Goal: Transaction & Acquisition: Purchase product/service

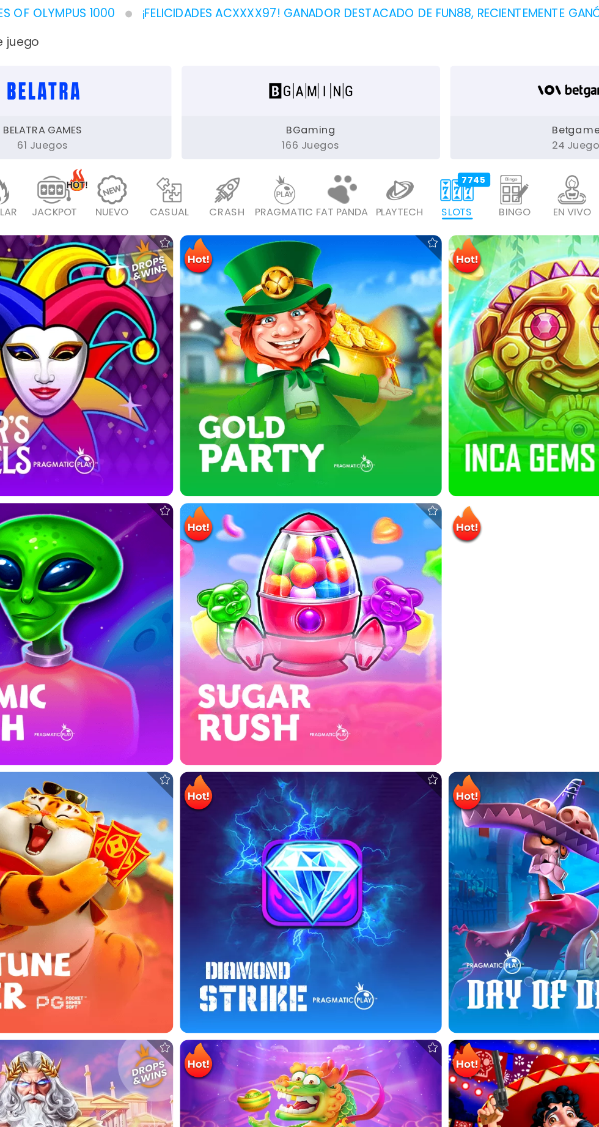
scroll to position [172, 0]
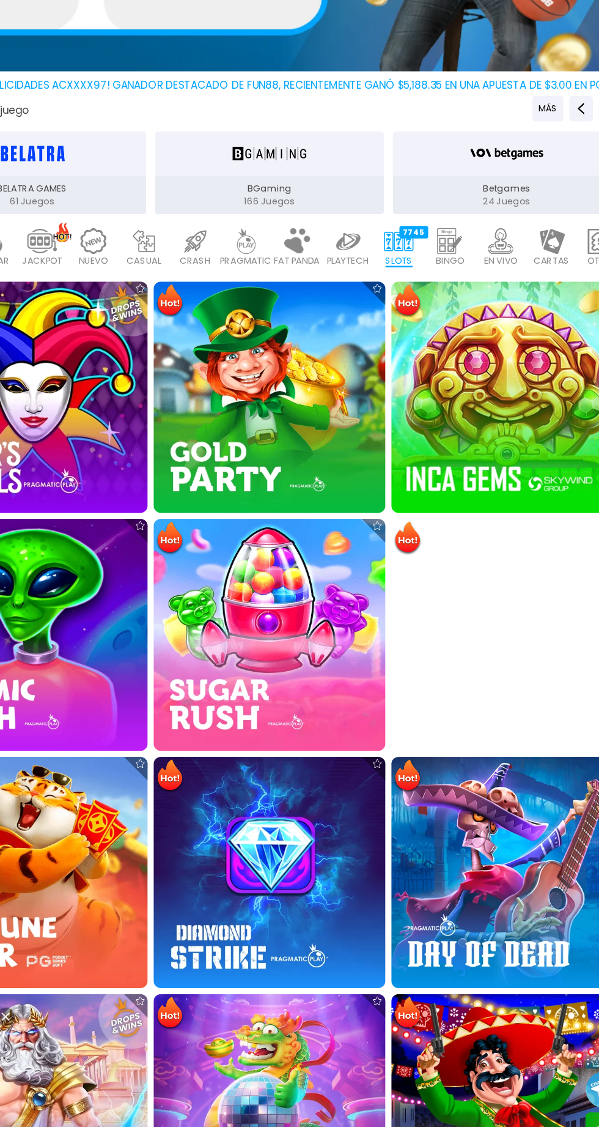
click at [470, 437] on img at bounding box center [496, 425] width 191 height 191
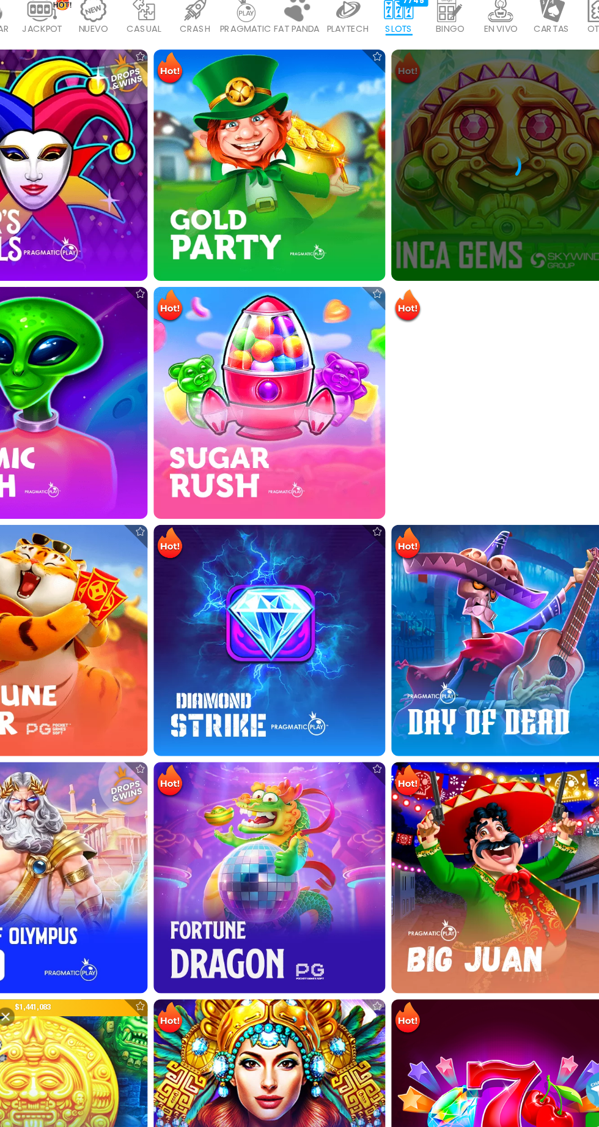
scroll to position [467, 0]
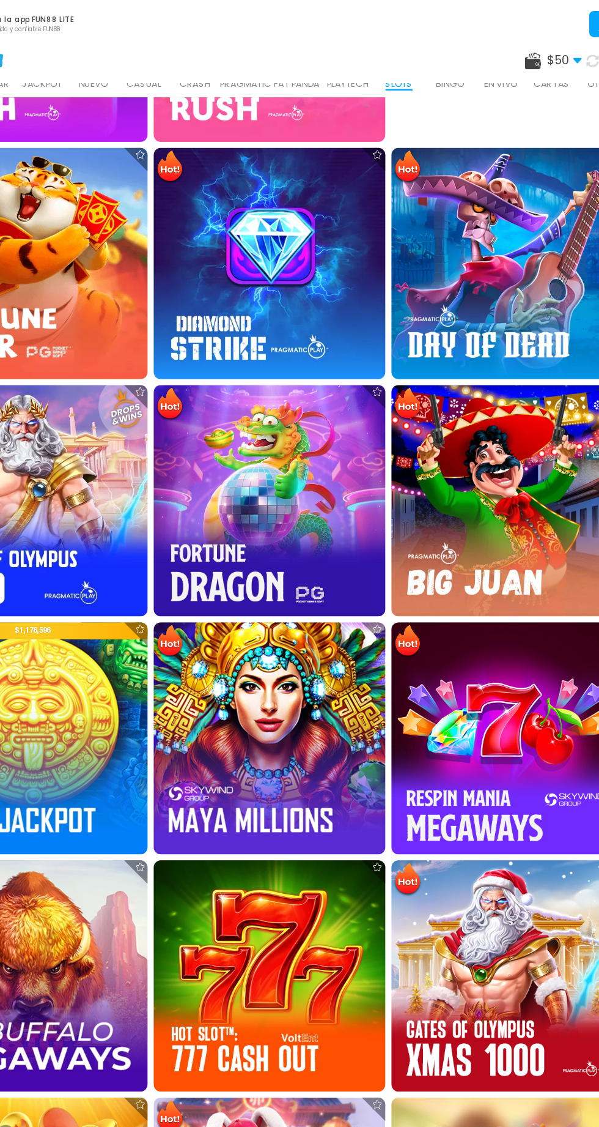
scroll to position [784, 0]
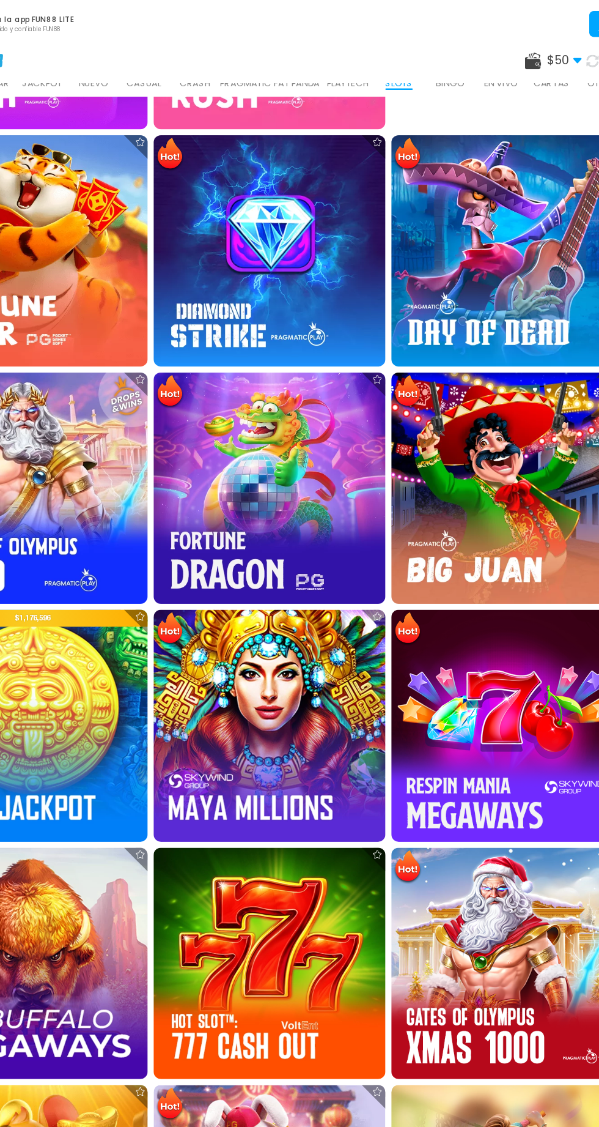
click at [324, 412] on img at bounding box center [299, 403] width 191 height 191
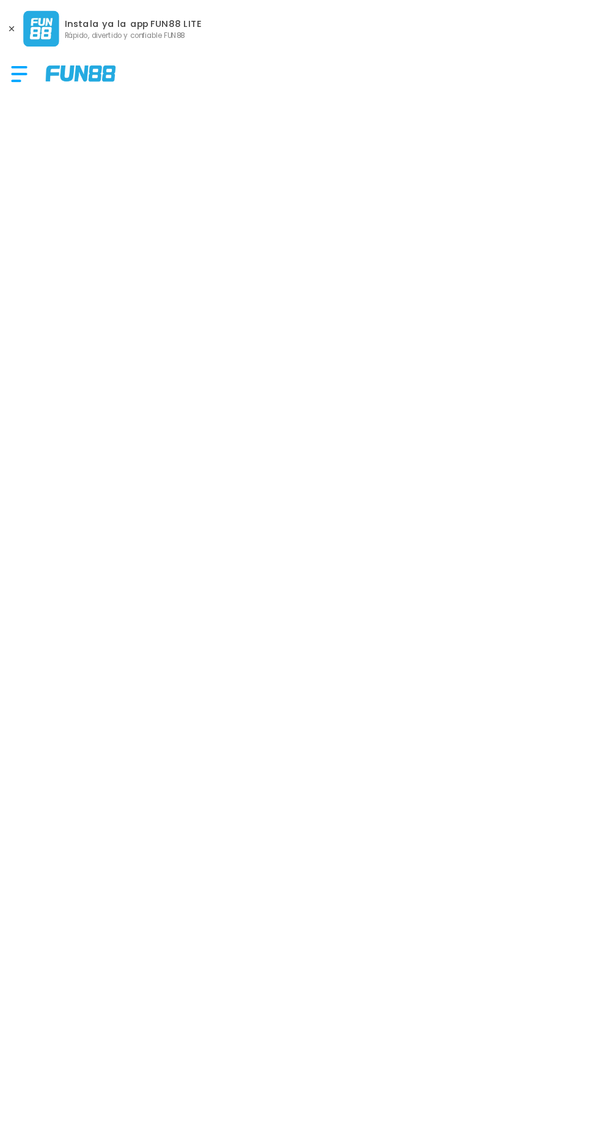
click at [7, 15] on button at bounding box center [8, 20] width 16 height 16
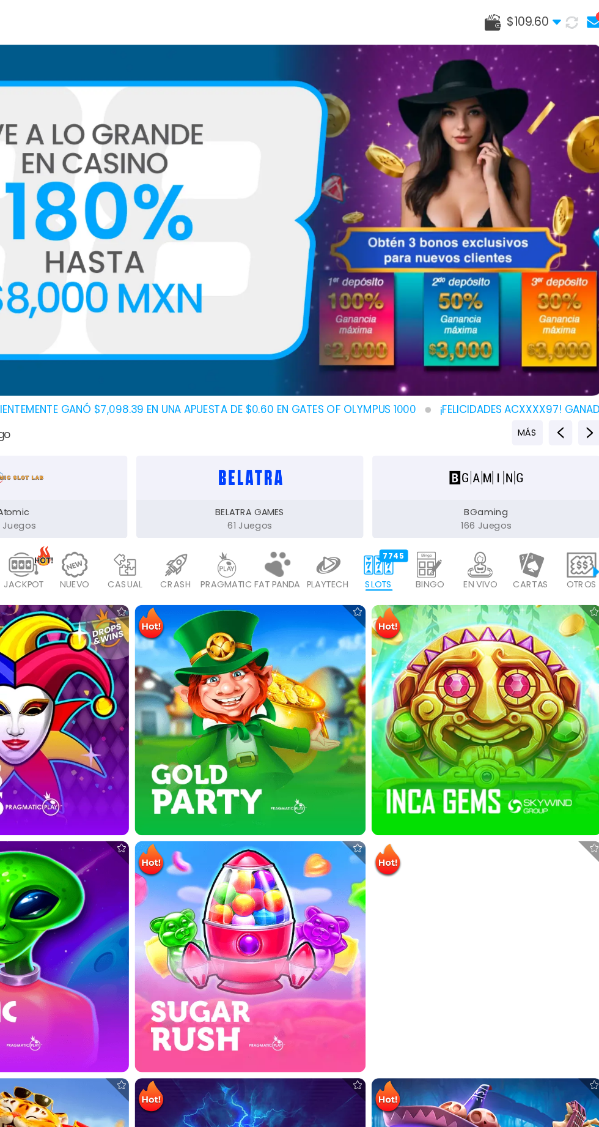
click at [567, 17] on icon at bounding box center [567, 18] width 12 height 12
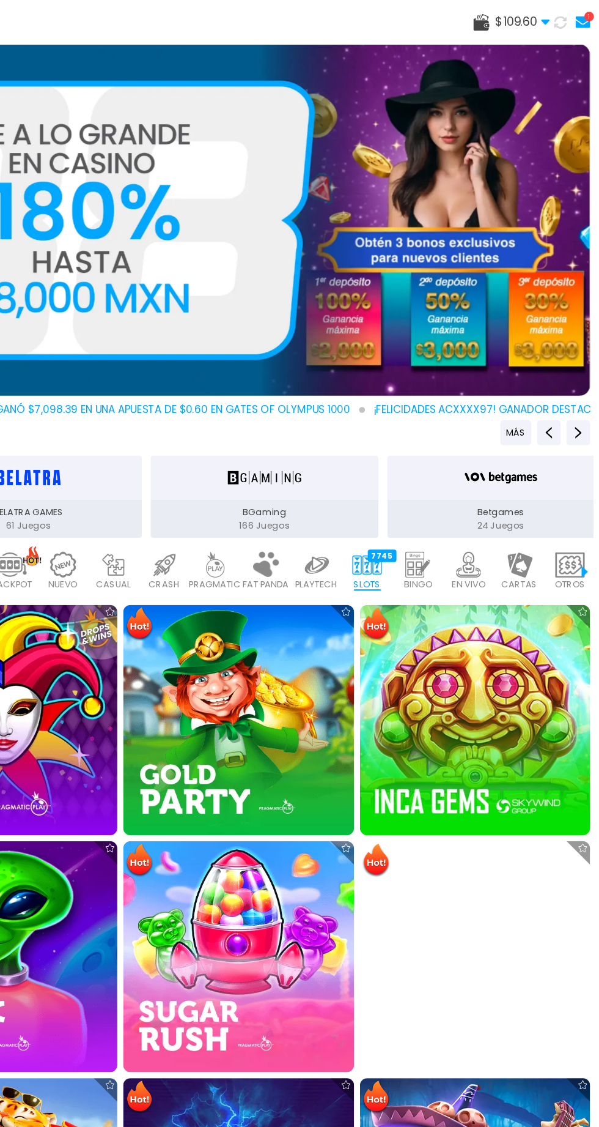
click at [590, 13] on div "1" at bounding box center [591, 14] width 8 height 8
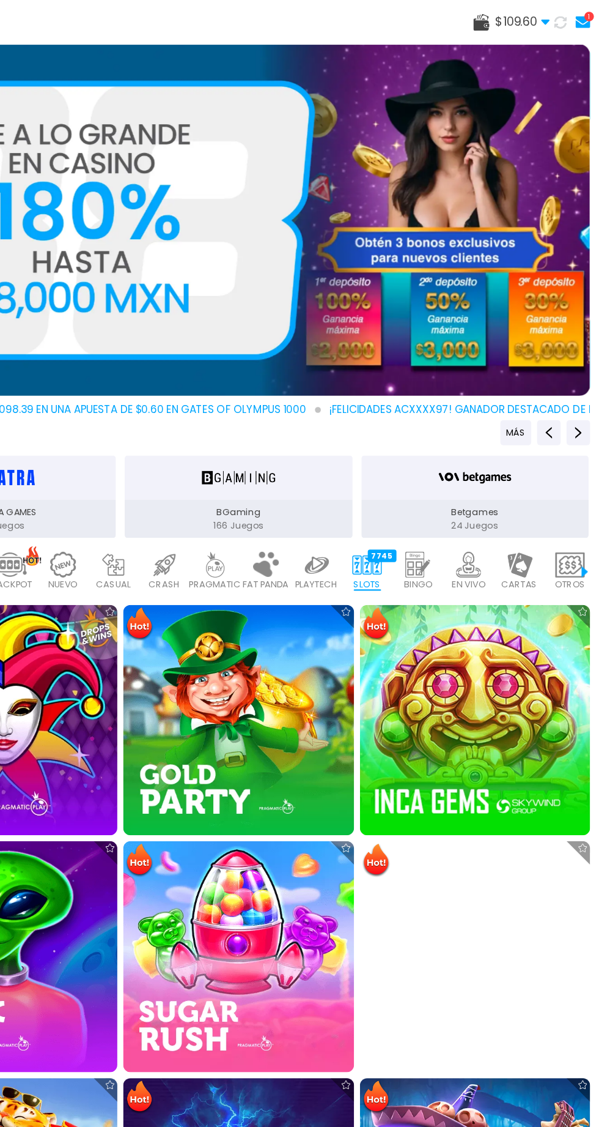
click at [591, 14] on div "1" at bounding box center [591, 14] width 8 height 8
click at [591, 13] on div "1" at bounding box center [591, 14] width 8 height 8
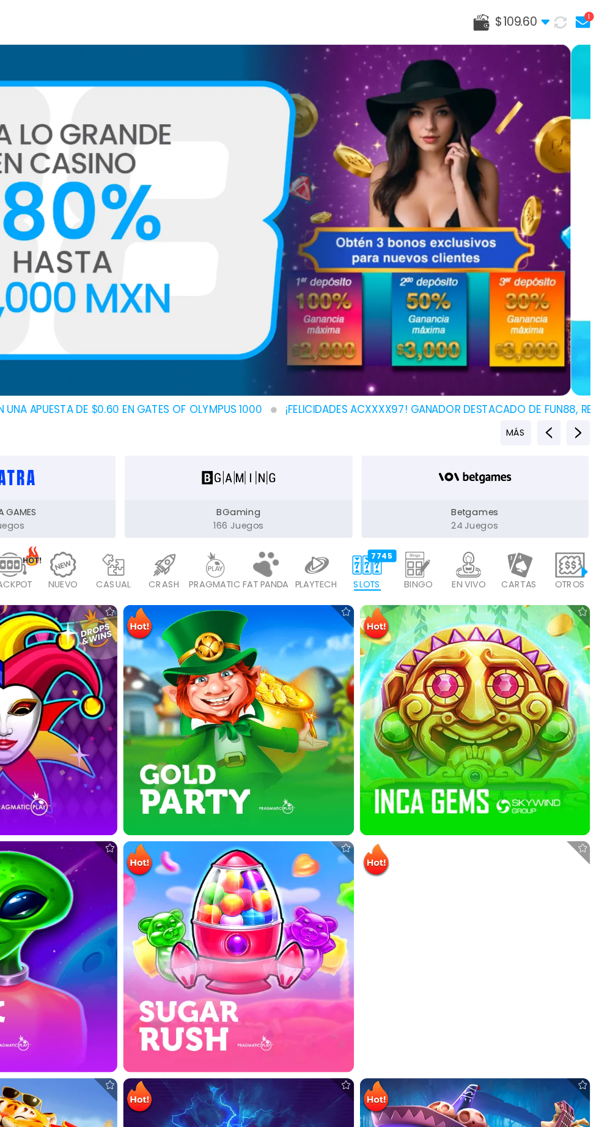
click at [591, 13] on div "1" at bounding box center [591, 14] width 8 height 8
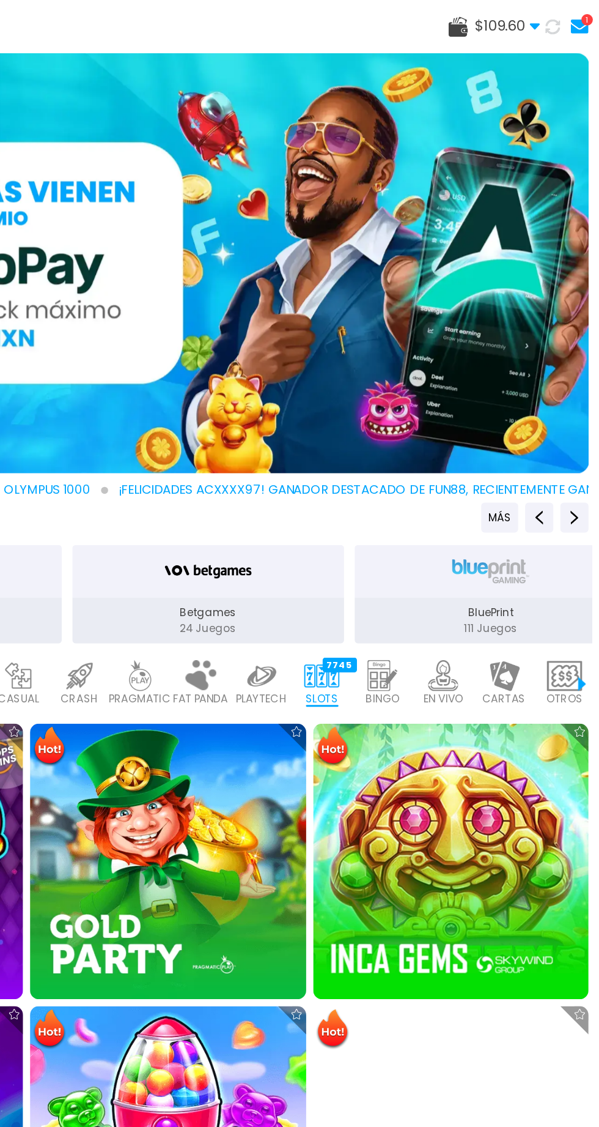
scroll to position [5, 0]
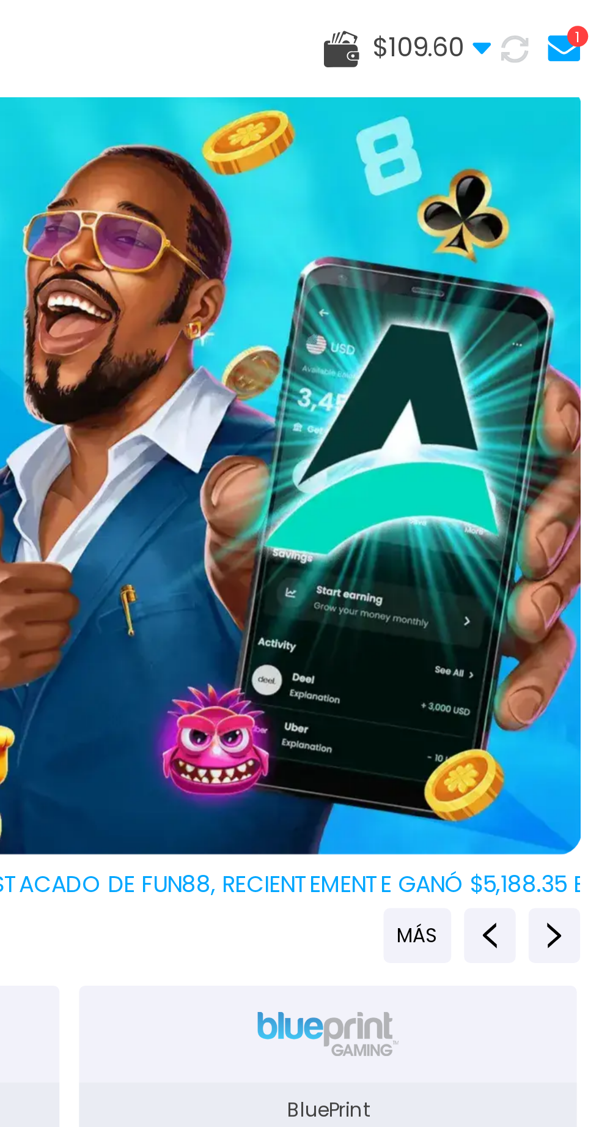
click at [591, 14] on div "1" at bounding box center [591, 14] width 8 height 8
click at [591, 10] on div "1" at bounding box center [591, 14] width 8 height 8
click at [591, 13] on div "1" at bounding box center [591, 14] width 8 height 8
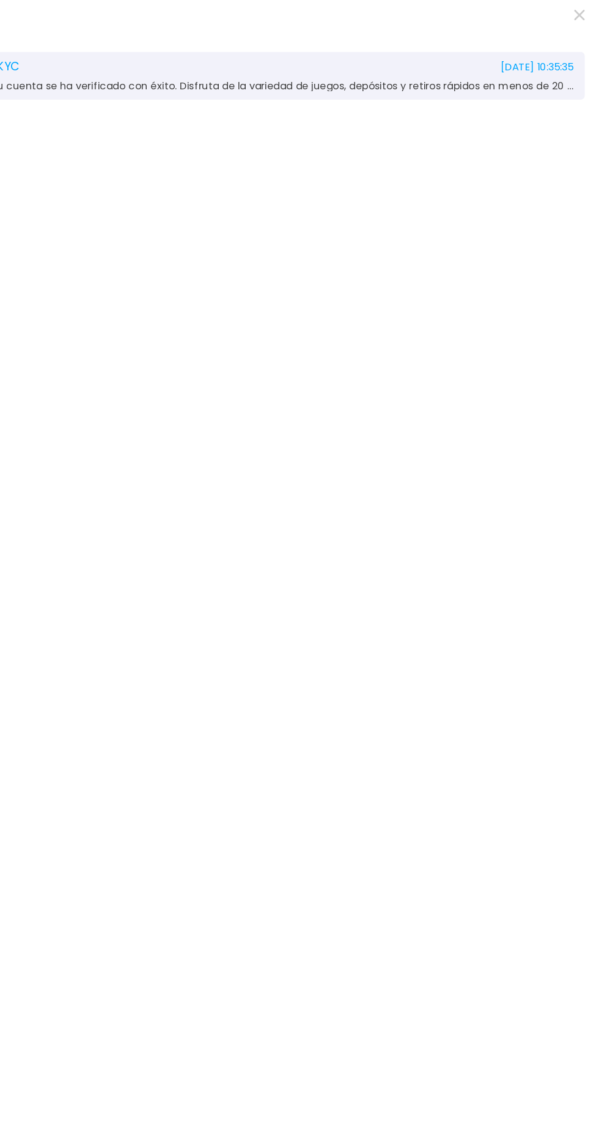
scroll to position [0, 0]
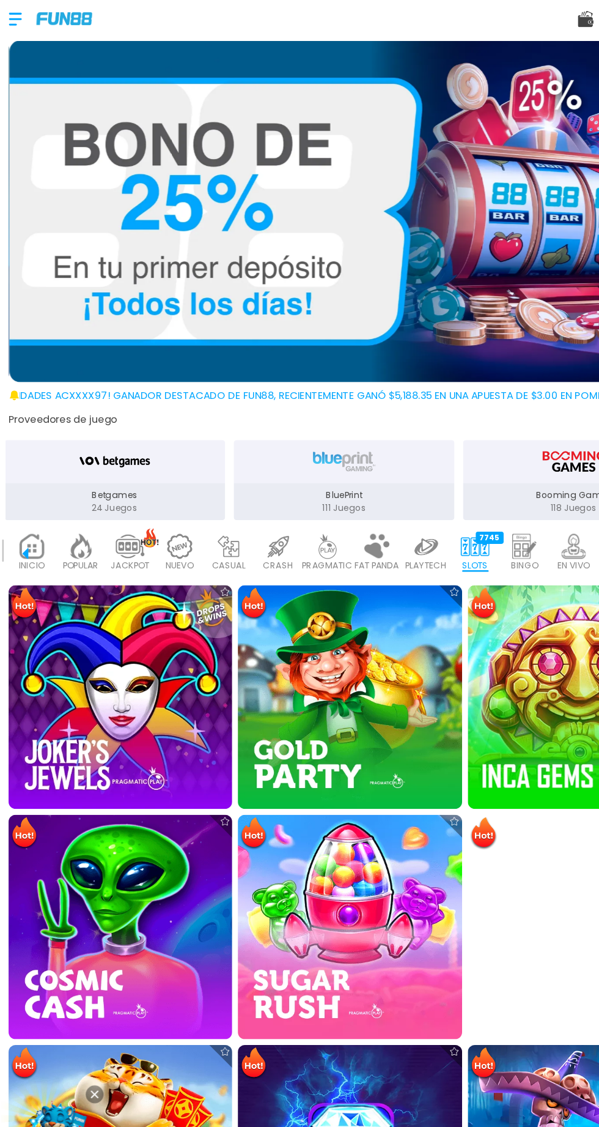
click at [12, 9] on div at bounding box center [19, 19] width 24 height 36
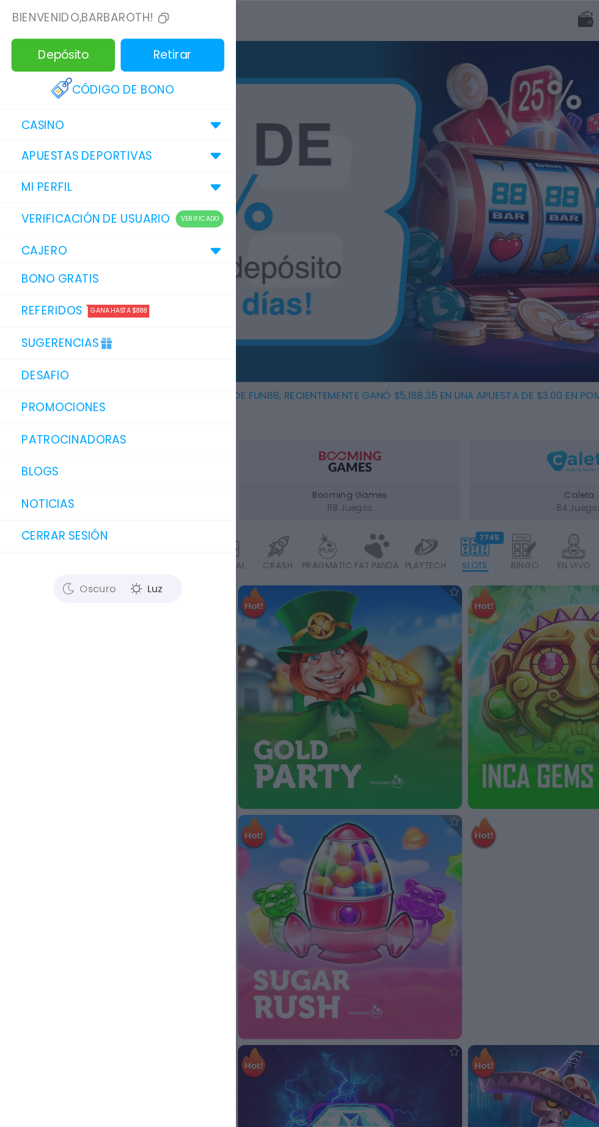
click at [20, 216] on p "CAJERO" at bounding box center [37, 217] width 39 height 15
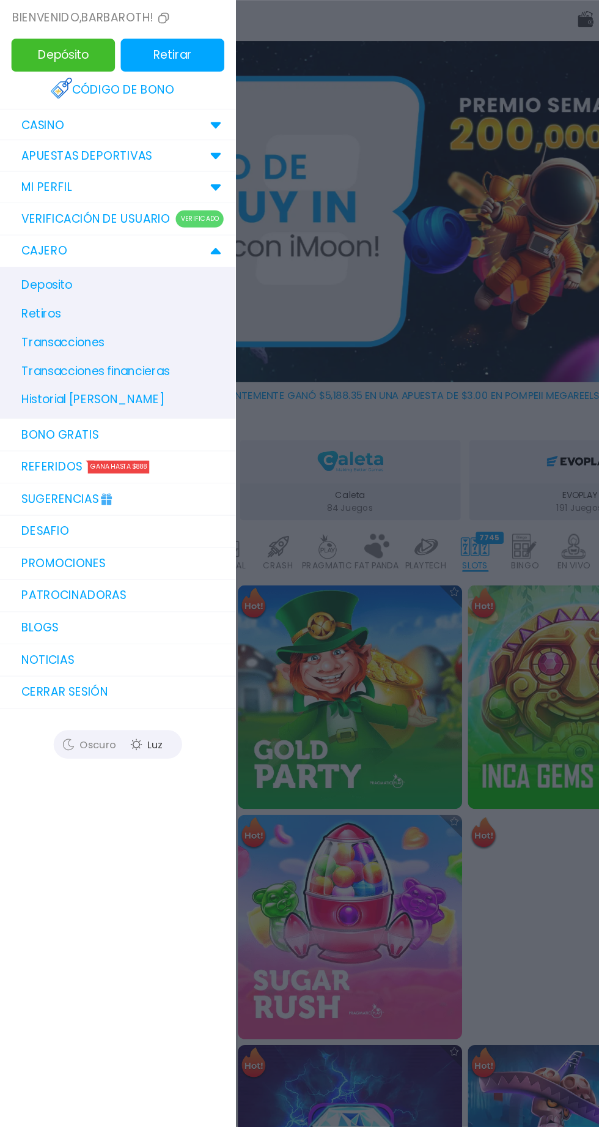
click at [27, 259] on span "Retiros" at bounding box center [107, 271] width 190 height 24
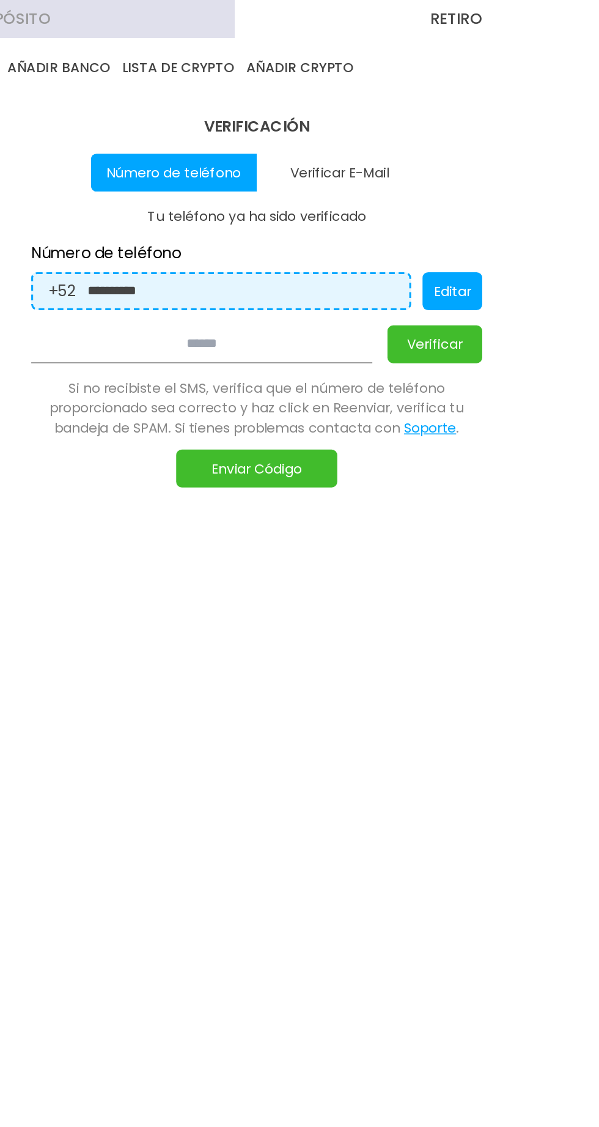
click at [412, 211] on button "Verificar" at bounding box center [414, 222] width 61 height 24
click at [268, 309] on button "Enviar Código" at bounding box center [300, 302] width 104 height 24
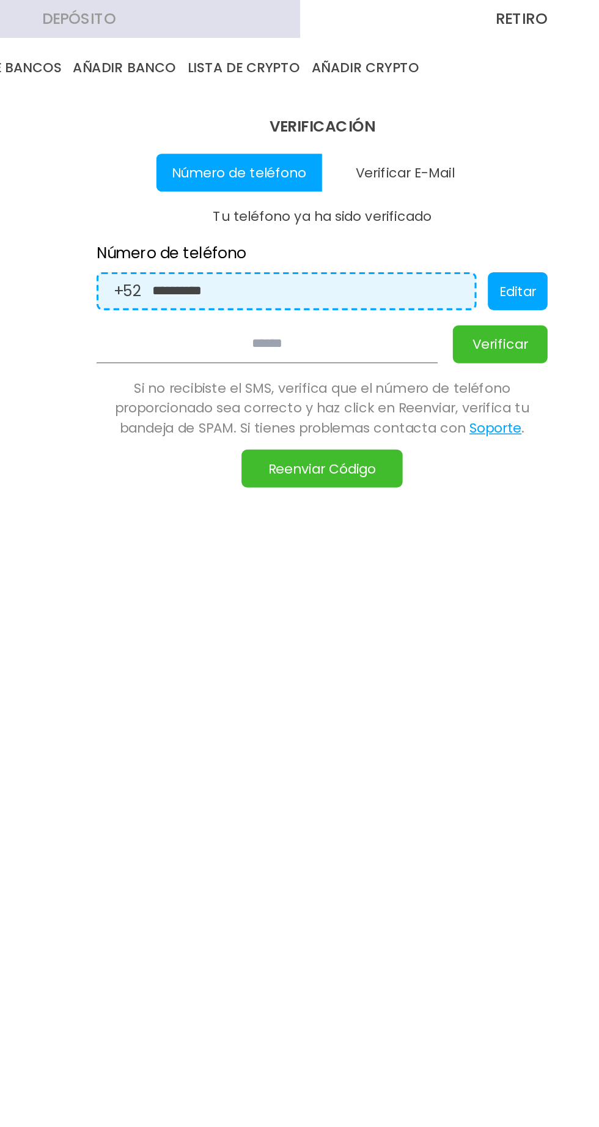
click at [266, 190] on input "**********" at bounding box center [289, 187] width 198 height 13
click at [283, 186] on input "**********" at bounding box center [289, 187] width 198 height 13
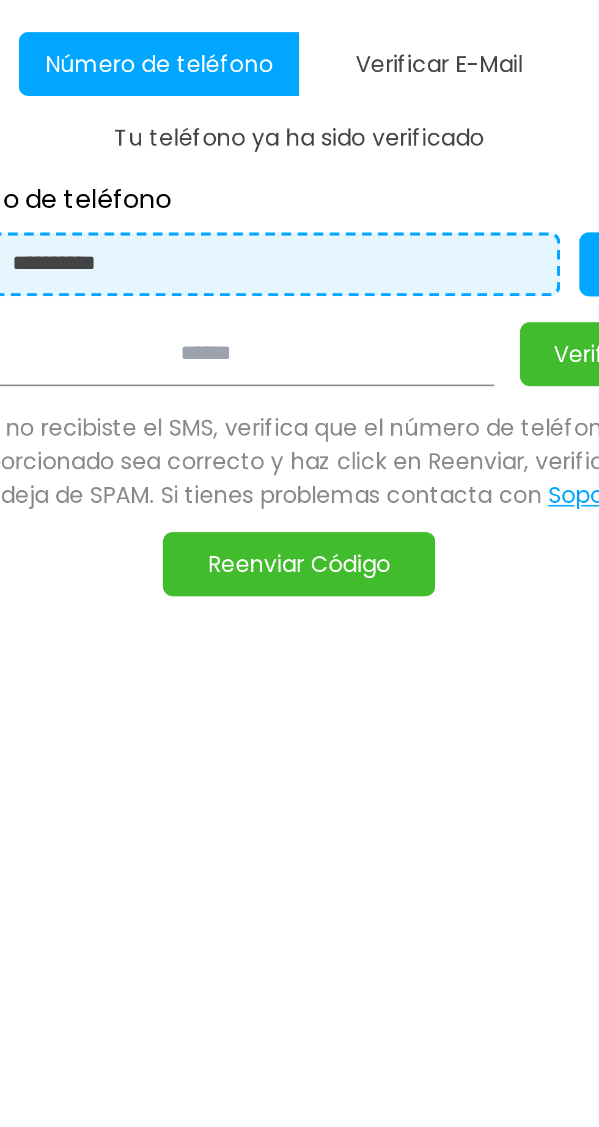
click at [292, 294] on button "Reenviar Código" at bounding box center [300, 302] width 104 height 24
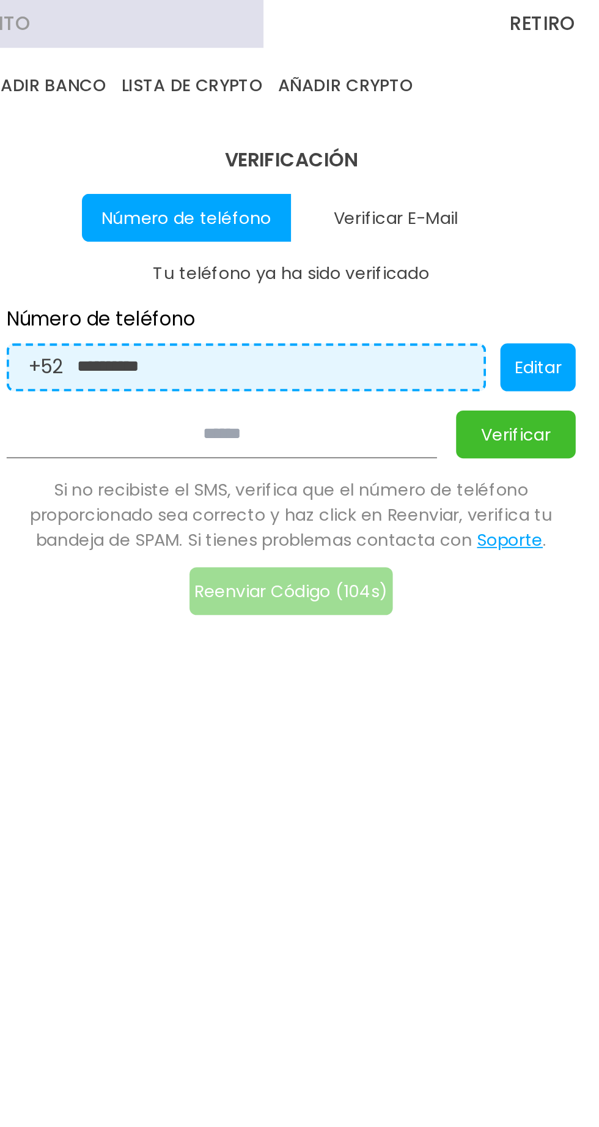
click at [346, 182] on input "**********" at bounding box center [289, 187] width 198 height 13
click at [254, 185] on input "**********" at bounding box center [289, 187] width 198 height 13
click at [273, 185] on input "**********" at bounding box center [289, 187] width 198 height 13
click at [415, 182] on button "Editar" at bounding box center [426, 188] width 39 height 24
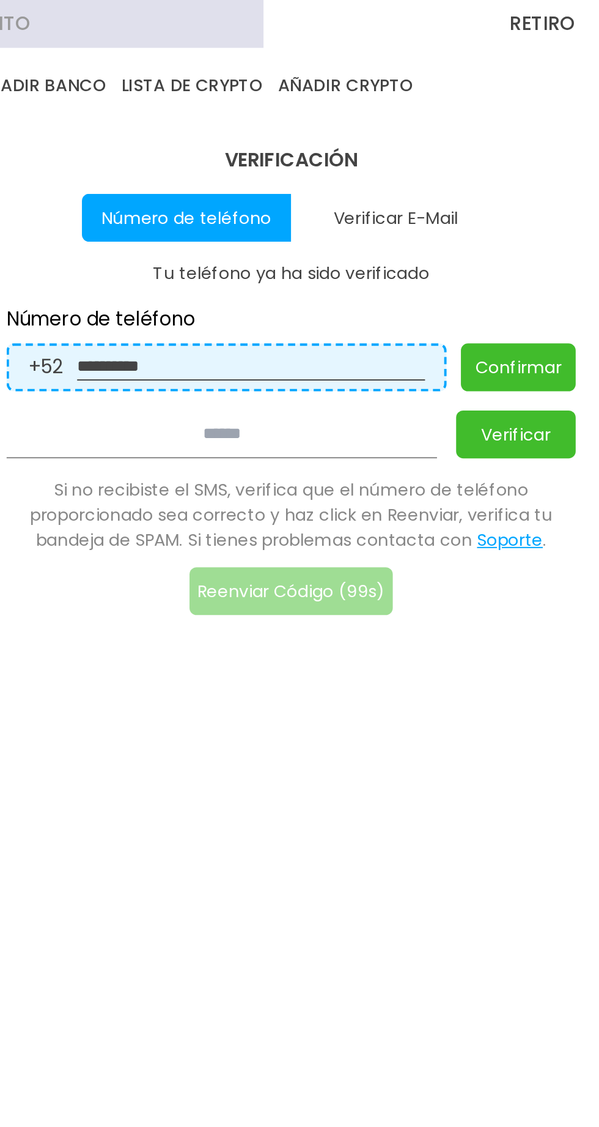
click at [254, 182] on input "**********" at bounding box center [279, 187] width 178 height 13
type input "*"
click at [407, 197] on button "Confirmar" at bounding box center [416, 188] width 59 height 24
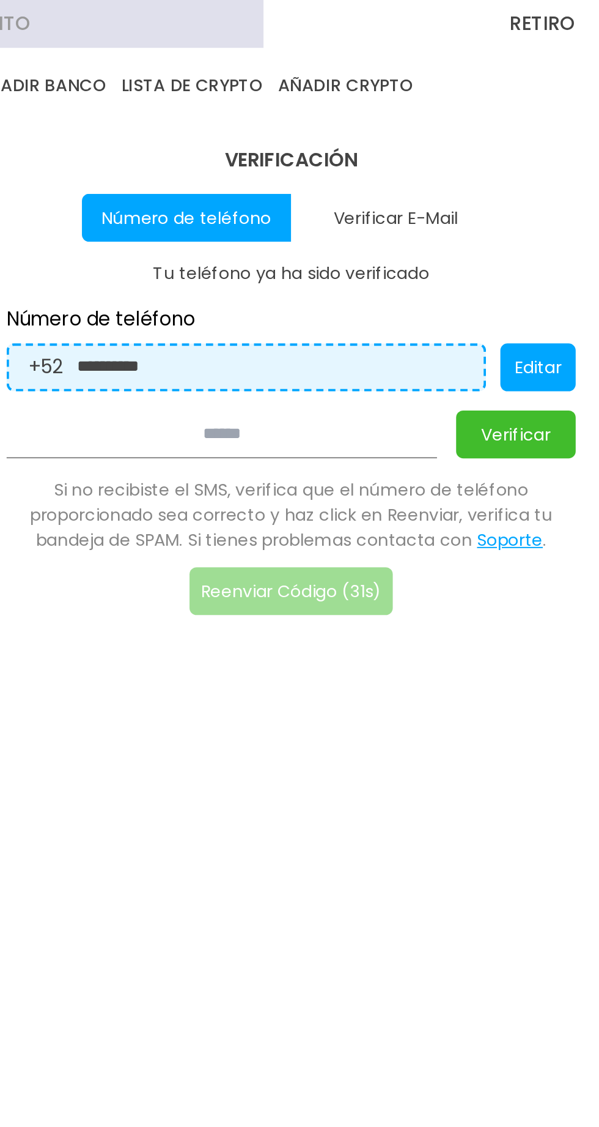
click at [453, 178] on div "**********" at bounding box center [299, 195] width 599 height 317
click at [240, 231] on input at bounding box center [264, 222] width 220 height 24
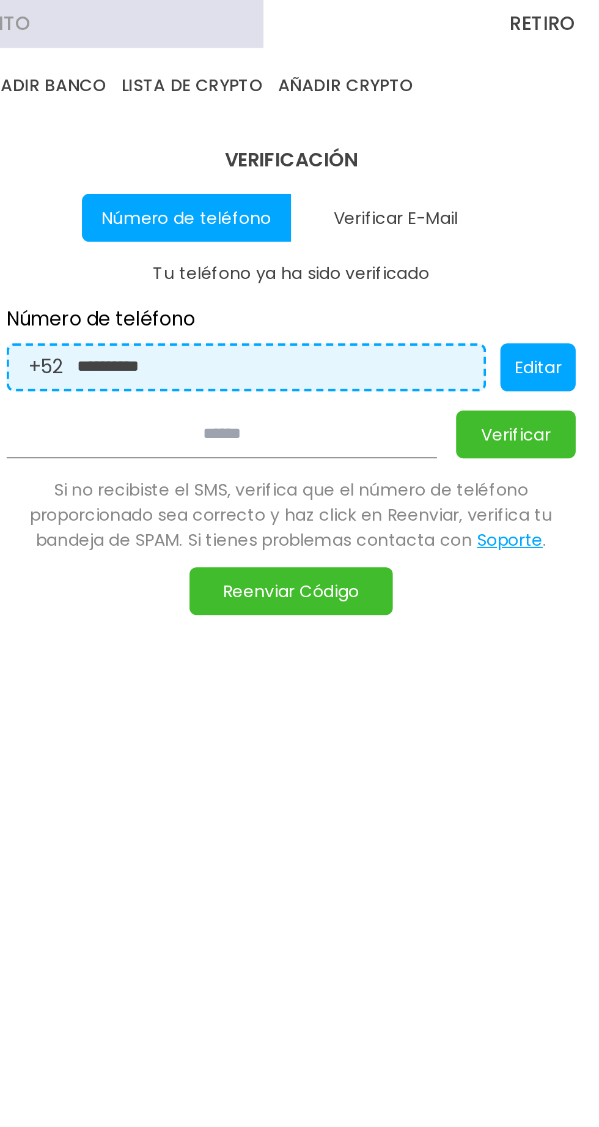
click at [265, 305] on button "Reenviar Código" at bounding box center [300, 302] width 104 height 24
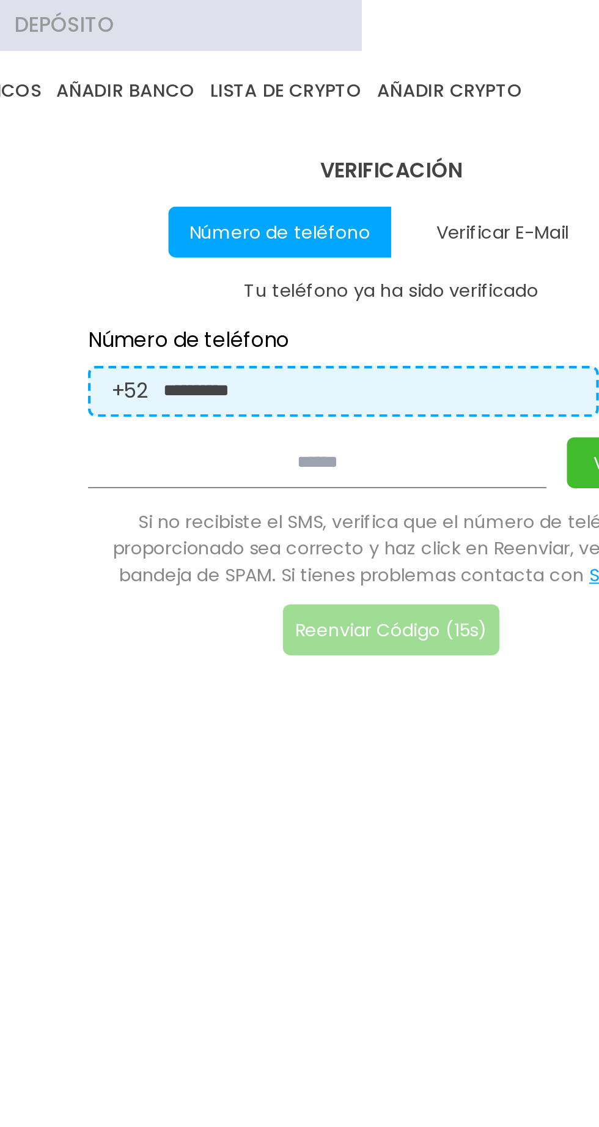
click at [259, 188] on input "**********" at bounding box center [289, 187] width 198 height 13
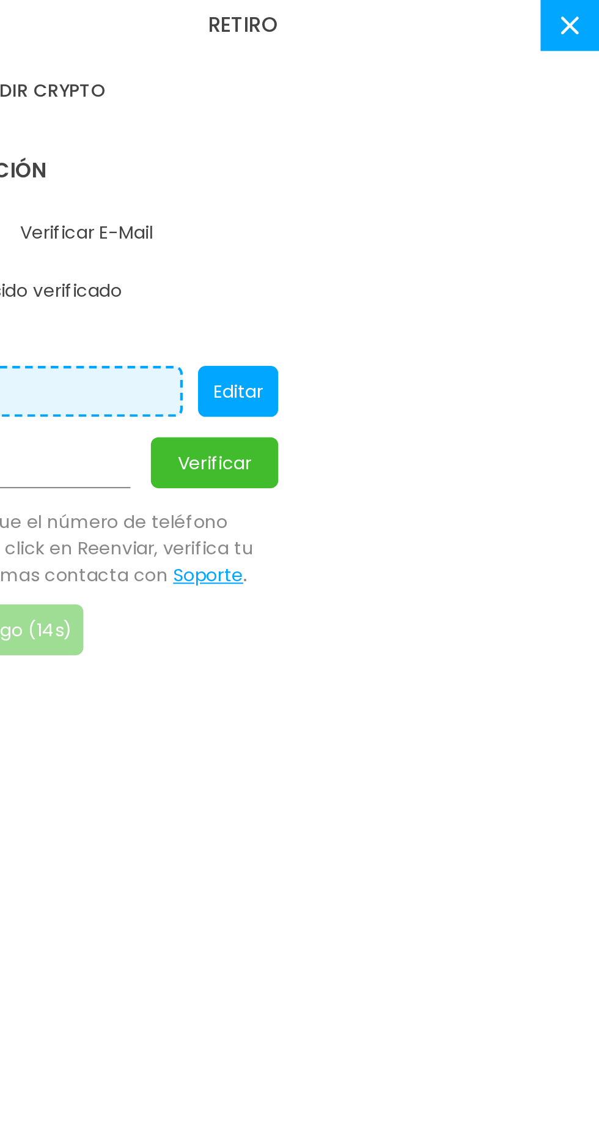
click at [434, 187] on button "Editar" at bounding box center [426, 188] width 39 height 24
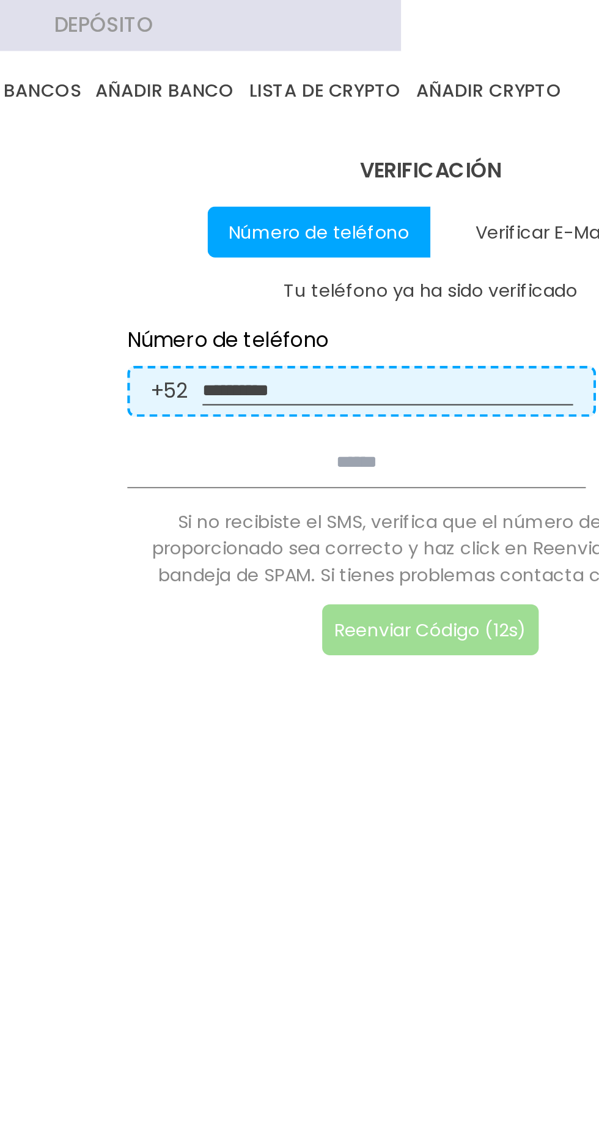
click at [255, 193] on input "**********" at bounding box center [279, 187] width 178 height 13
type input "**********"
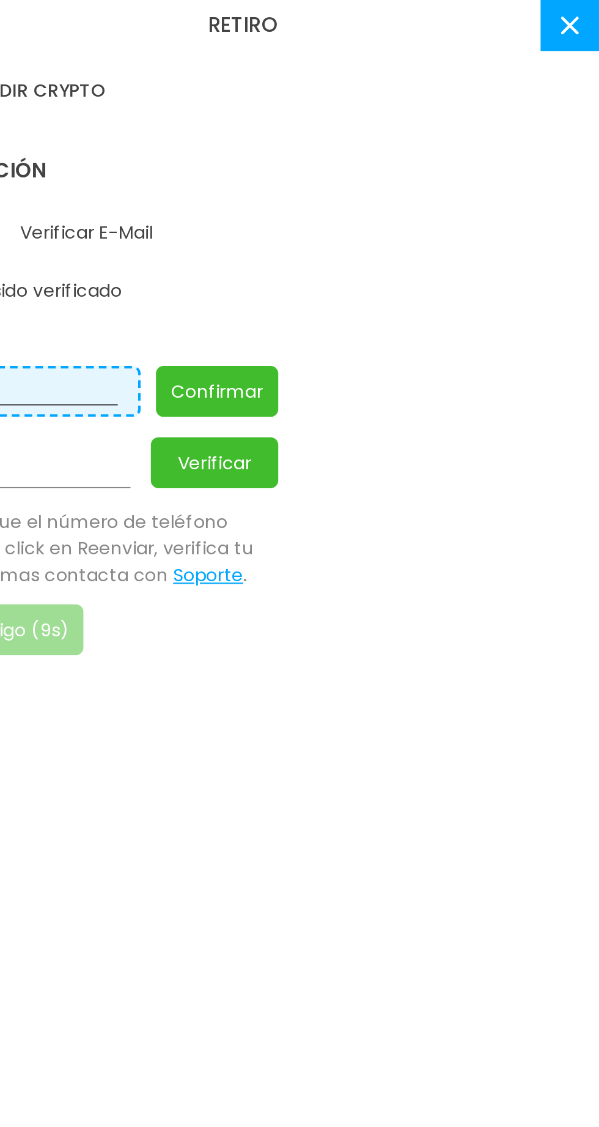
click at [415, 189] on button "Confirmar" at bounding box center [416, 188] width 59 height 24
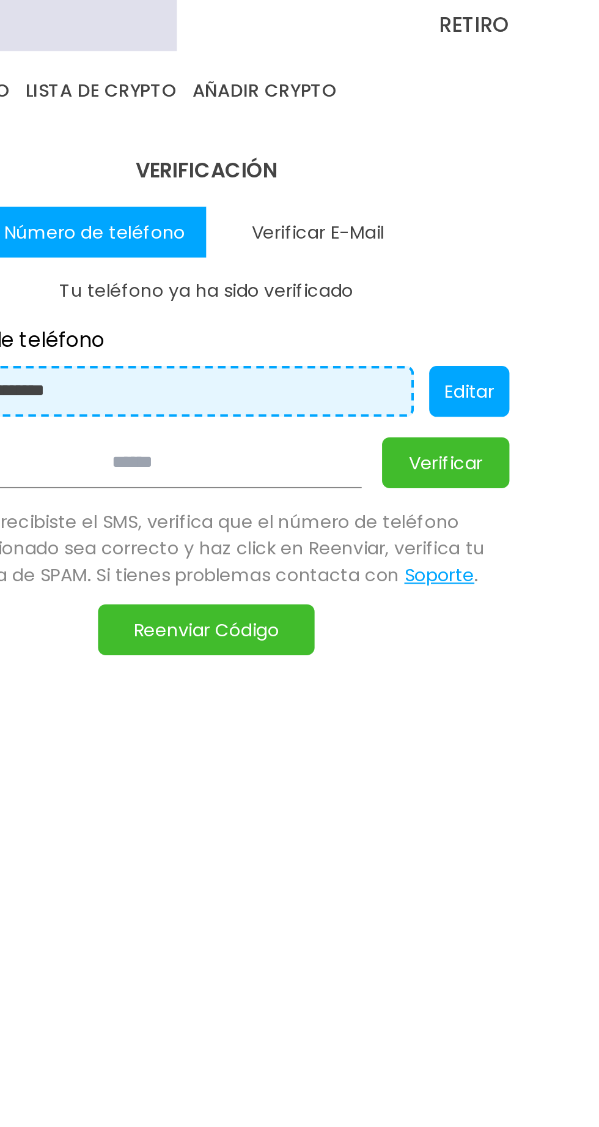
click at [334, 305] on button "Reenviar Código" at bounding box center [300, 302] width 104 height 24
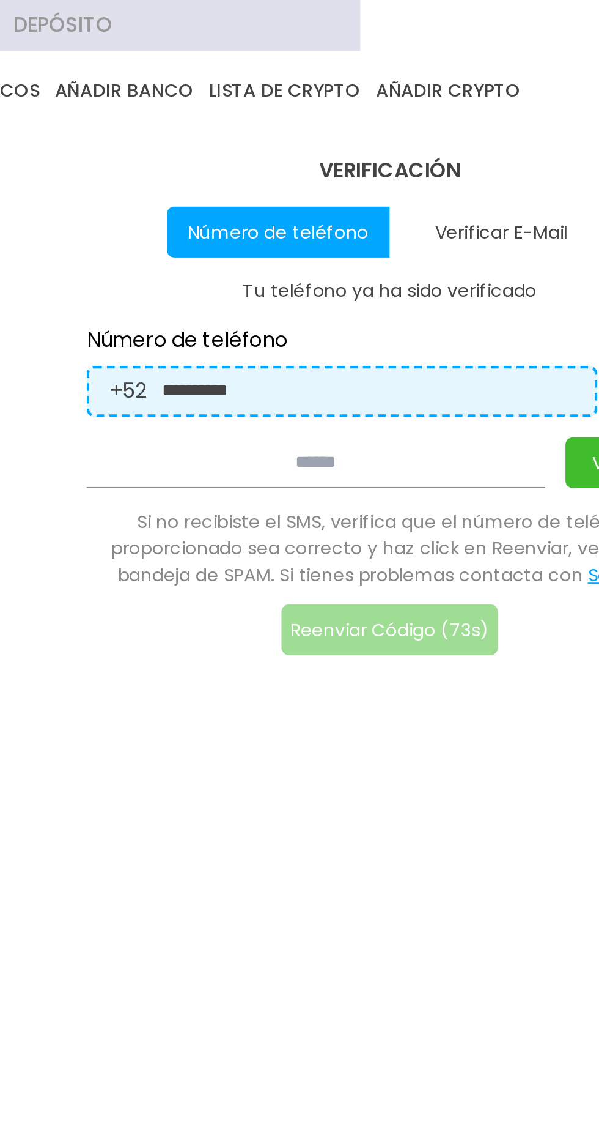
click at [235, 231] on input at bounding box center [264, 222] width 220 height 24
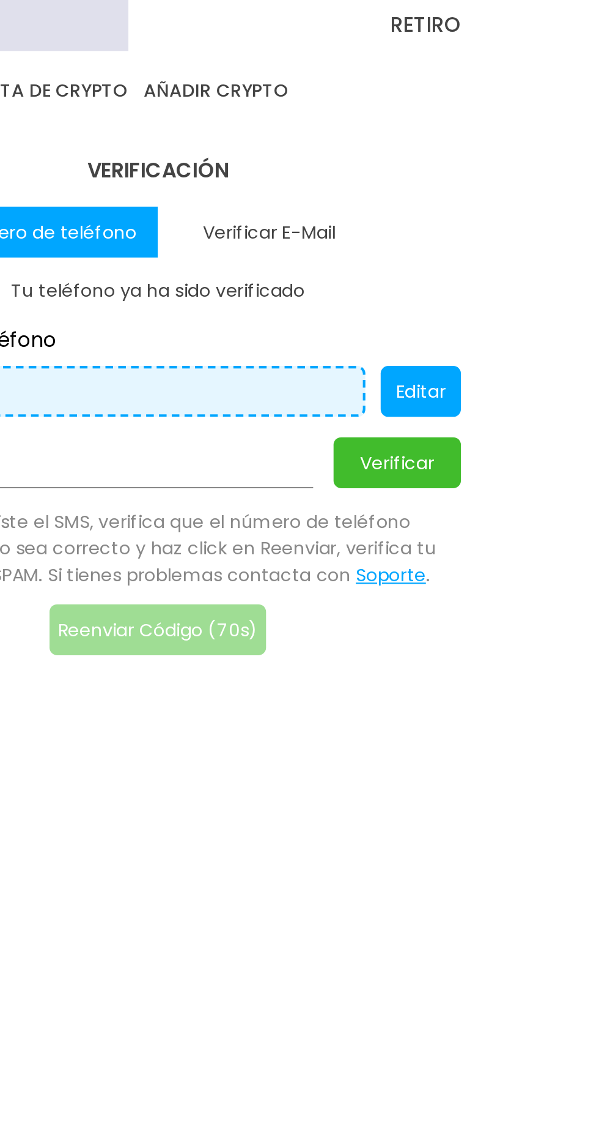
type input "******"
click at [409, 231] on button "Verificar" at bounding box center [414, 222] width 61 height 24
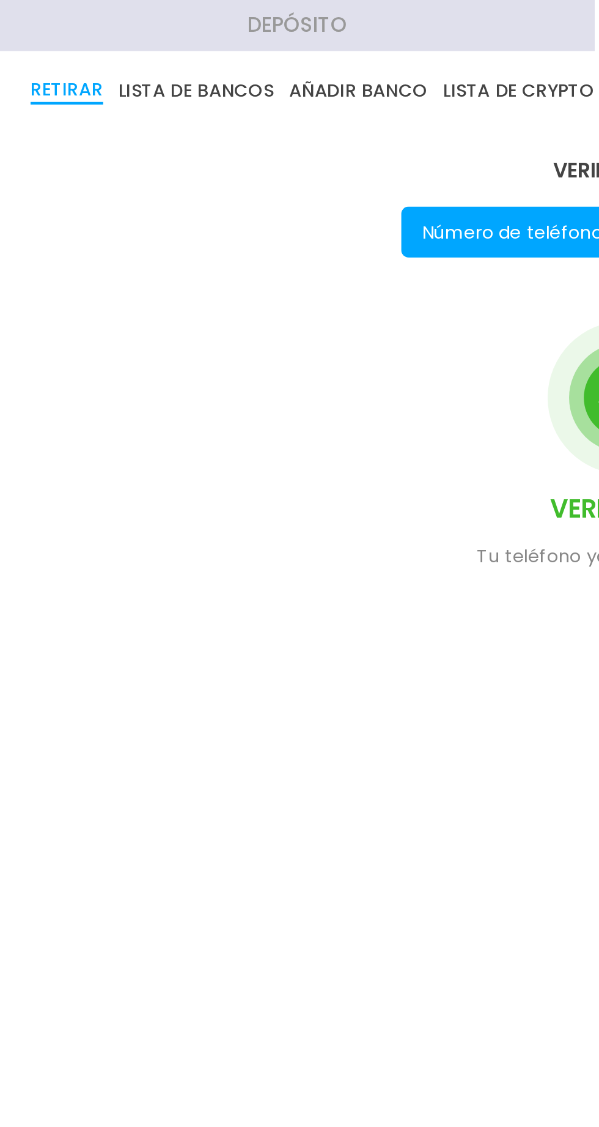
click at [110, 41] on button "LISTA DE BANCOS" at bounding box center [94, 43] width 75 height 13
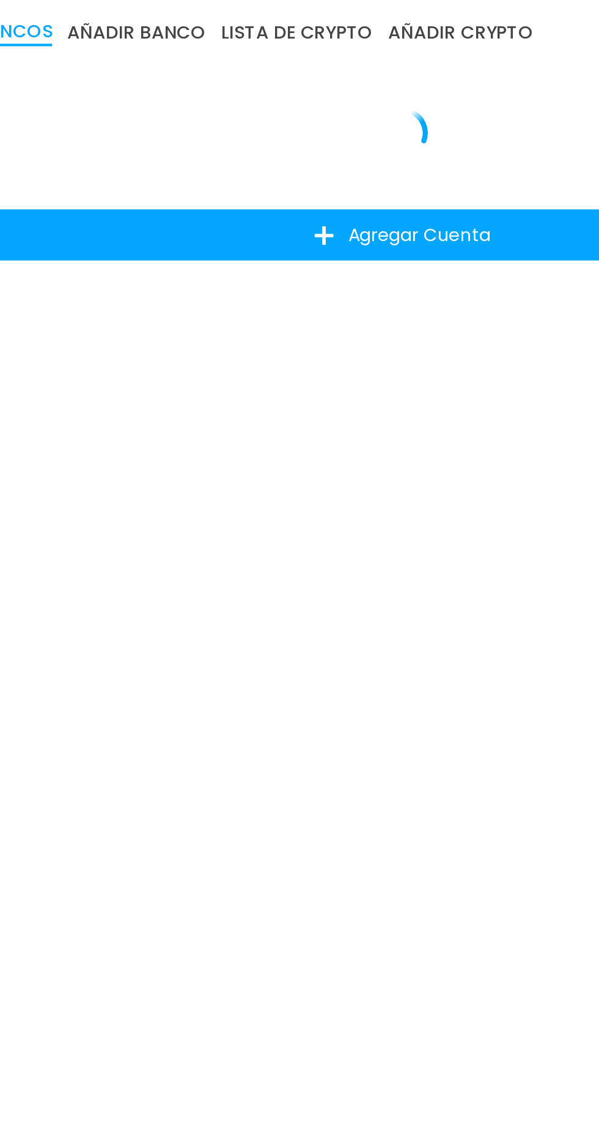
click at [291, 146] on button "Agregar Cuenta" at bounding box center [300, 140] width 570 height 24
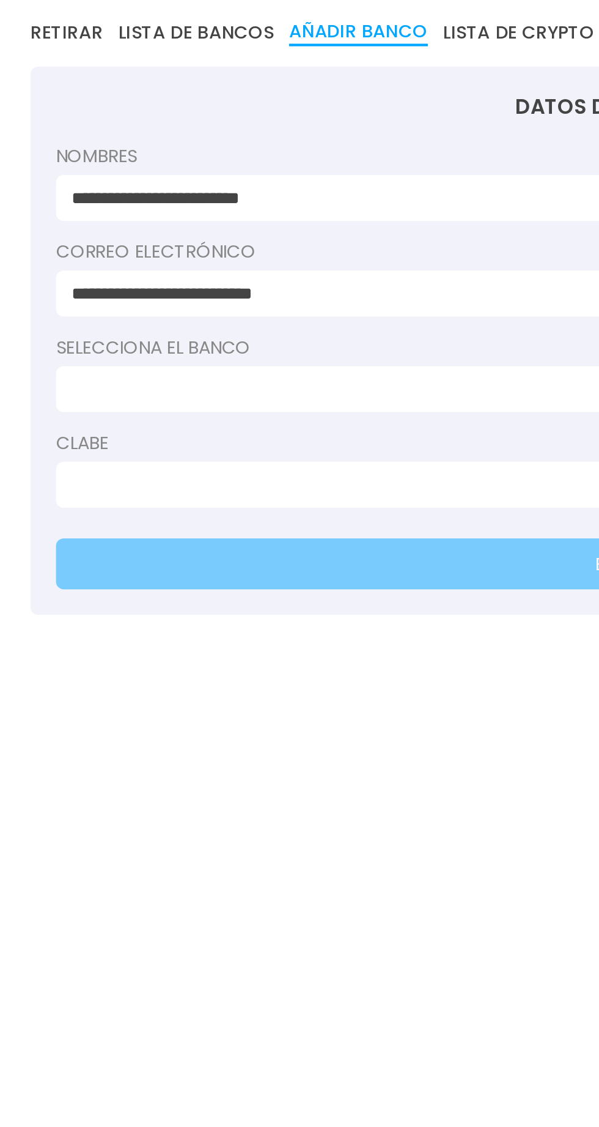
click at [56, 210] on input at bounding box center [296, 215] width 524 height 13
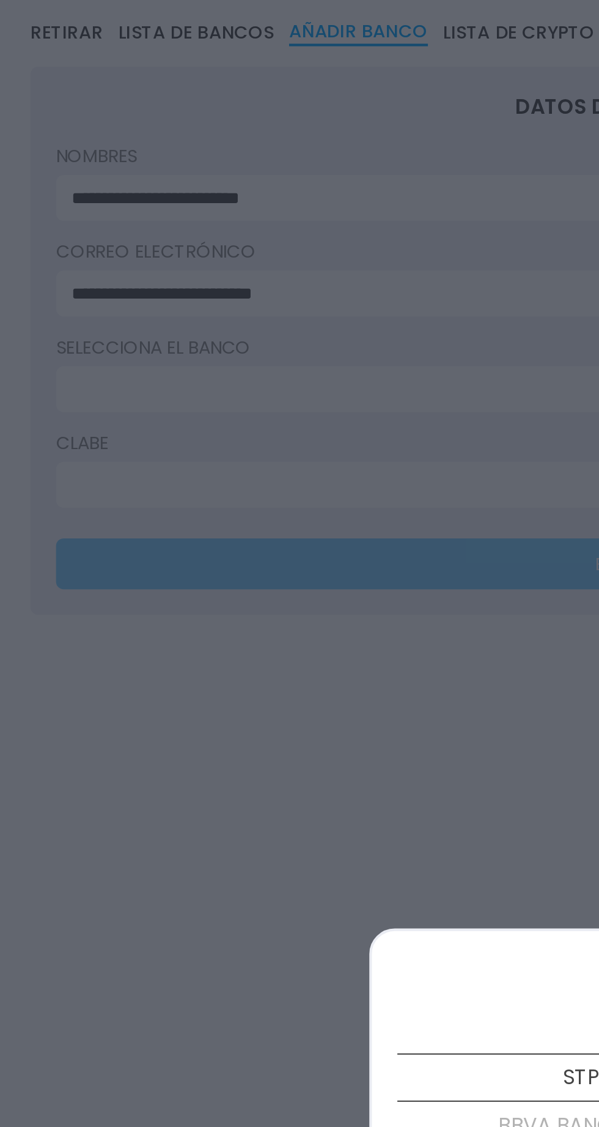
click at [82, 216] on div at bounding box center [299, 563] width 599 height 1127
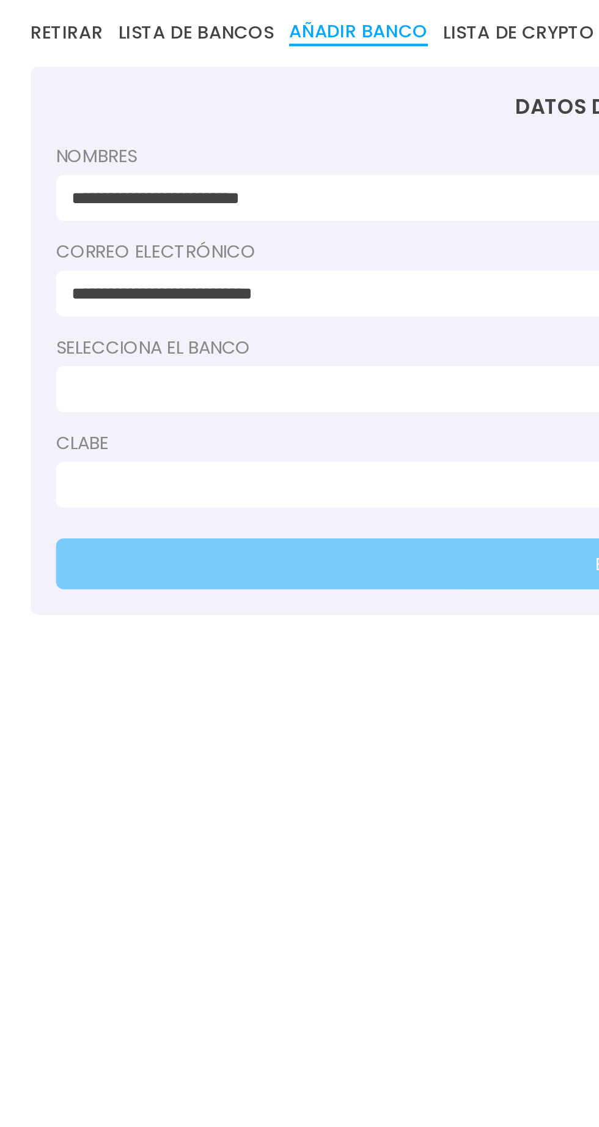
click at [94, 265] on input at bounding box center [296, 260] width 524 height 13
click at [88, 217] on input at bounding box center [296, 215] width 524 height 13
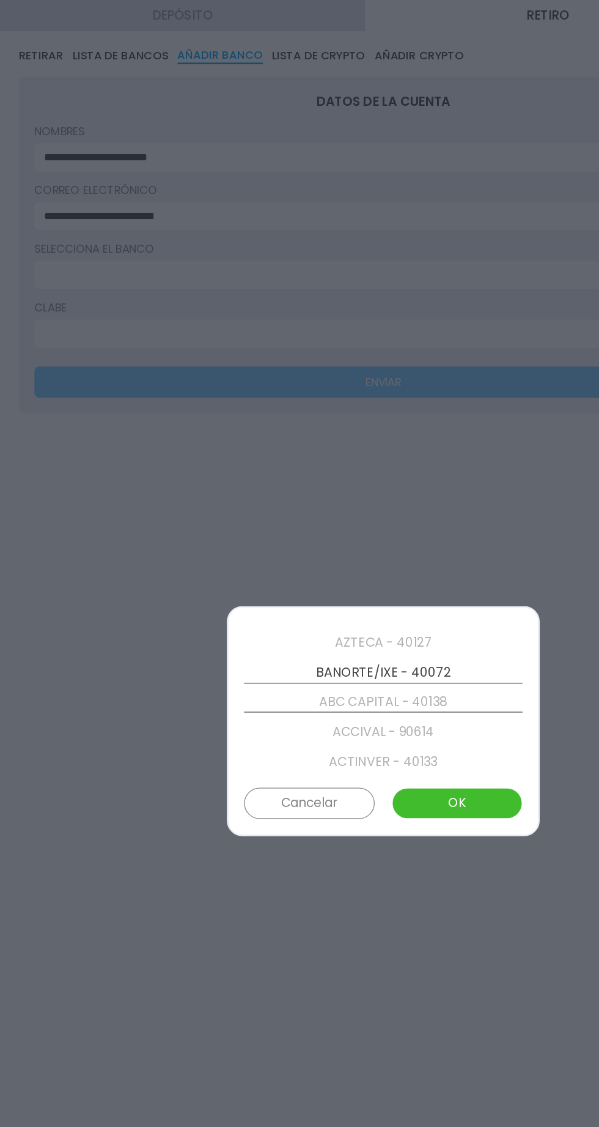
scroll to position [93, 0]
click at [381, 634] on button "OK" at bounding box center [357, 627] width 102 height 24
type input "**********"
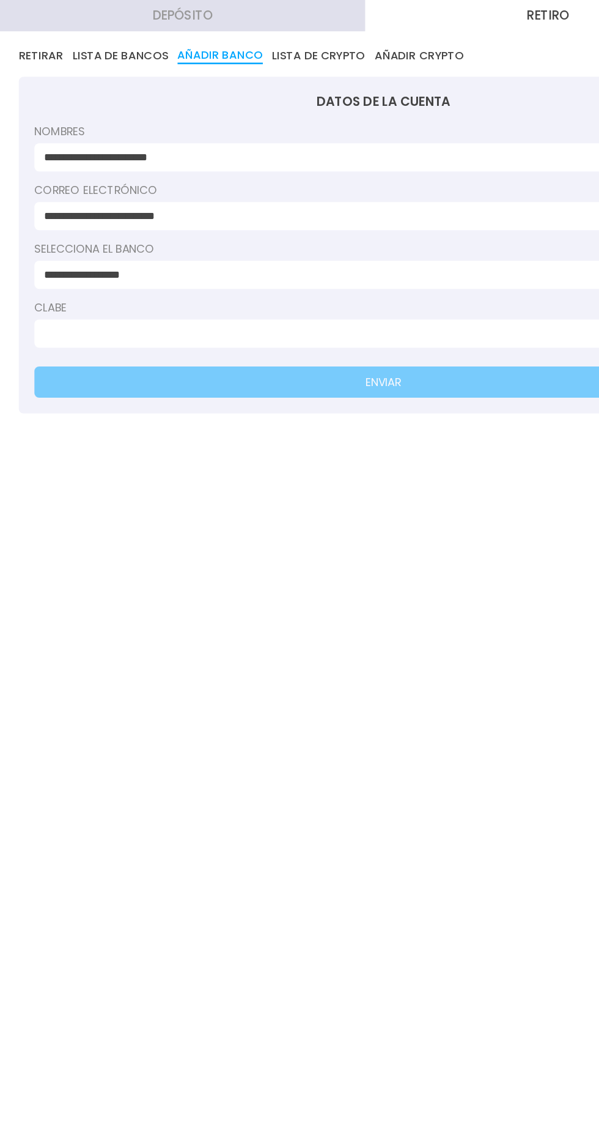
click at [371, 263] on input at bounding box center [296, 260] width 524 height 13
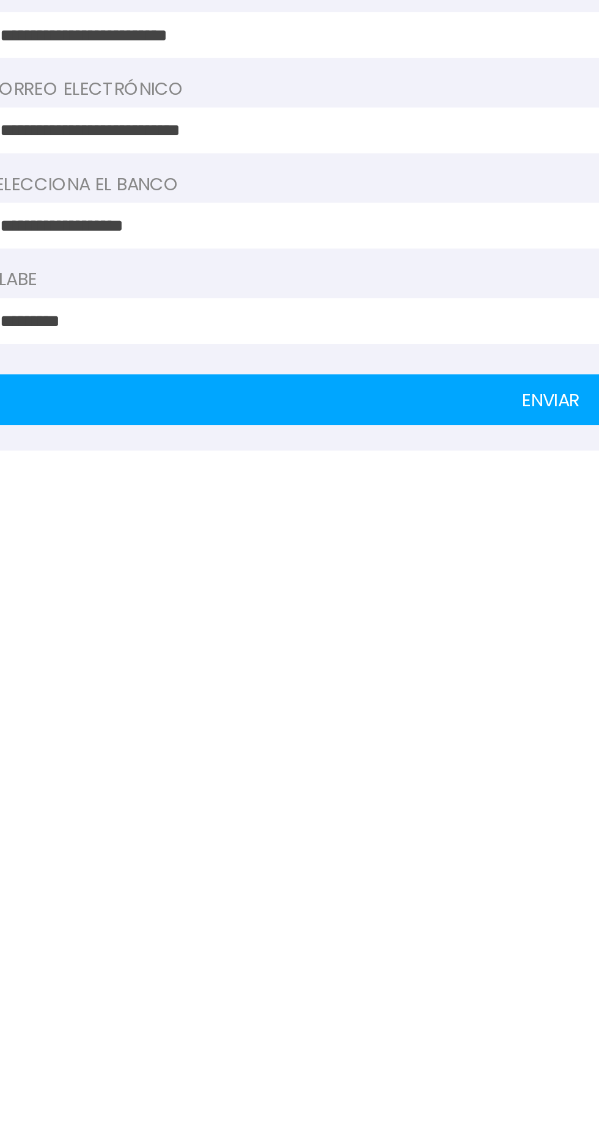
type input "********"
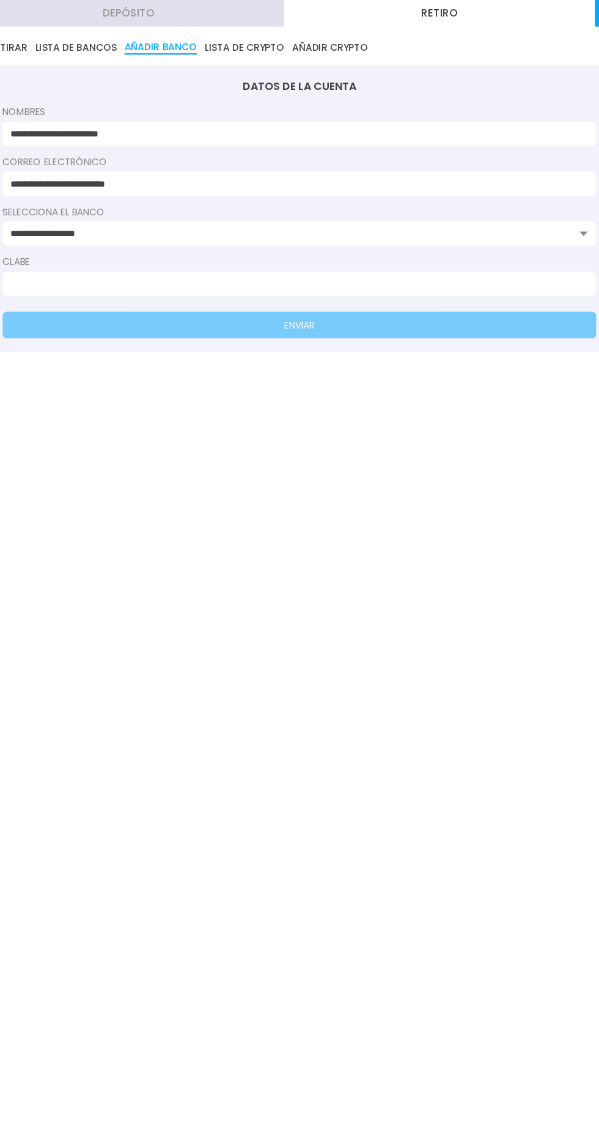
click at [86, 259] on input at bounding box center [296, 260] width 524 height 13
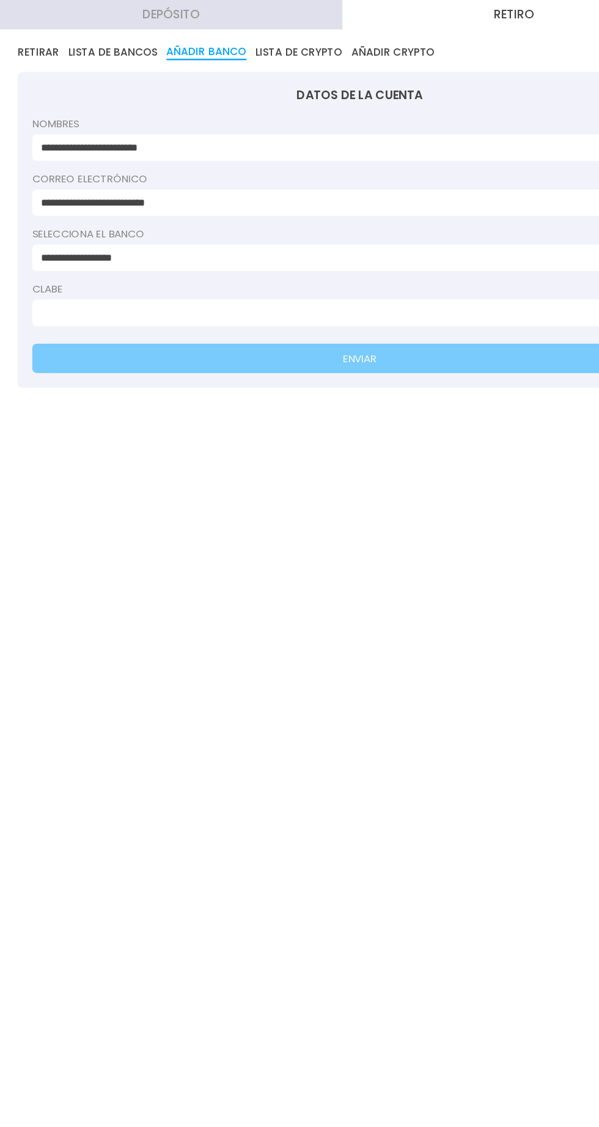
click at [53, 262] on input at bounding box center [296, 260] width 524 height 13
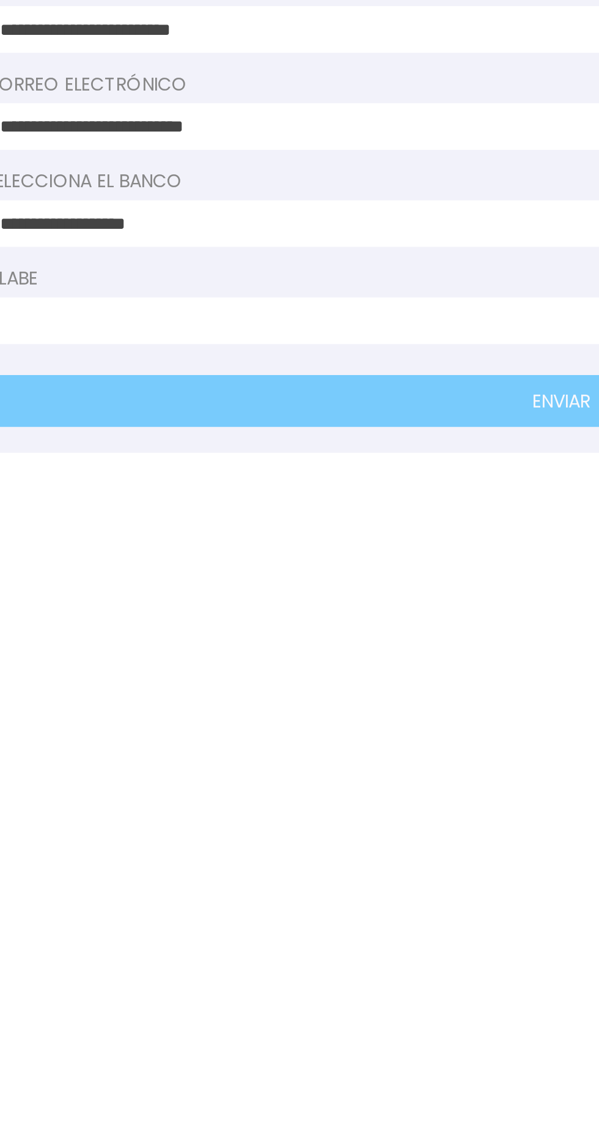
click at [69, 256] on input at bounding box center [296, 260] width 524 height 13
click at [70, 255] on input at bounding box center [296, 260] width 524 height 13
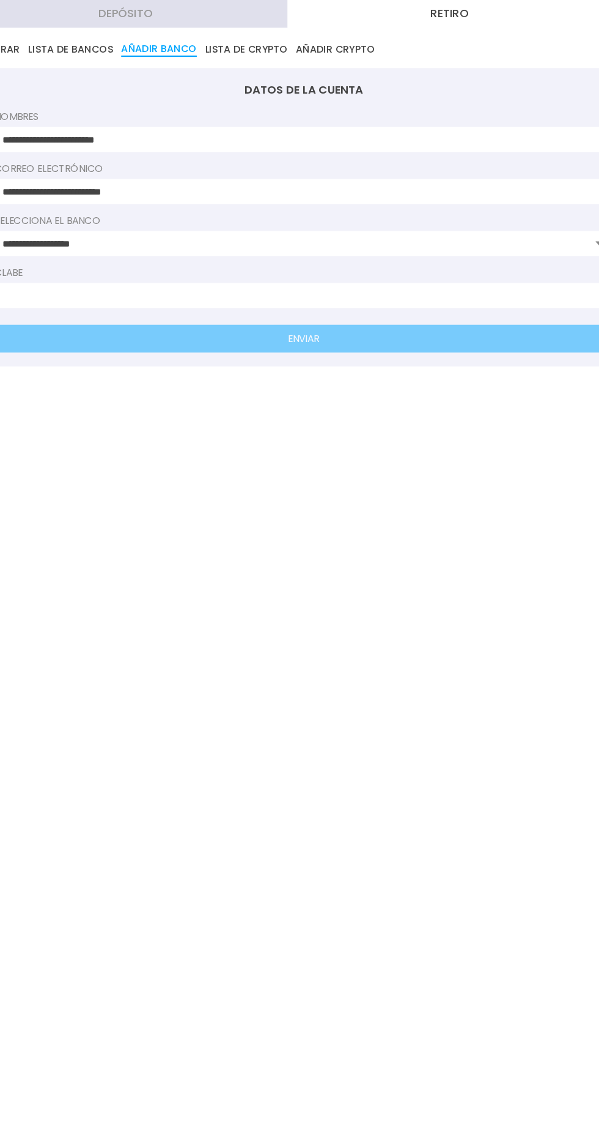
click at [421, 262] on input at bounding box center [296, 260] width 524 height 13
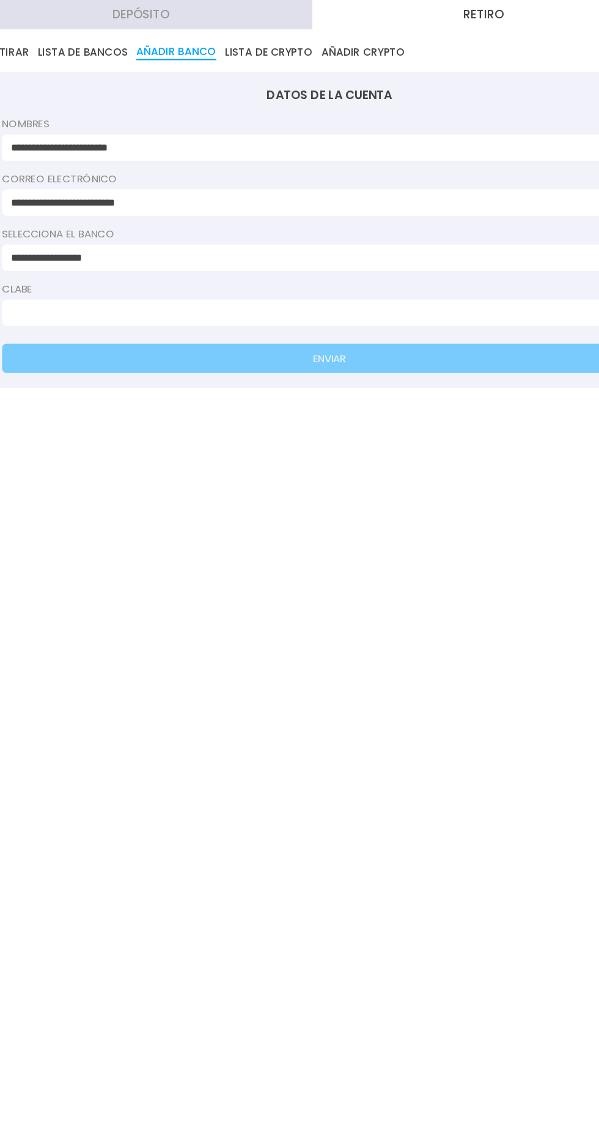
click at [86, 258] on input at bounding box center [296, 260] width 524 height 13
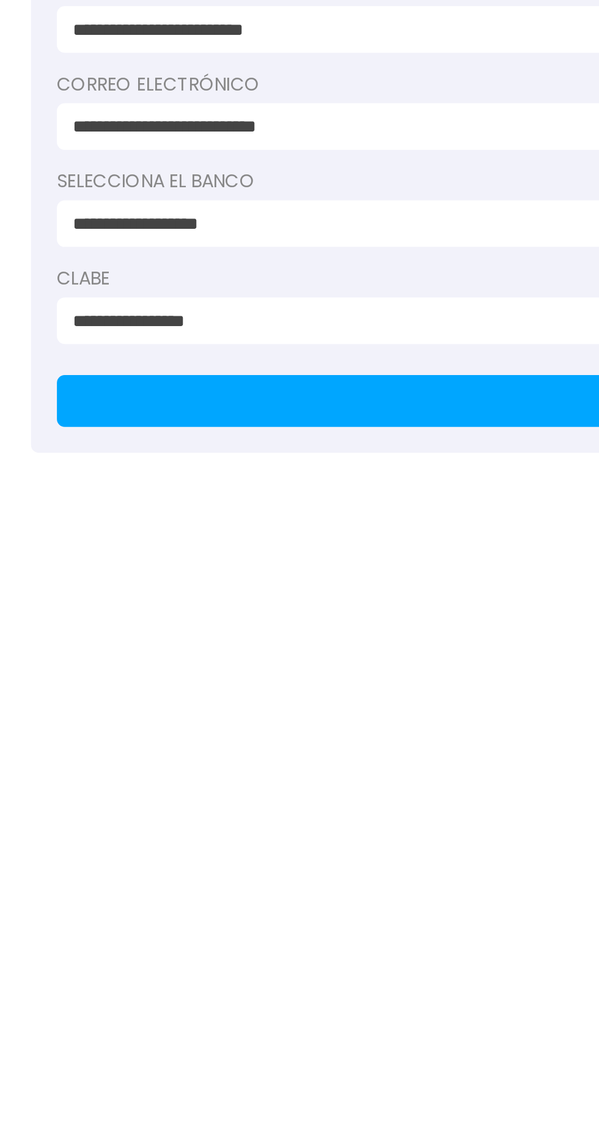
type input "**********"
click at [91, 303] on button "ENVIAR" at bounding box center [300, 298] width 546 height 24
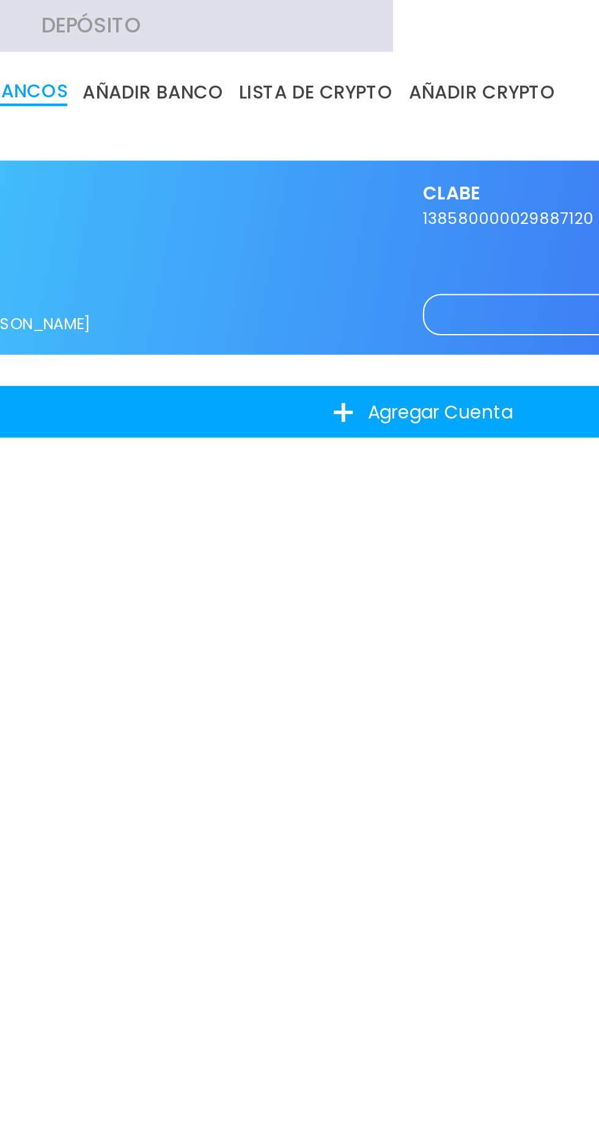
click at [318, 108] on span "138580000029887120" at bounding box center [438, 103] width 276 height 11
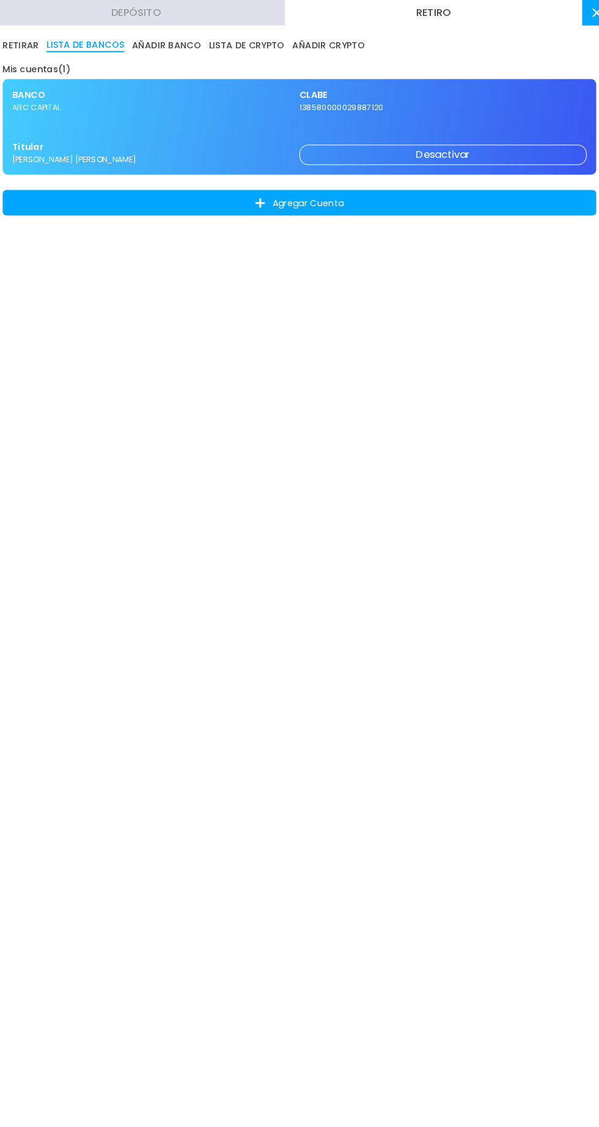
click at [159, 50] on button "AÑADIR BANCO" at bounding box center [172, 43] width 67 height 13
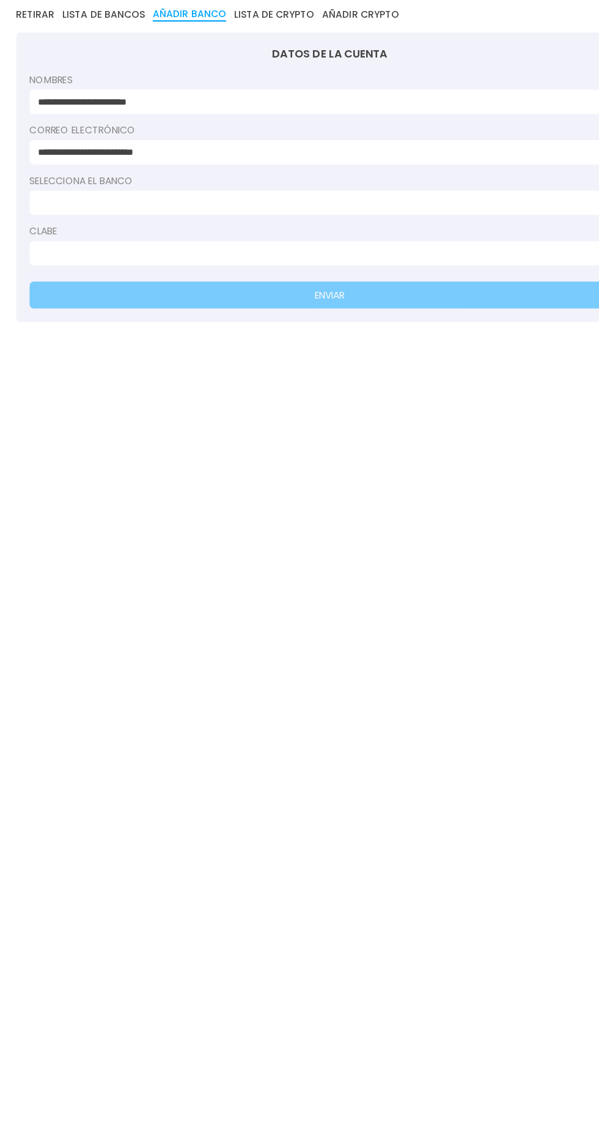
click at [65, 48] on button "LISTA DE BANCOS" at bounding box center [94, 43] width 75 height 13
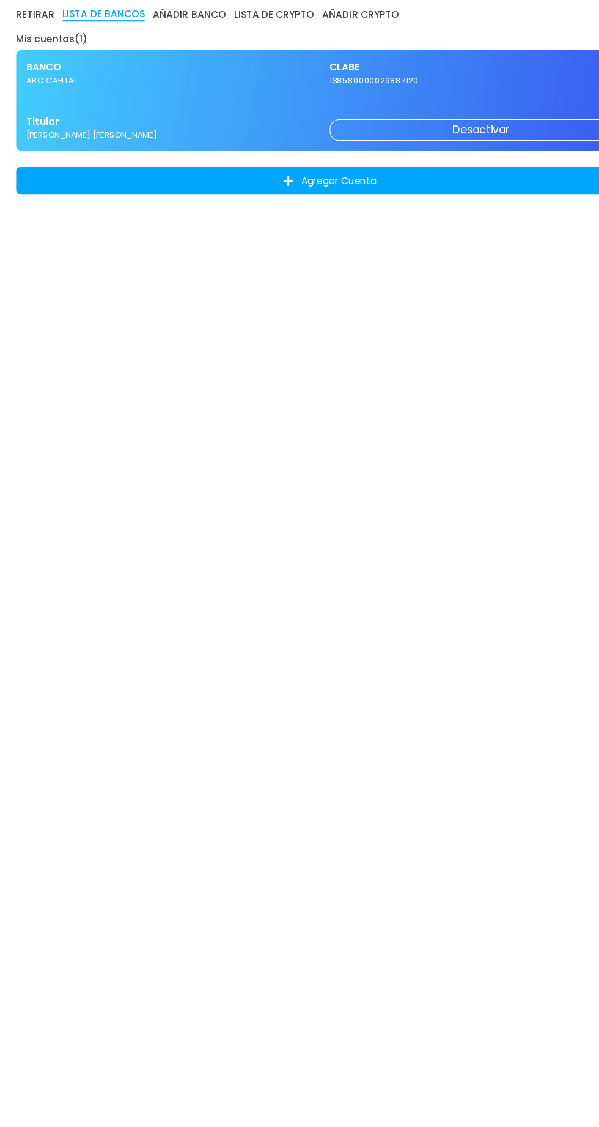
click at [160, 44] on button "AÑADIR BANCO" at bounding box center [172, 43] width 67 height 13
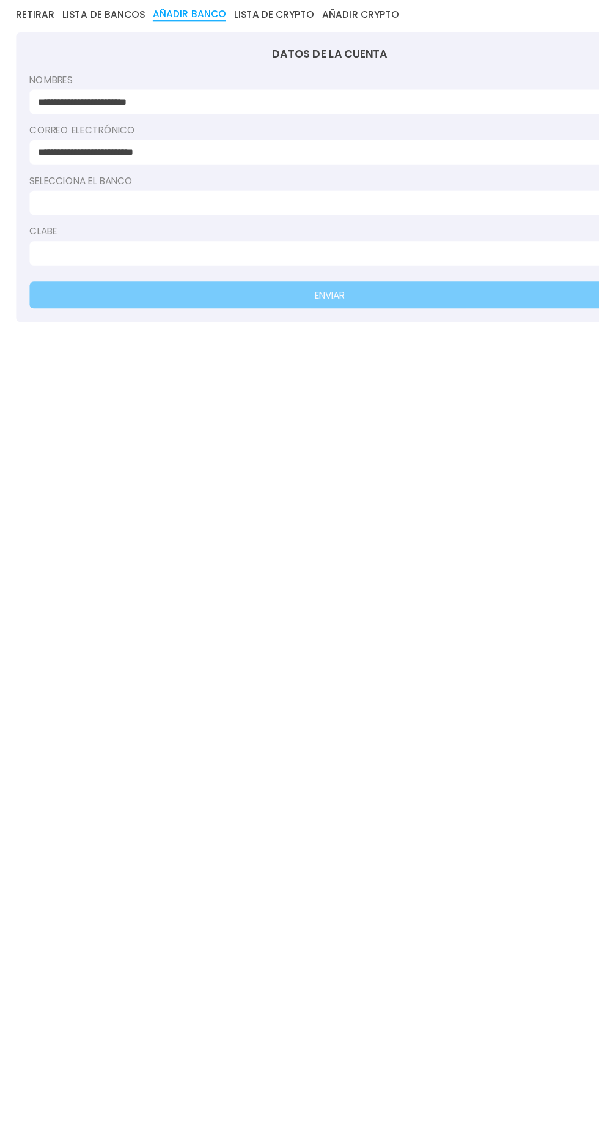
click at [75, 214] on input at bounding box center [296, 215] width 524 height 13
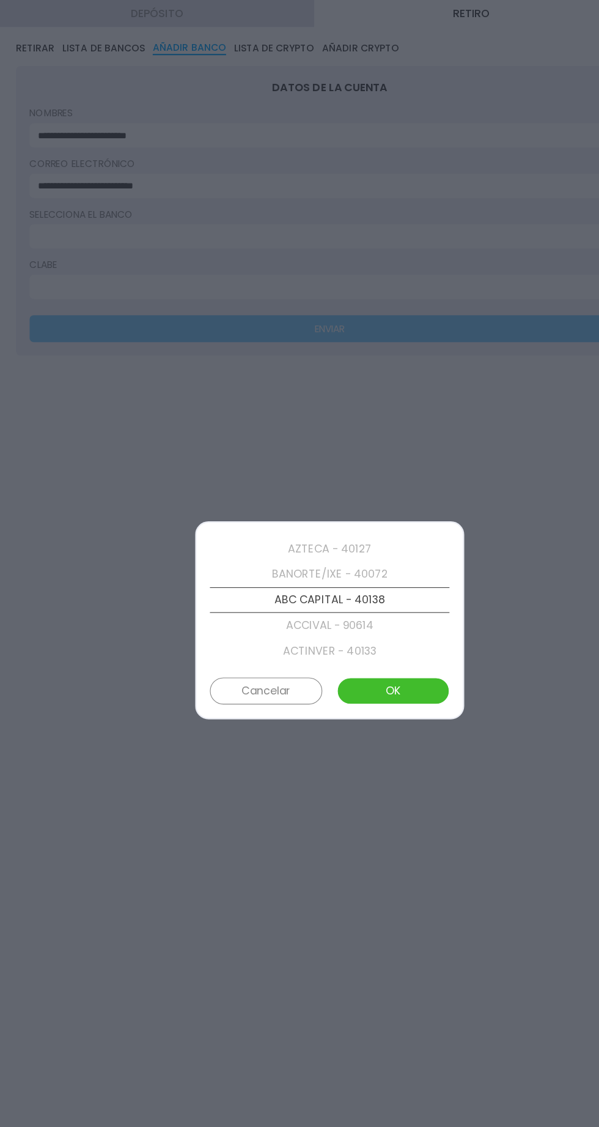
click at [328, 634] on button "OK" at bounding box center [357, 627] width 102 height 24
type input "**********"
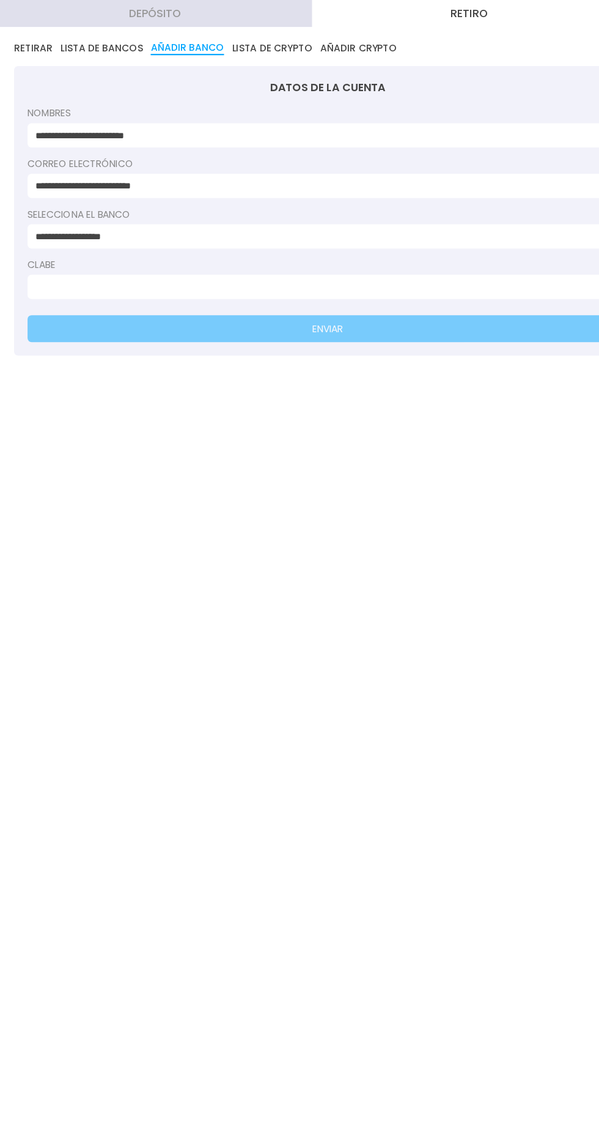
click at [69, 255] on input at bounding box center [296, 260] width 524 height 13
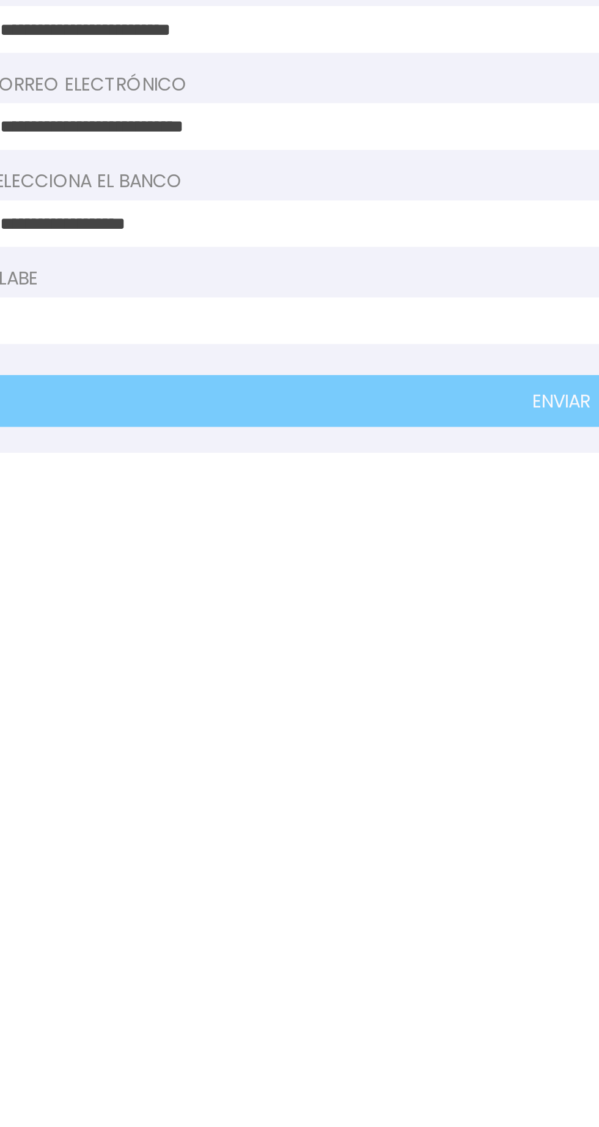
type input "**********"
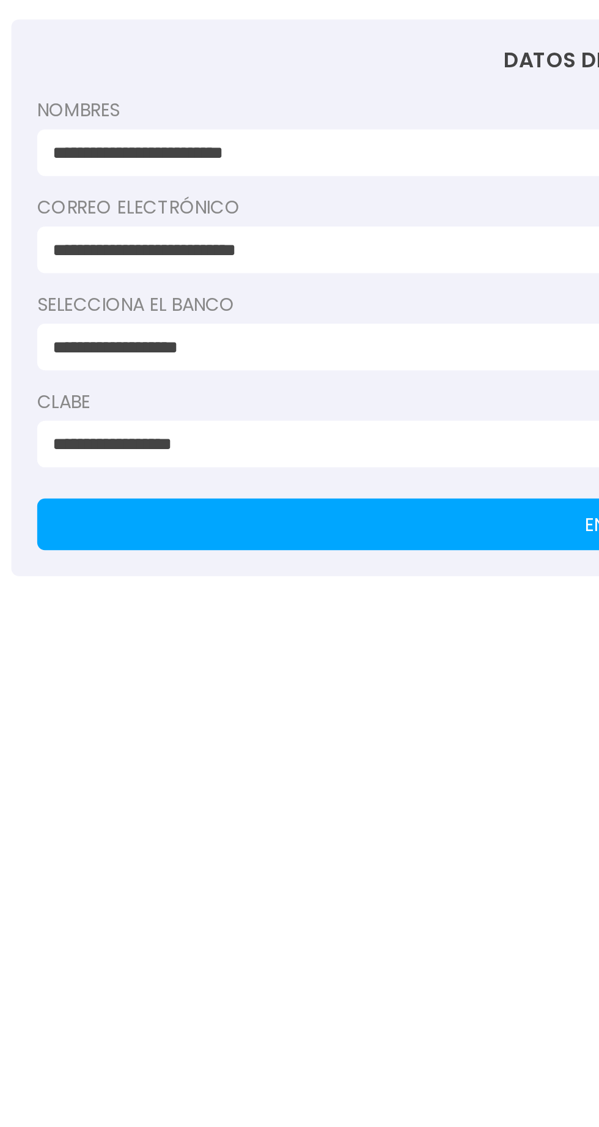
click at [243, 275] on form "**********" at bounding box center [300, 191] width 570 height 263
click at [246, 305] on button "ENVIAR" at bounding box center [300, 298] width 546 height 24
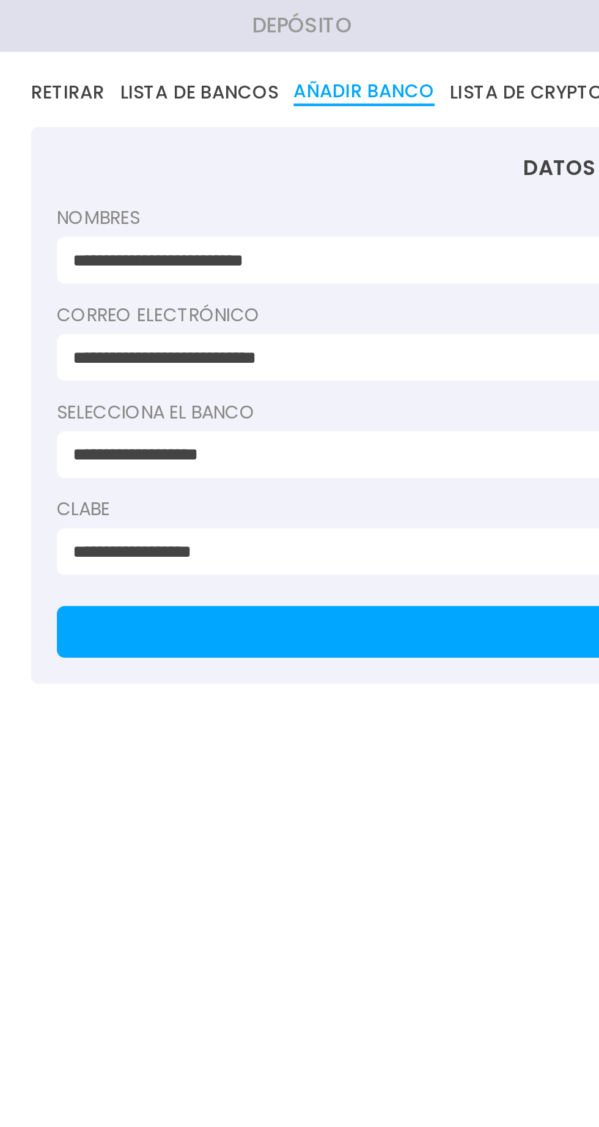
click at [35, 39] on button "RETIRAR" at bounding box center [32, 43] width 35 height 13
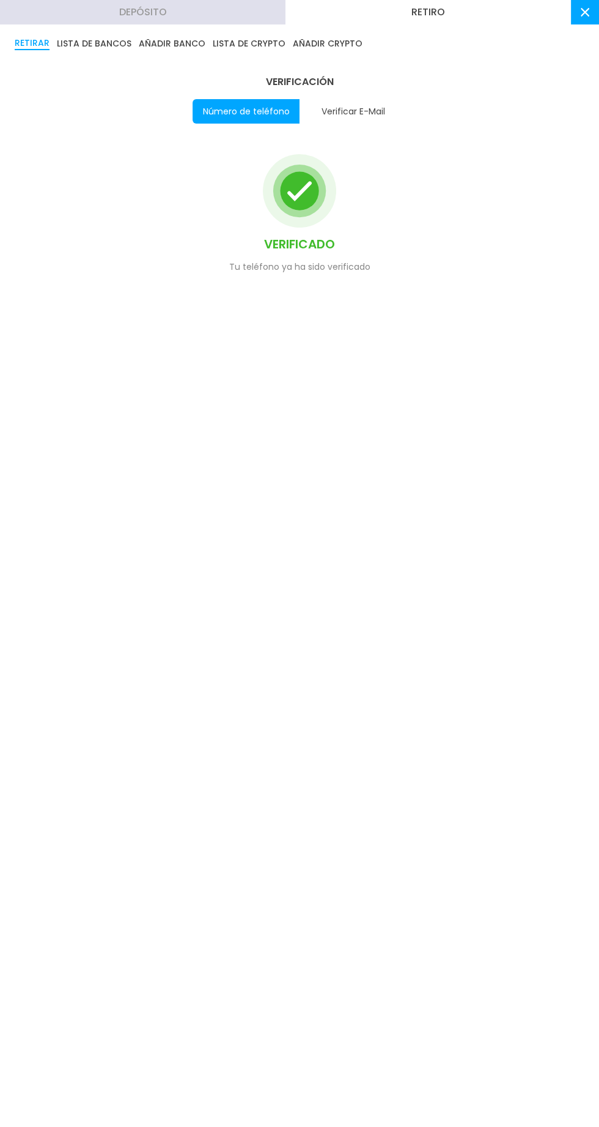
scroll to position [0, 0]
click at [337, 108] on button "Verificar E-Mail" at bounding box center [353, 111] width 107 height 24
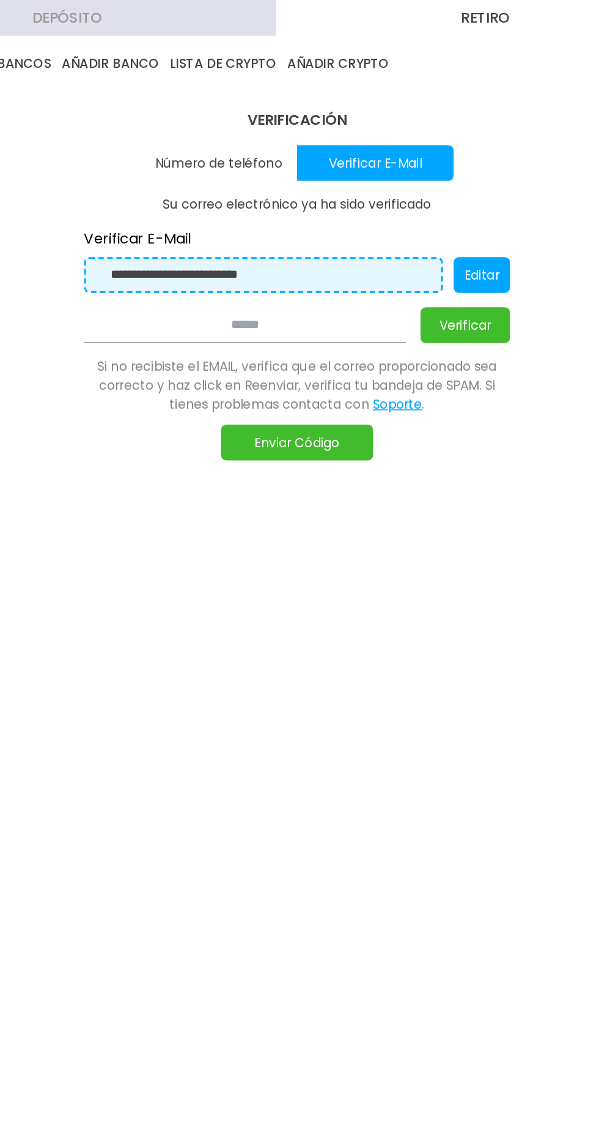
click at [416, 189] on button "Editar" at bounding box center [426, 188] width 39 height 24
click at [401, 187] on button "Confirmar" at bounding box center [416, 188] width 59 height 24
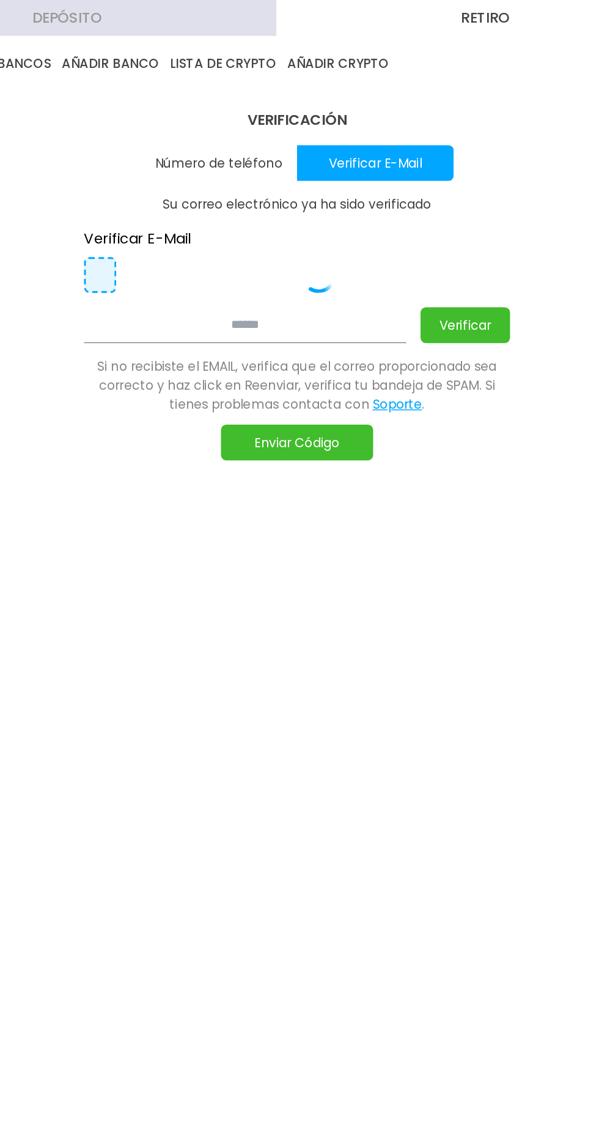
click at [404, 210] on button "Verificar" at bounding box center [414, 222] width 61 height 24
click at [282, 312] on button "Enviar Código" at bounding box center [300, 302] width 104 height 24
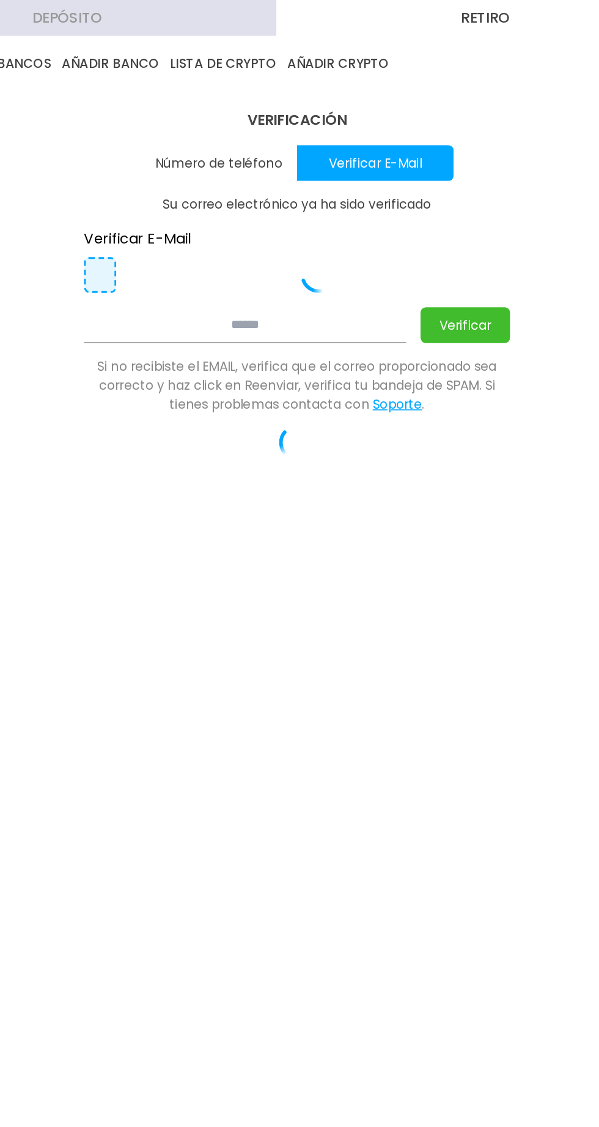
click at [264, 297] on div at bounding box center [300, 302] width 86 height 24
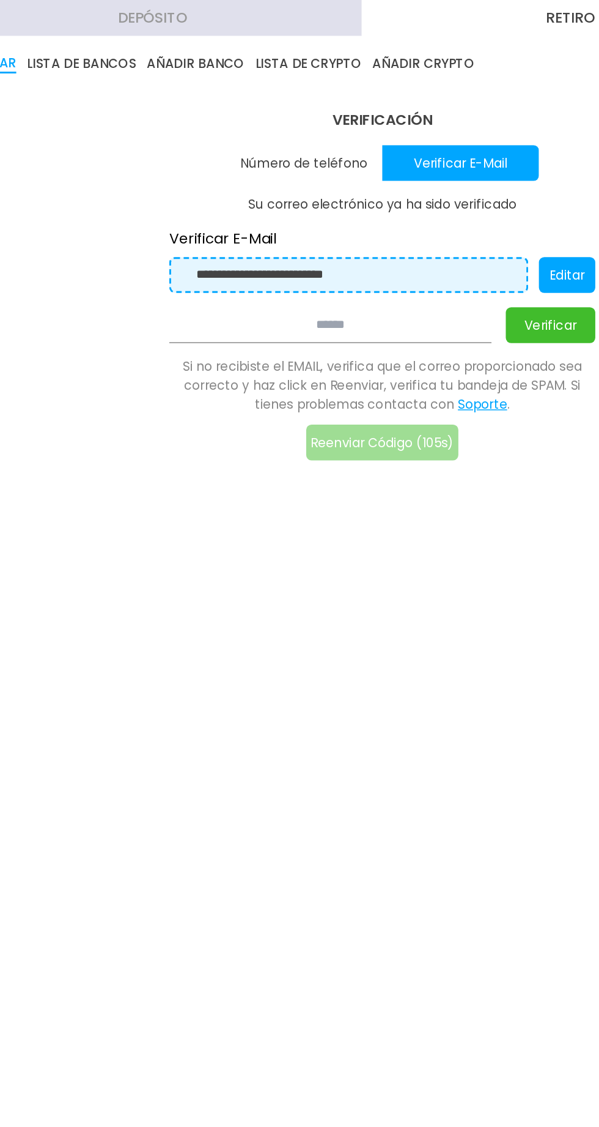
click at [188, 193] on input "**********" at bounding box center [280, 187] width 216 height 13
click at [196, 218] on input at bounding box center [264, 222] width 220 height 24
type input "******"
click at [392, 213] on button "Verificar" at bounding box center [414, 222] width 61 height 24
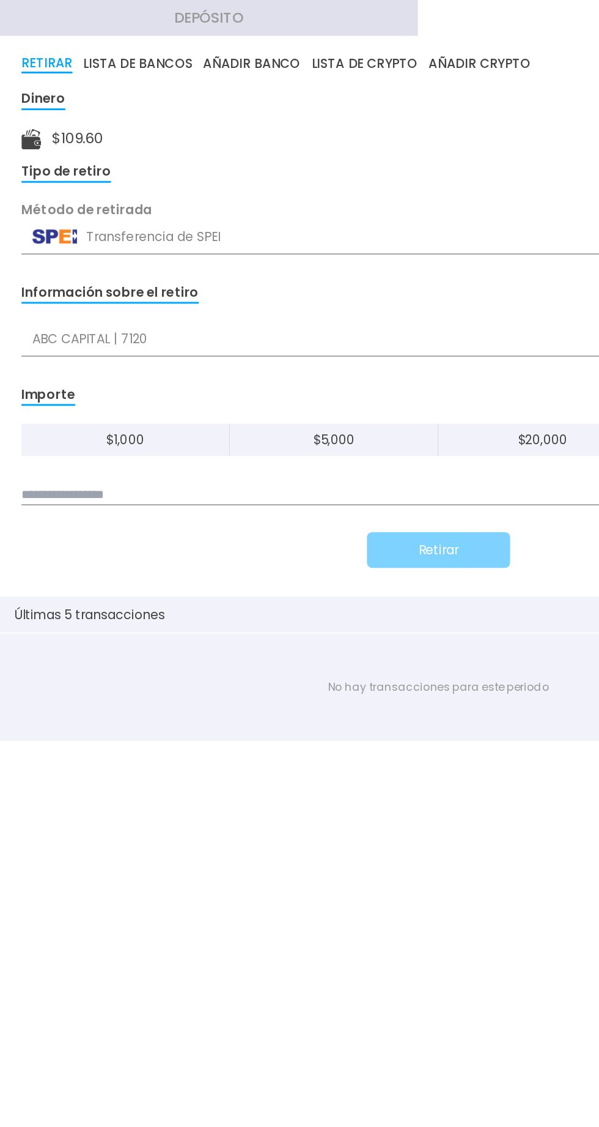
click at [273, 334] on input at bounding box center [300, 338] width 570 height 13
type input "***"
click at [320, 371] on button "Retirar" at bounding box center [300, 375] width 98 height 24
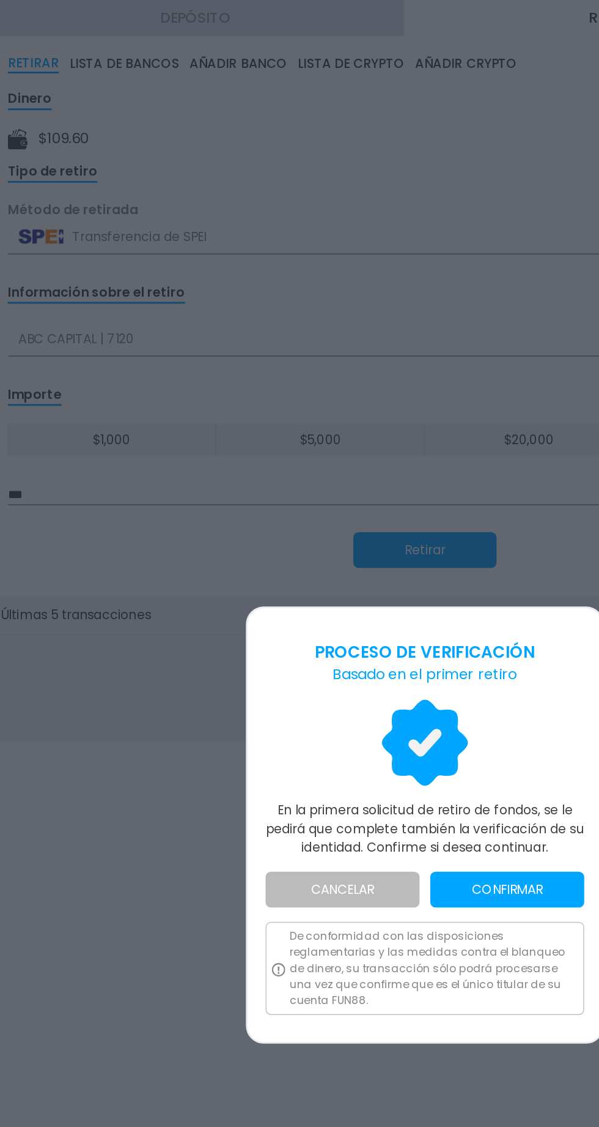
click at [352, 604] on button "CONFIRMAR" at bounding box center [355, 607] width 105 height 24
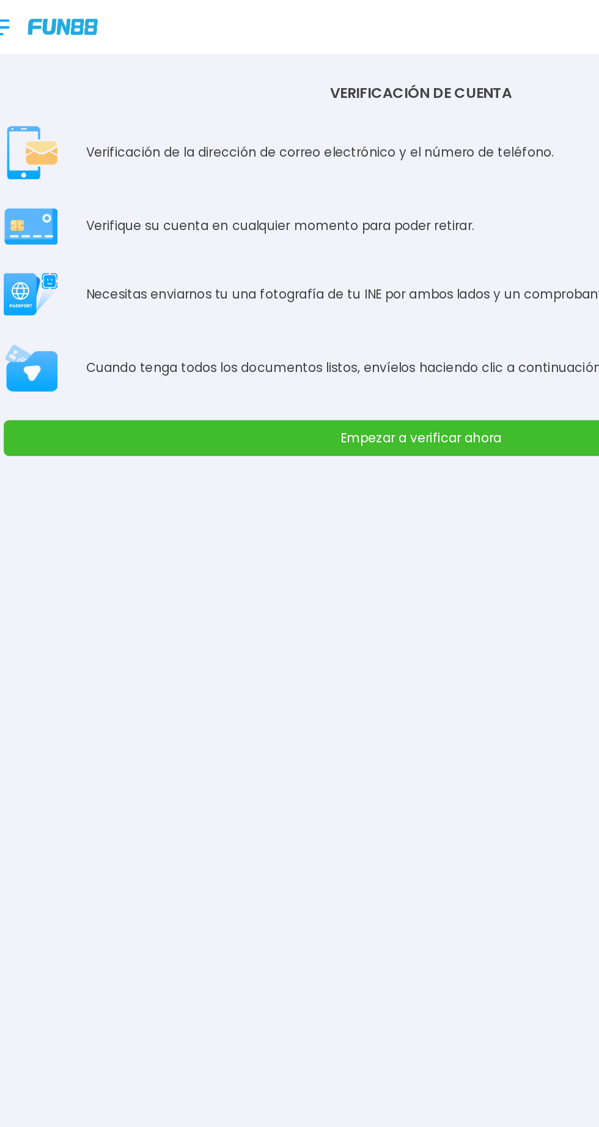
click at [384, 290] on button "Empezar a verificar ahora" at bounding box center [300, 299] width 570 height 24
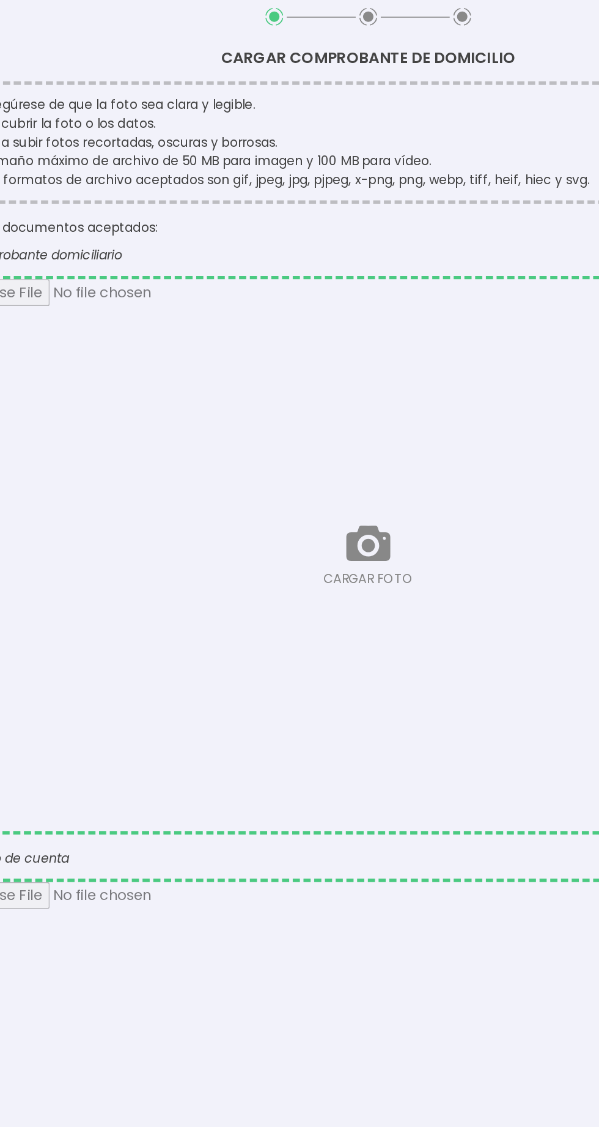
click at [304, 433] on input "file" at bounding box center [299, 430] width 565 height 377
type input "**********"
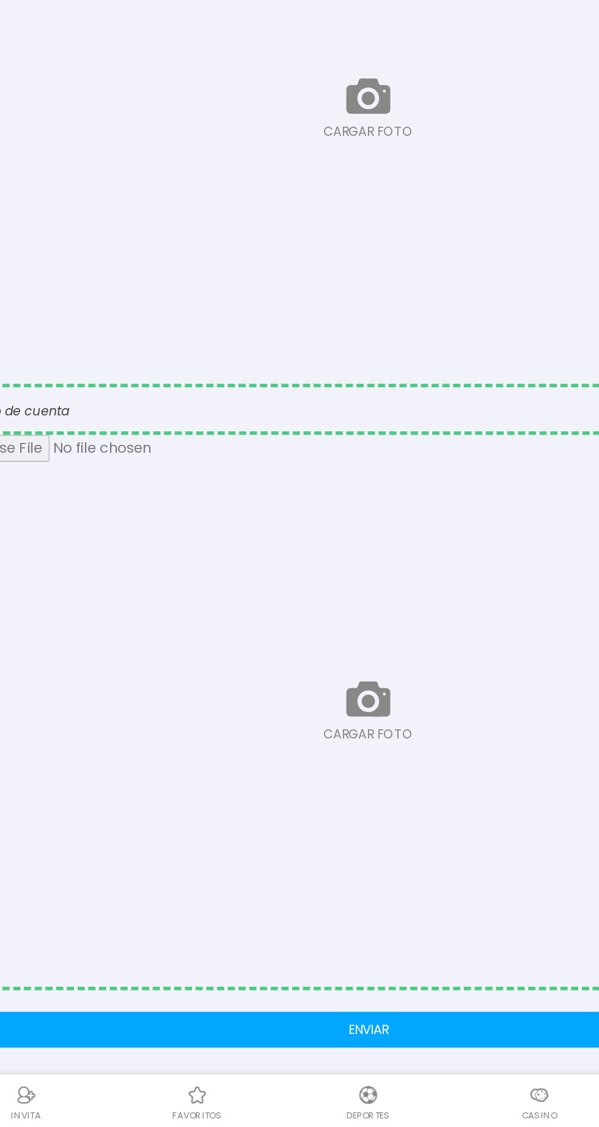
scroll to position [37, 0]
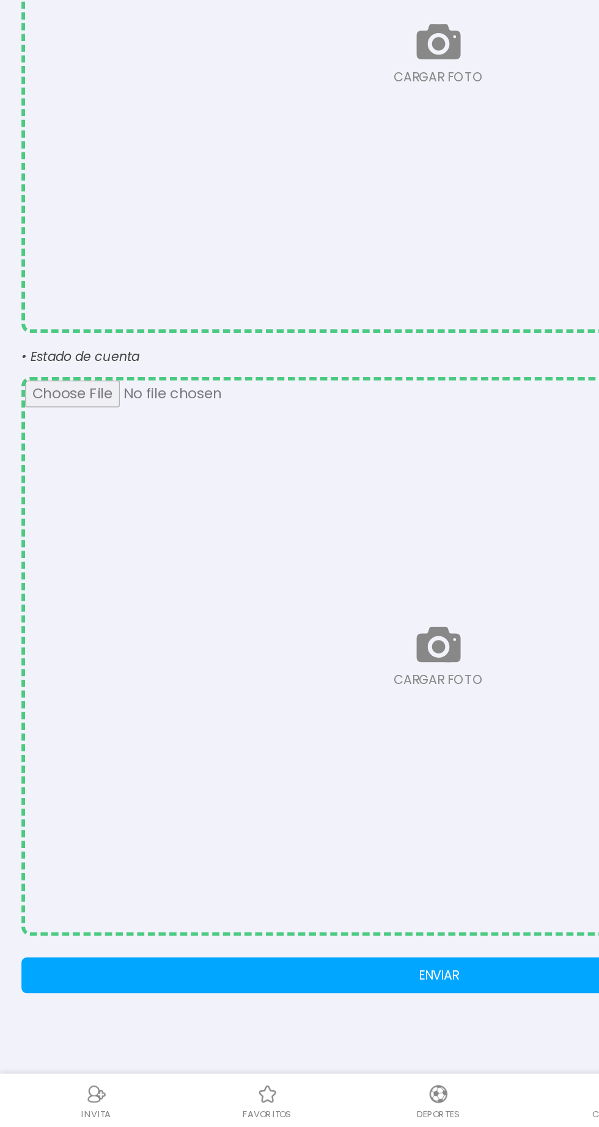
click at [302, 802] on input "file" at bounding box center [299, 805] width 565 height 377
type input "**********"
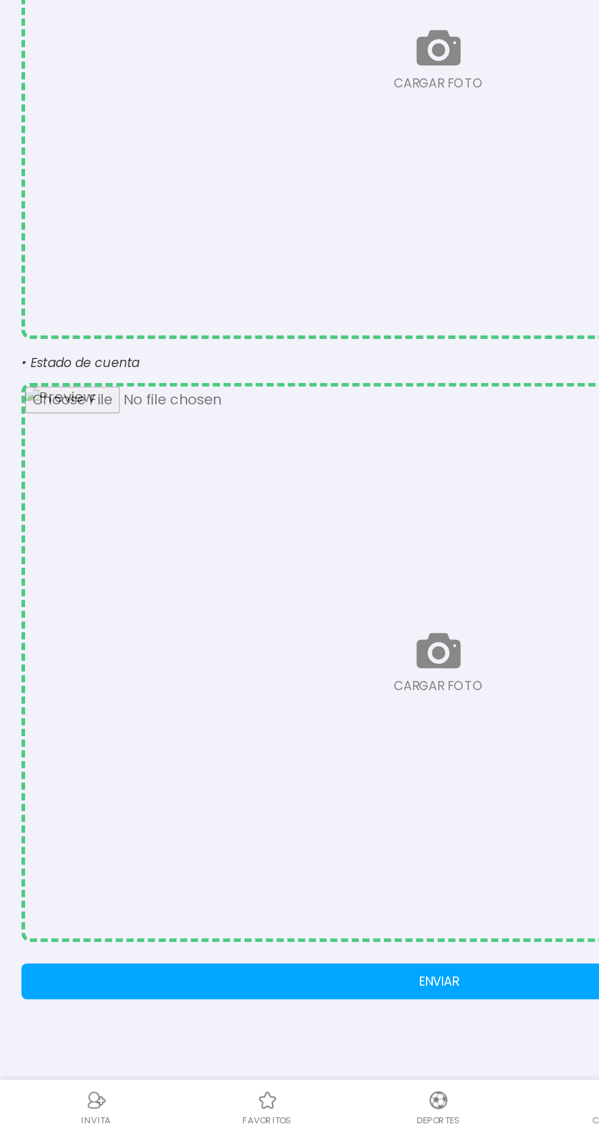
click at [252, 1013] on button "ENVIAR" at bounding box center [300, 1022] width 570 height 24
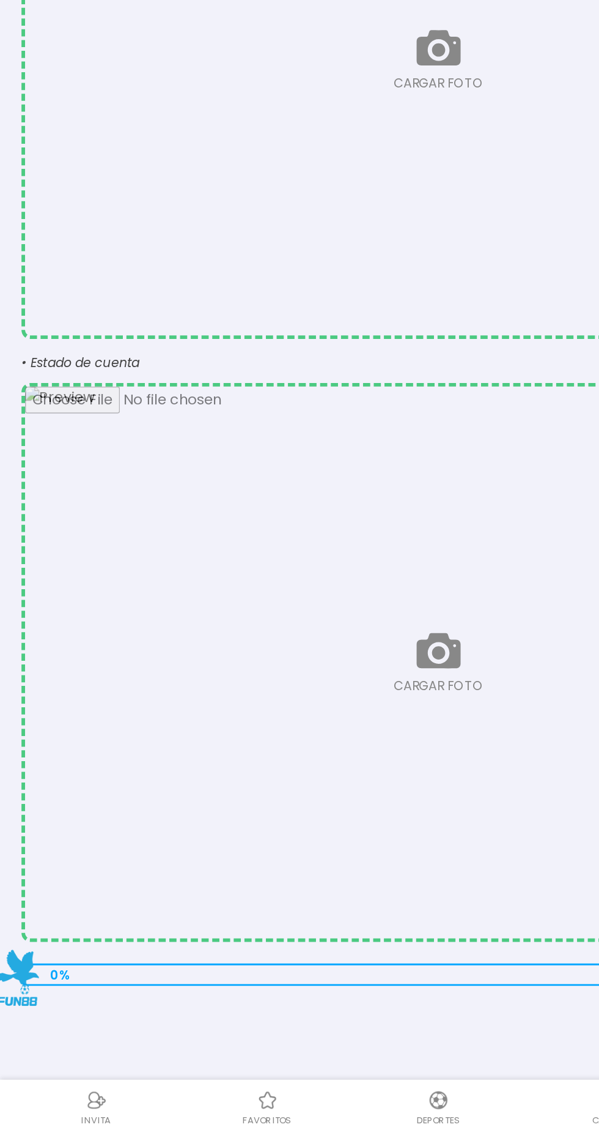
click at [253, 1022] on div "0 %" at bounding box center [300, 1017] width 570 height 15
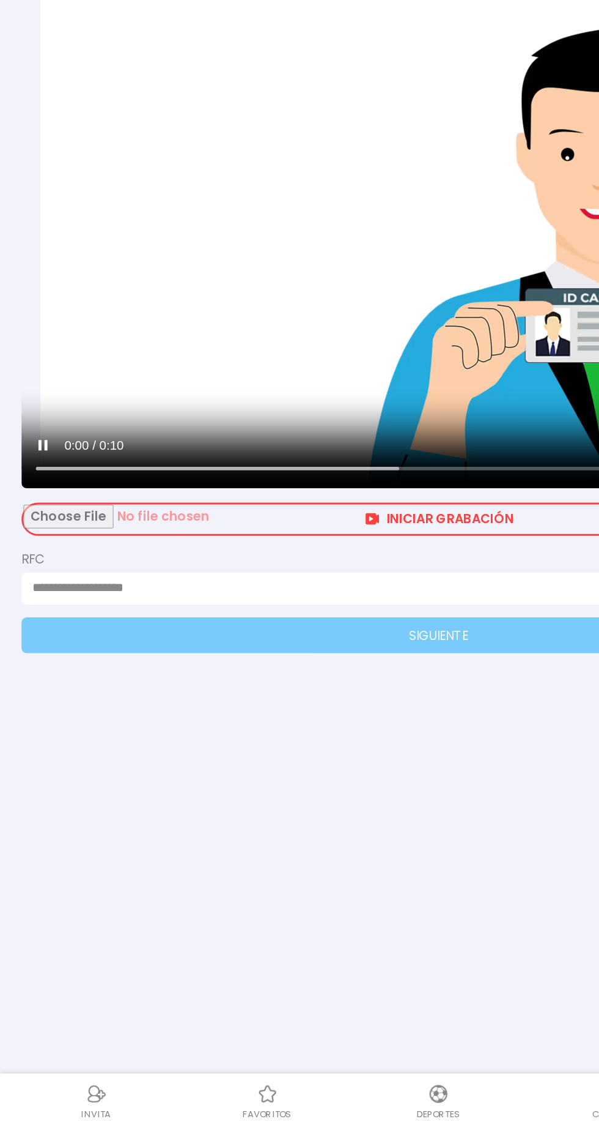
scroll to position [0, 0]
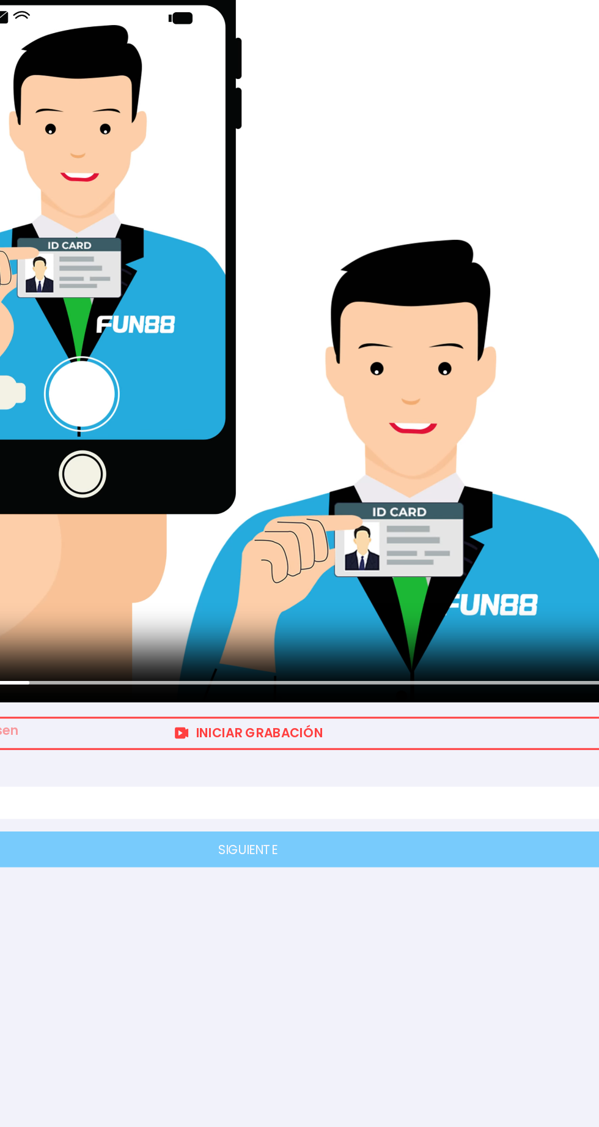
click at [376, 706] on input "file" at bounding box center [300, 712] width 568 height 20
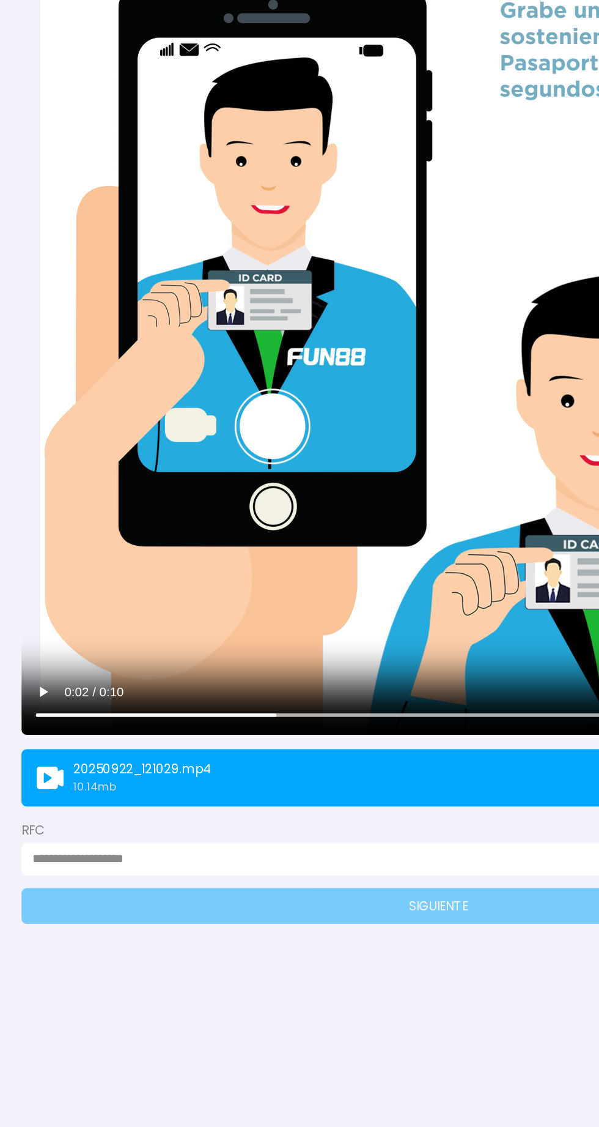
click at [203, 749] on label "RFC" at bounding box center [300, 755] width 570 height 13
click at [194, 769] on input at bounding box center [296, 775] width 548 height 13
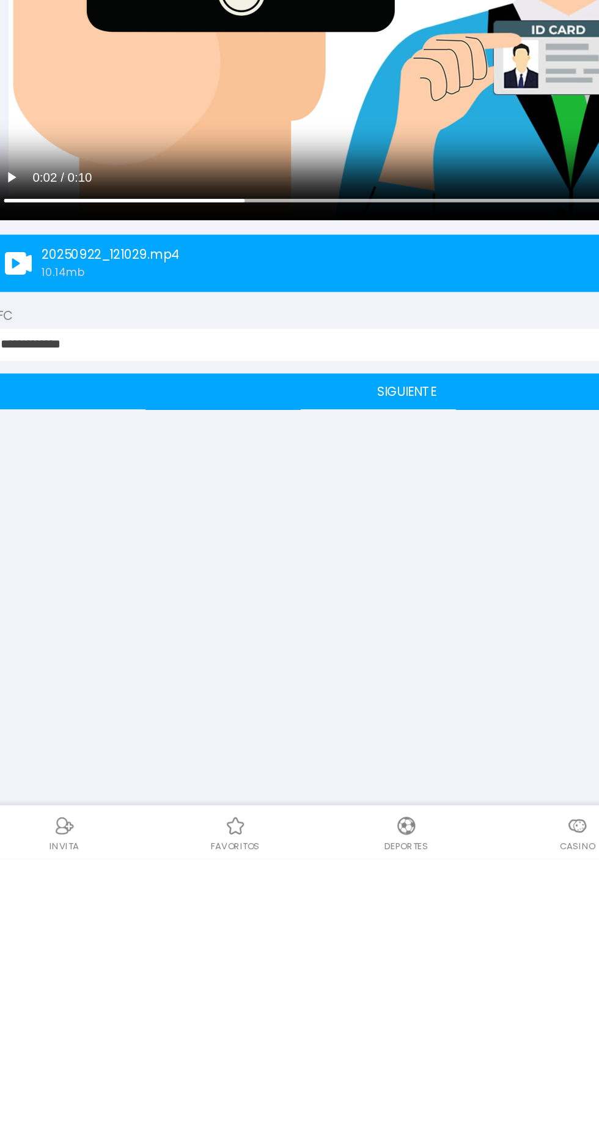
type input "**********"
click at [363, 798] on button "SIGUIENTE" at bounding box center [300, 807] width 570 height 24
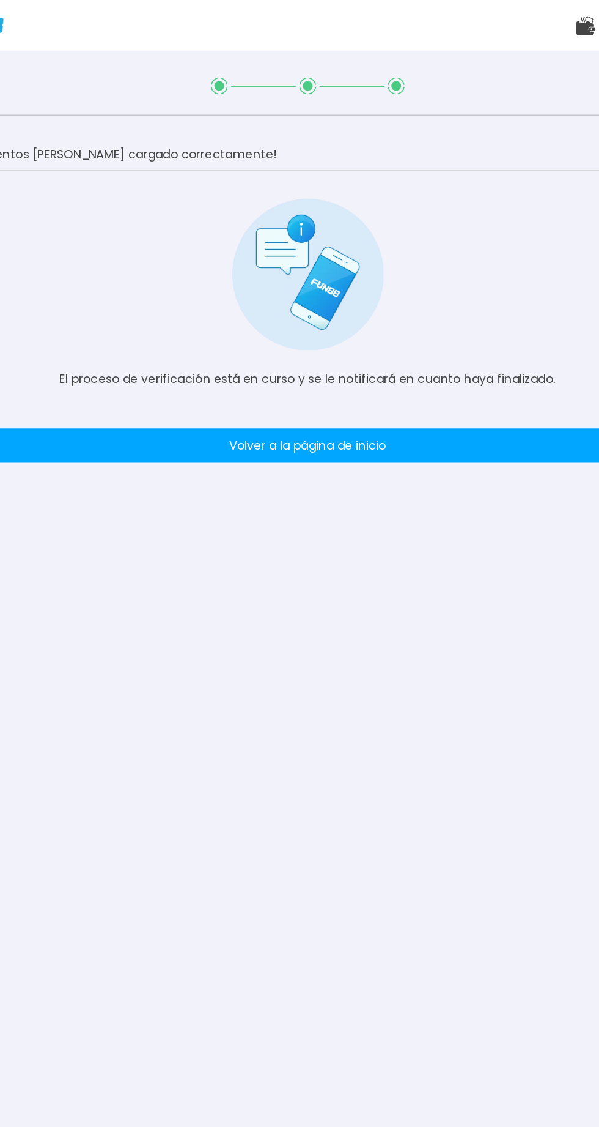
click at [156, 315] on button "Volver a la página de inicio" at bounding box center [300, 323] width 570 height 24
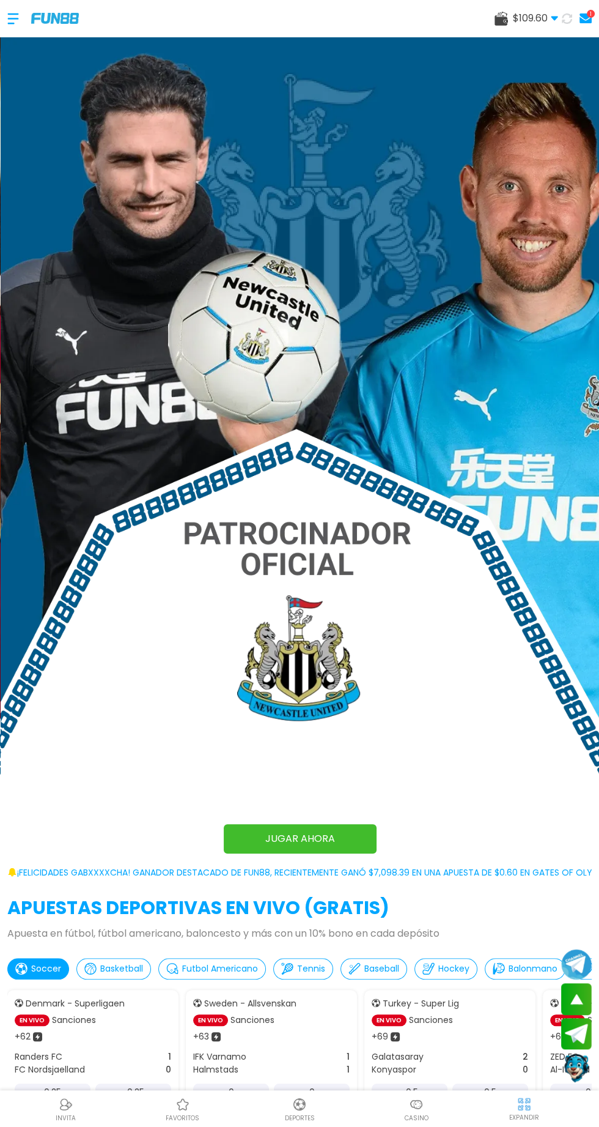
click at [20, 9] on div at bounding box center [19, 19] width 24 height 36
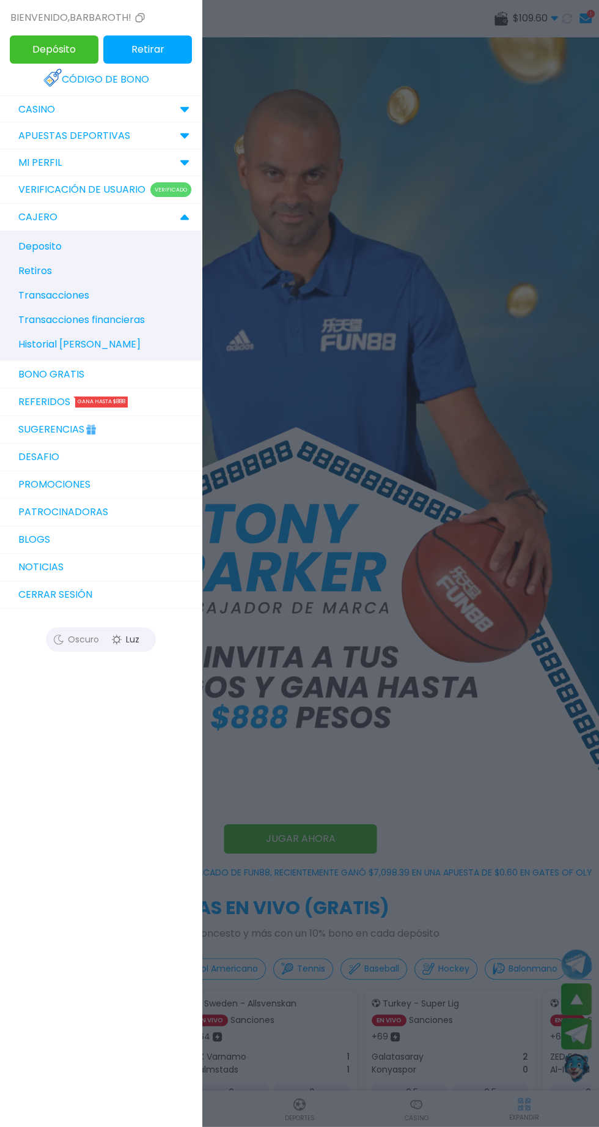
click at [138, 69] on link "Código de bono" at bounding box center [100, 79] width 115 height 27
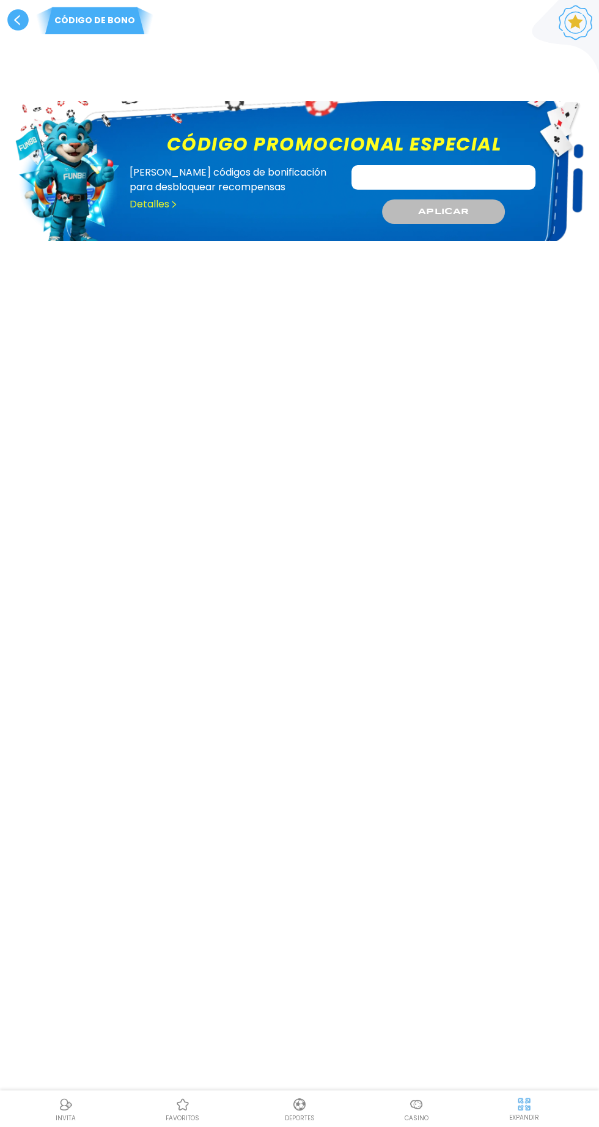
click at [17, 20] on use at bounding box center [17, 19] width 21 height 21
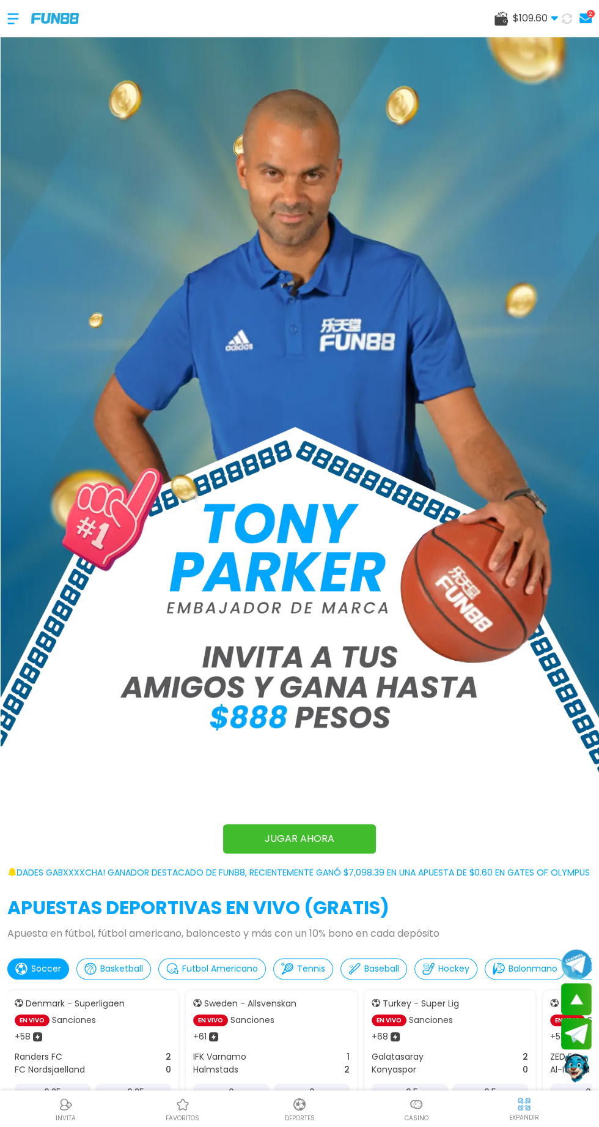
click at [558, 42] on img at bounding box center [299, 452] width 599 height 830
click at [23, 2] on div at bounding box center [19, 19] width 24 height 36
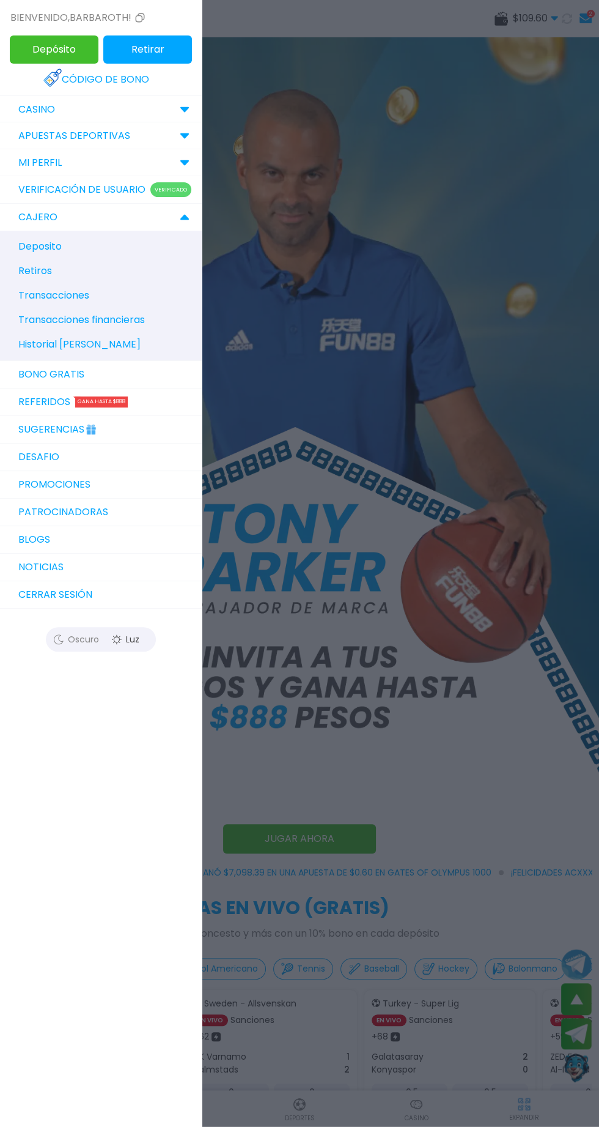
click at [17, 4] on div "Bienvenido , barbaroth!" at bounding box center [101, 17] width 202 height 35
click at [139, 17] on icon at bounding box center [140, 17] width 15 height 15
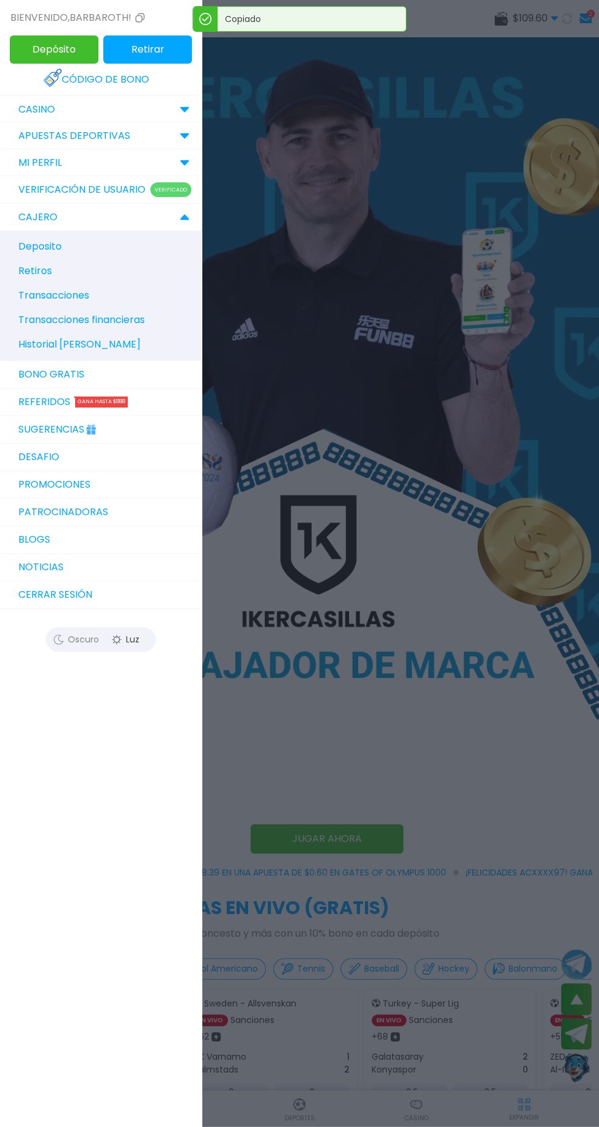
click at [116, 42] on button "Retirar" at bounding box center [147, 49] width 89 height 28
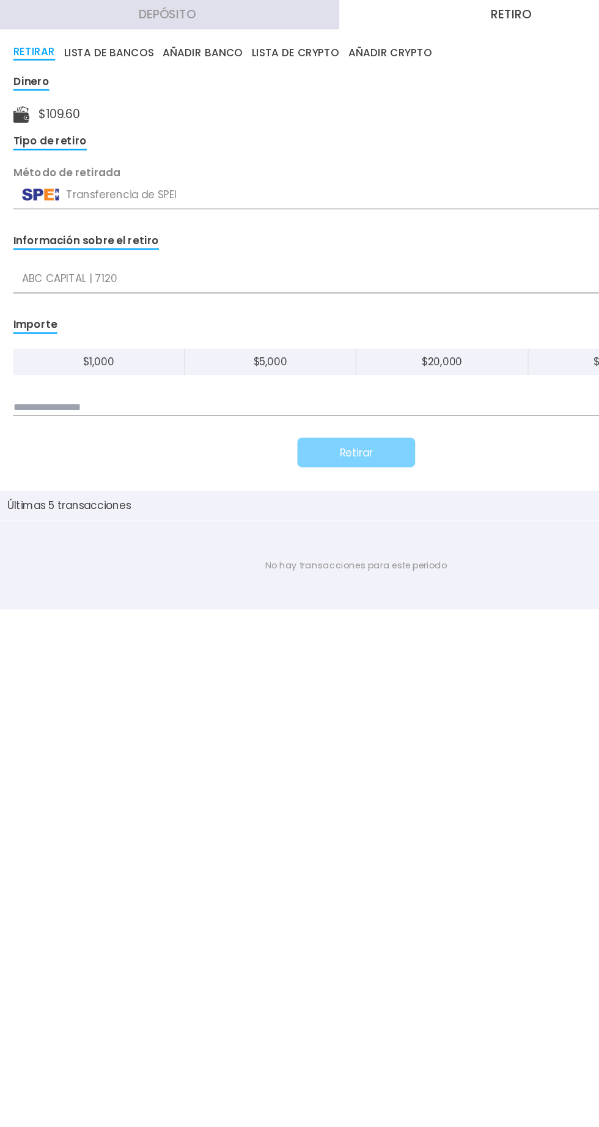
click at [101, 145] on div "Método de retirada" at bounding box center [300, 143] width 570 height 13
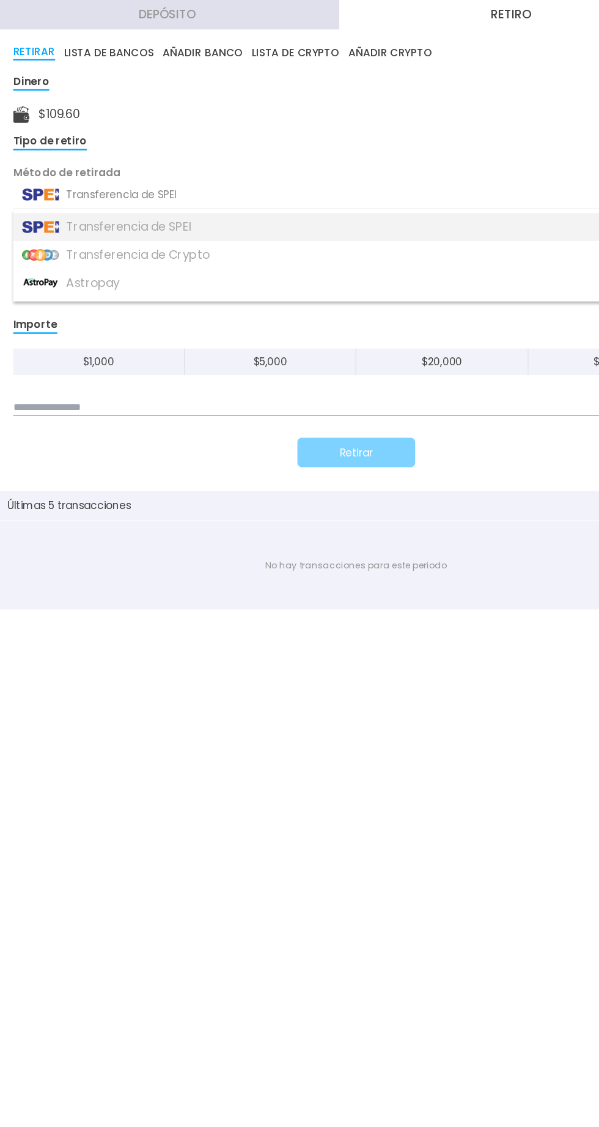
click at [69, 178] on div "Transferencia de SPEI" at bounding box center [300, 188] width 570 height 23
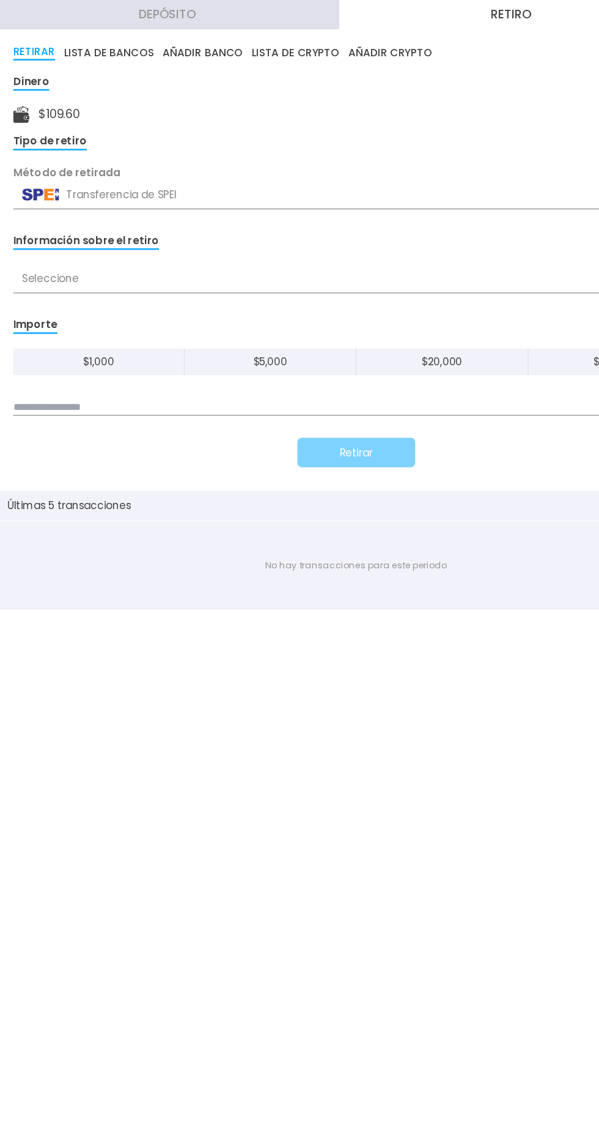
click at [29, 231] on div "Seleccione" at bounding box center [300, 231] width 570 height 23
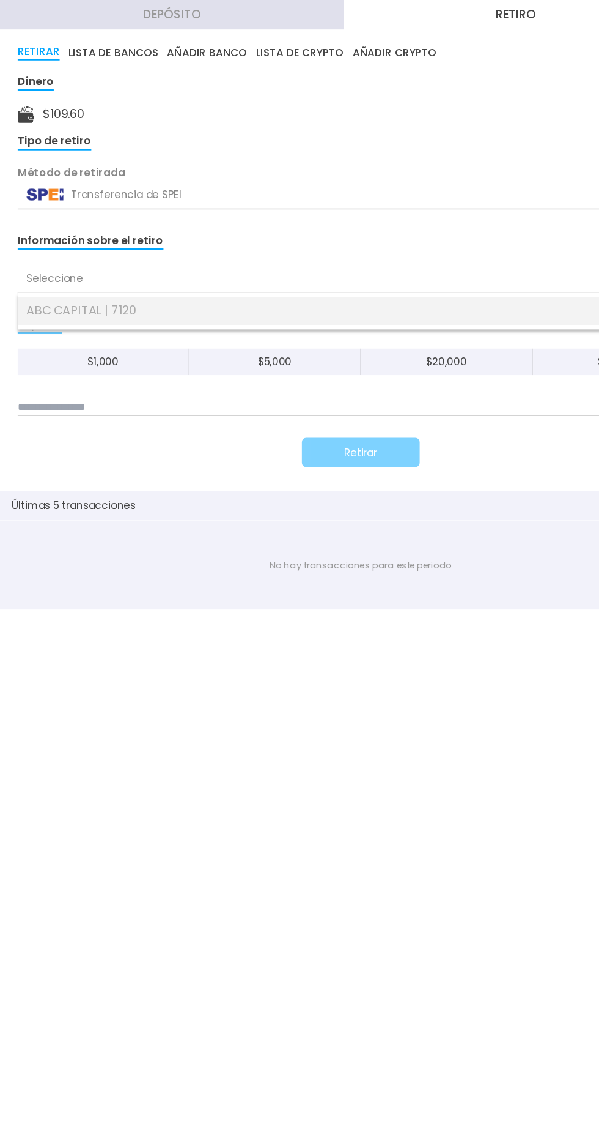
click at [65, 251] on div "ABC CAPITAL | 7120" at bounding box center [300, 257] width 570 height 23
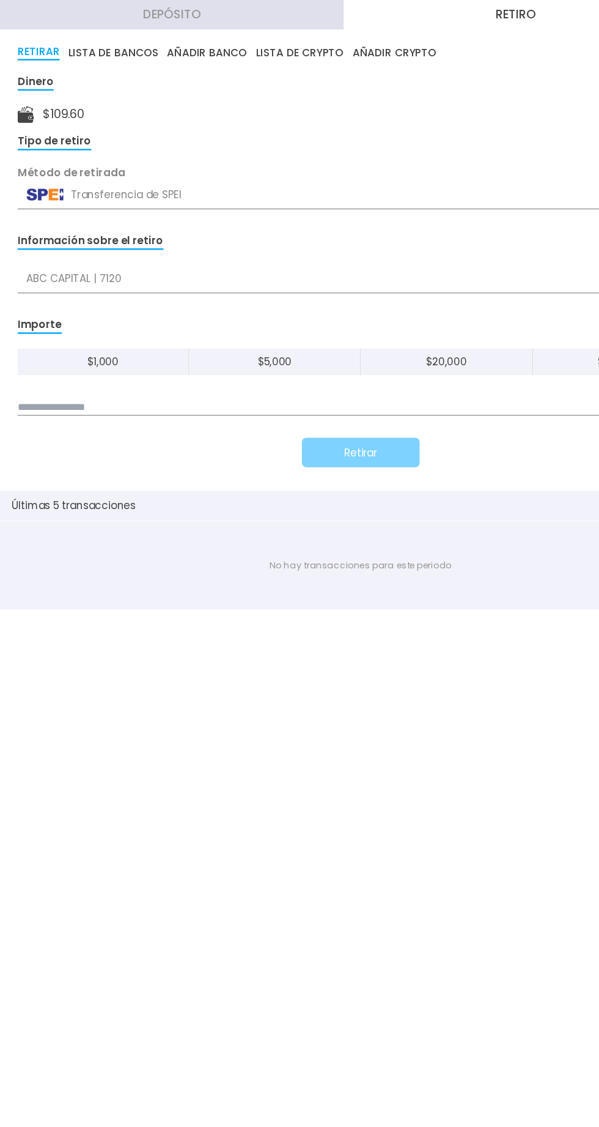
click at [27, 275] on div "Importe" at bounding box center [33, 270] width 37 height 14
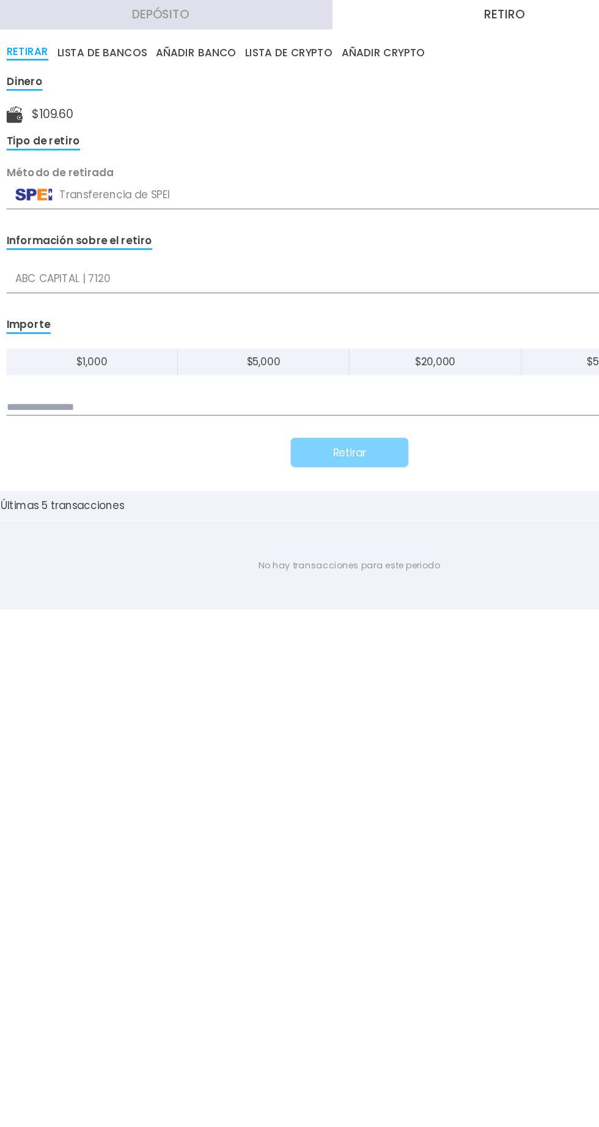
click at [60, 332] on input at bounding box center [300, 338] width 570 height 13
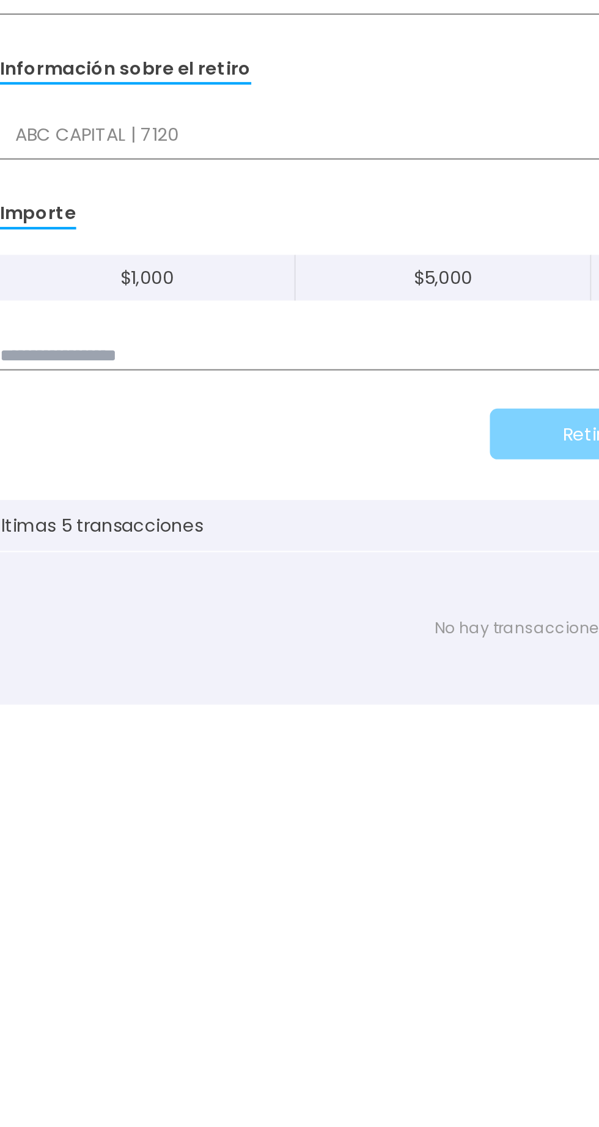
click at [66, 361] on form "Dinero $ 109.60 Tipo de retiro Método de retirada Transferencia de SPEI Transfe…" at bounding box center [300, 224] width 570 height 328
click at [107, 334] on input at bounding box center [300, 338] width 570 height 13
click at [93, 333] on input at bounding box center [300, 338] width 570 height 13
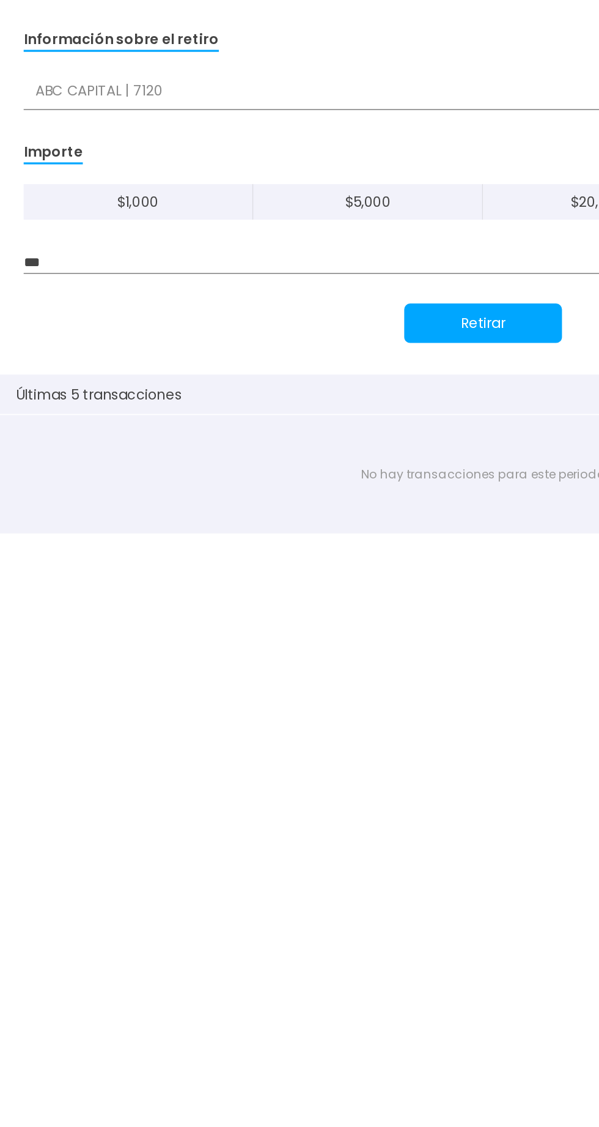
click at [43, 333] on input "***" at bounding box center [300, 338] width 570 height 13
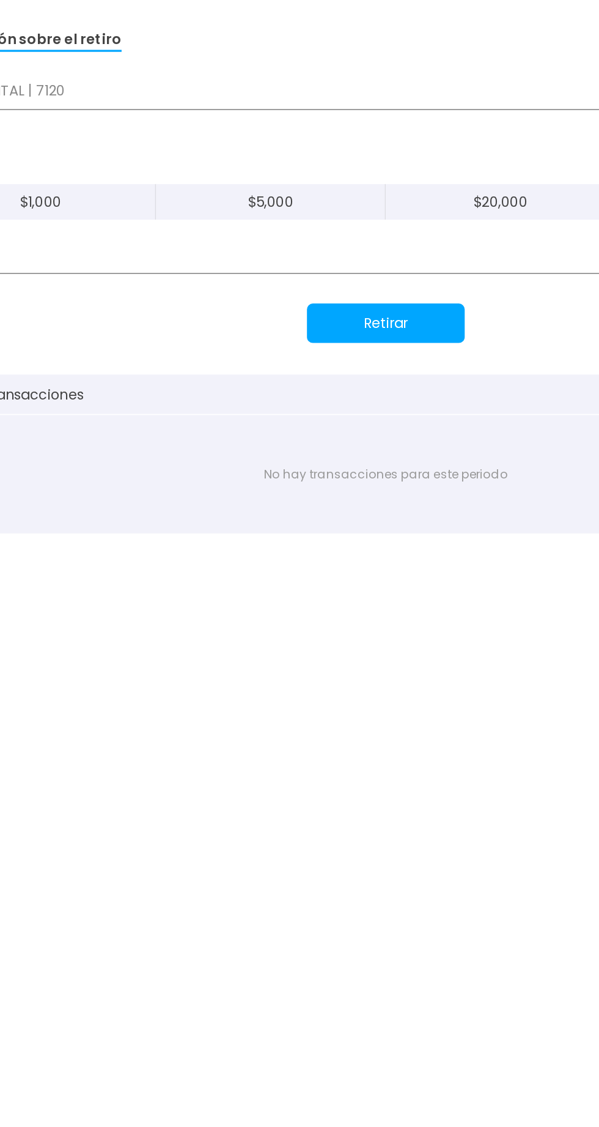
type input "***"
click at [274, 380] on button "Retirar" at bounding box center [300, 375] width 98 height 24
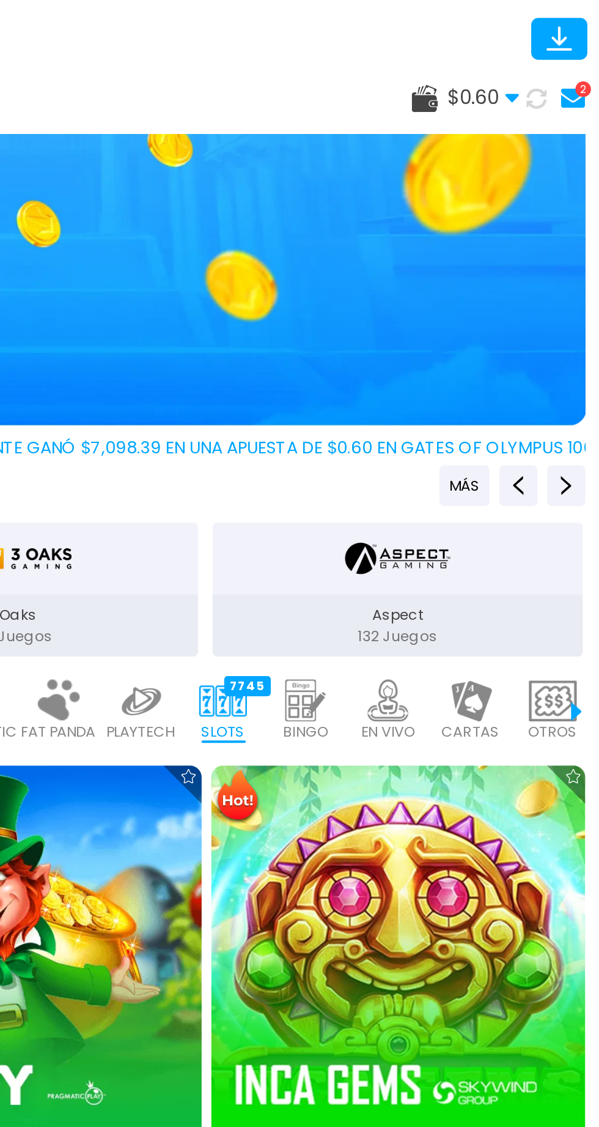
scroll to position [119, 0]
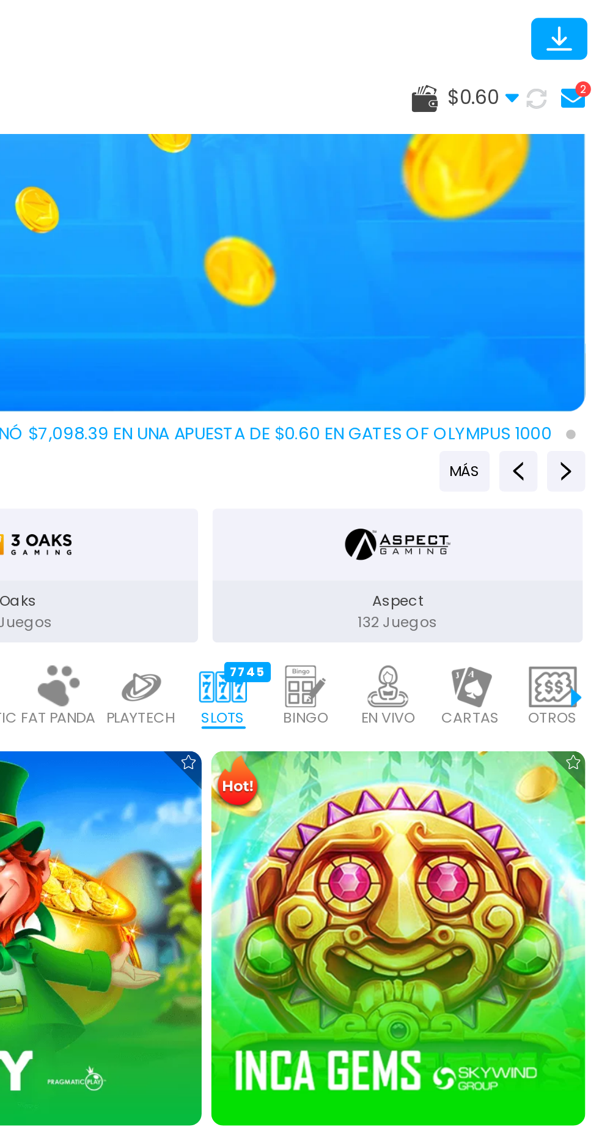
click at [583, 62] on div "$ 0.60 Dinero Real $ 0.60 Depósito Retiro 2" at bounding box center [299, 50] width 599 height 37
click at [591, 46] on div "2" at bounding box center [591, 46] width 8 height 8
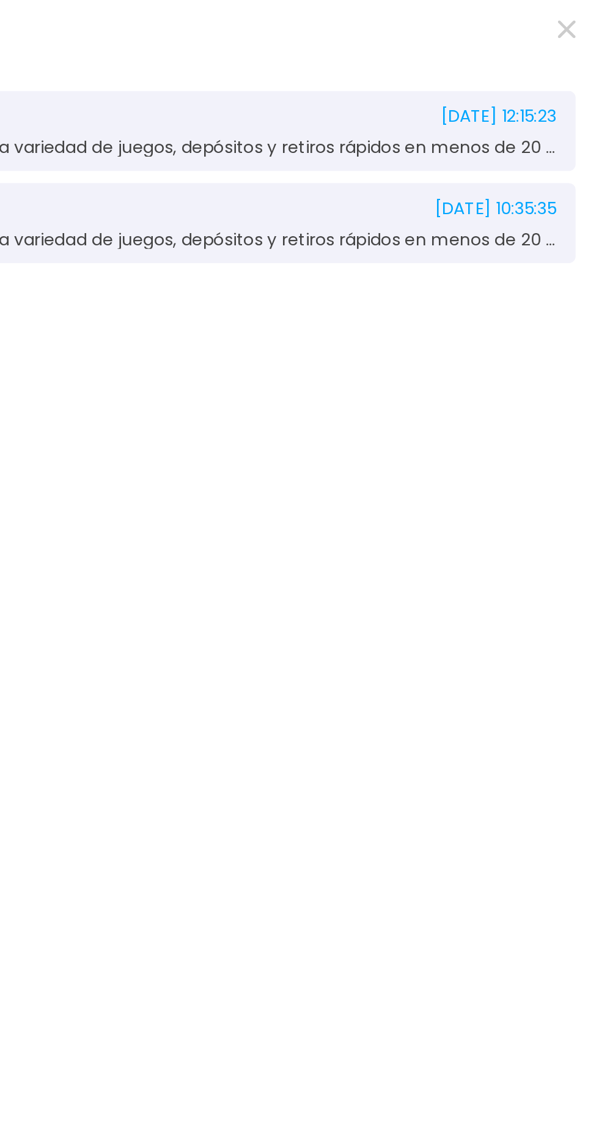
click at [583, 13] on use "button" at bounding box center [582, 14] width 9 height 9
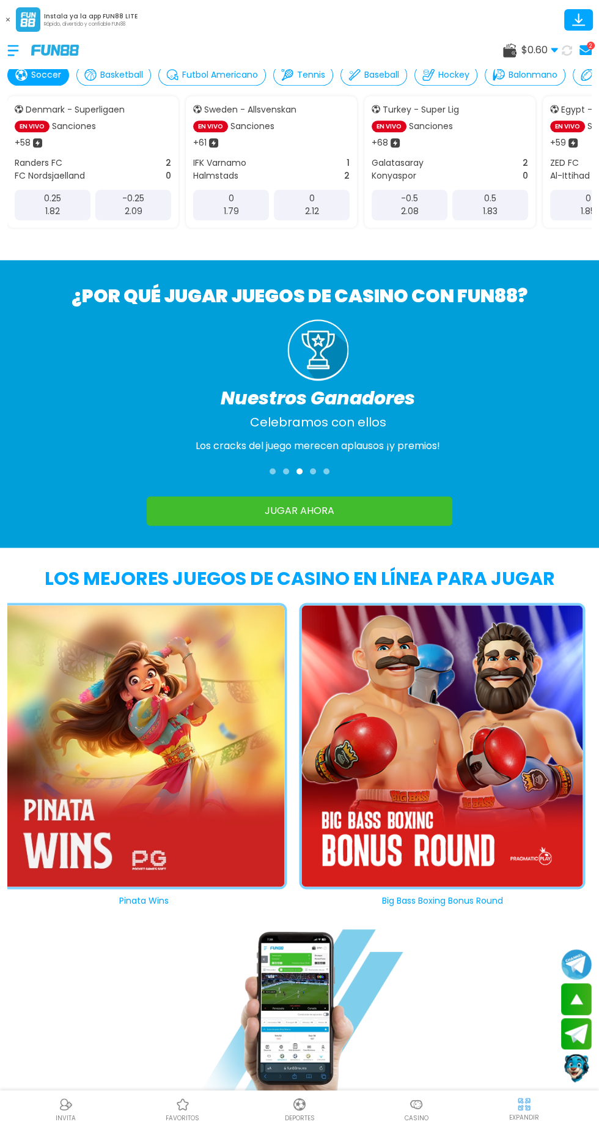
scroll to position [891, 0]
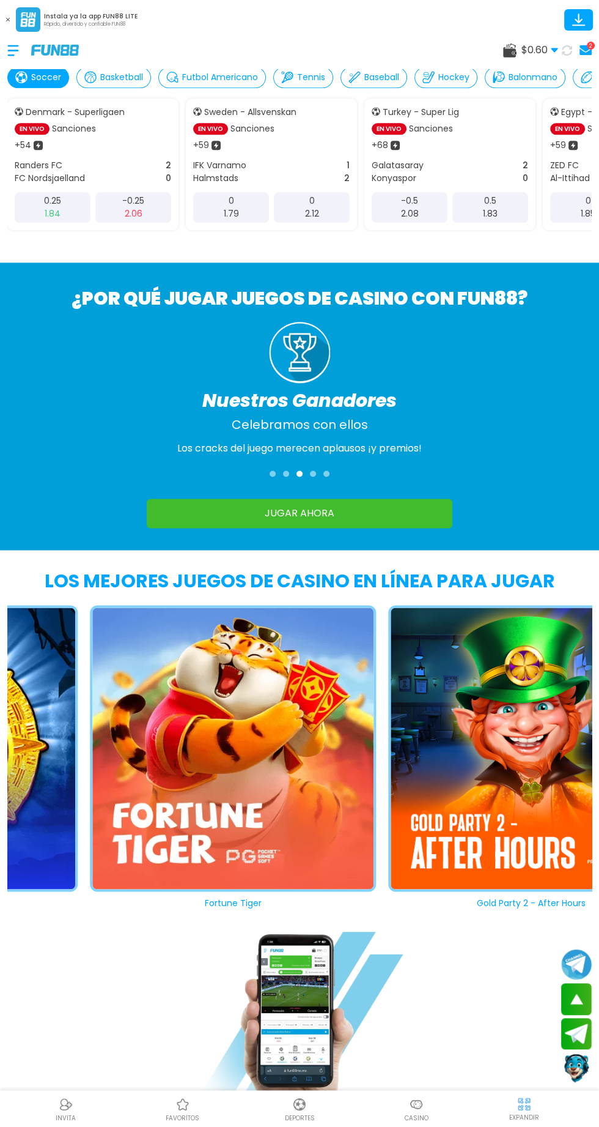
click at [480, 695] on button "Gold Party 2 - After Hours" at bounding box center [525, 757] width 298 height 304
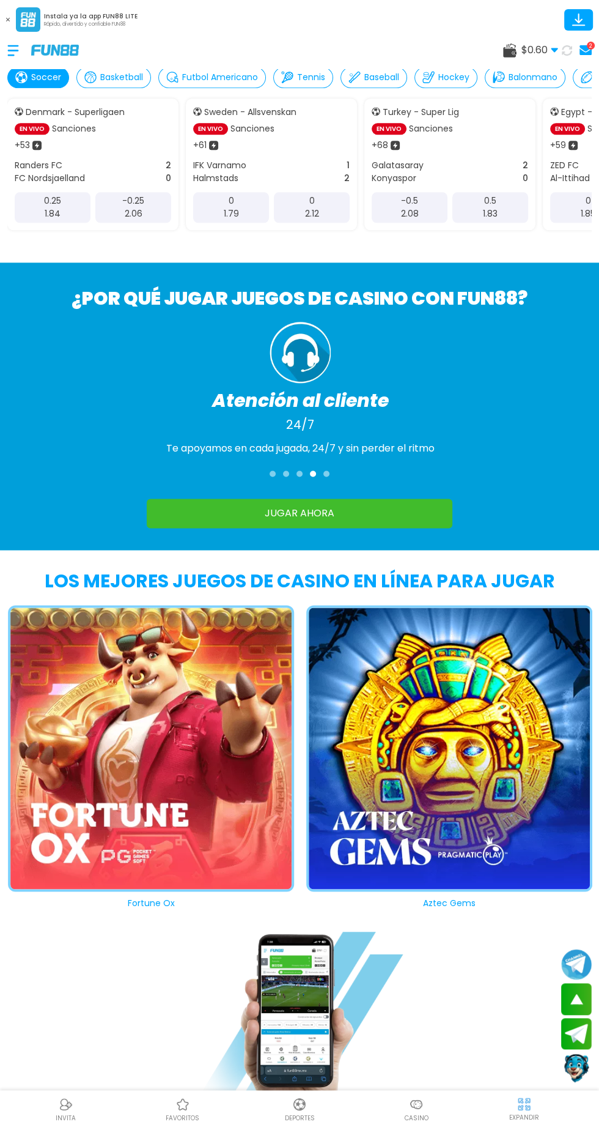
click at [402, 690] on button "Aztec Gems" at bounding box center [443, 757] width 298 height 304
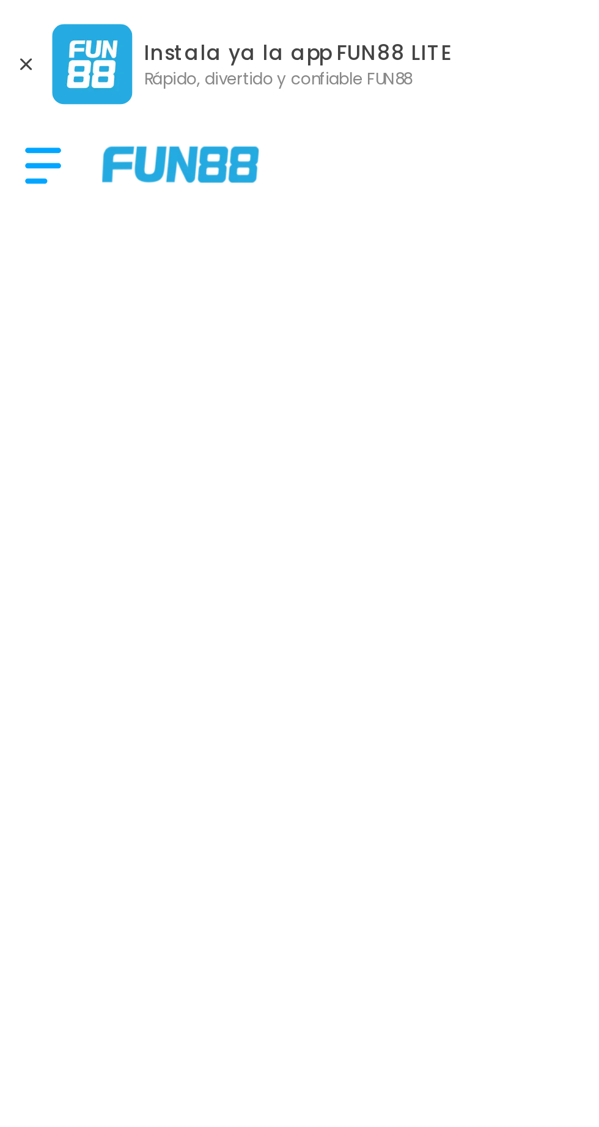
click at [5, 21] on button at bounding box center [8, 20] width 16 height 16
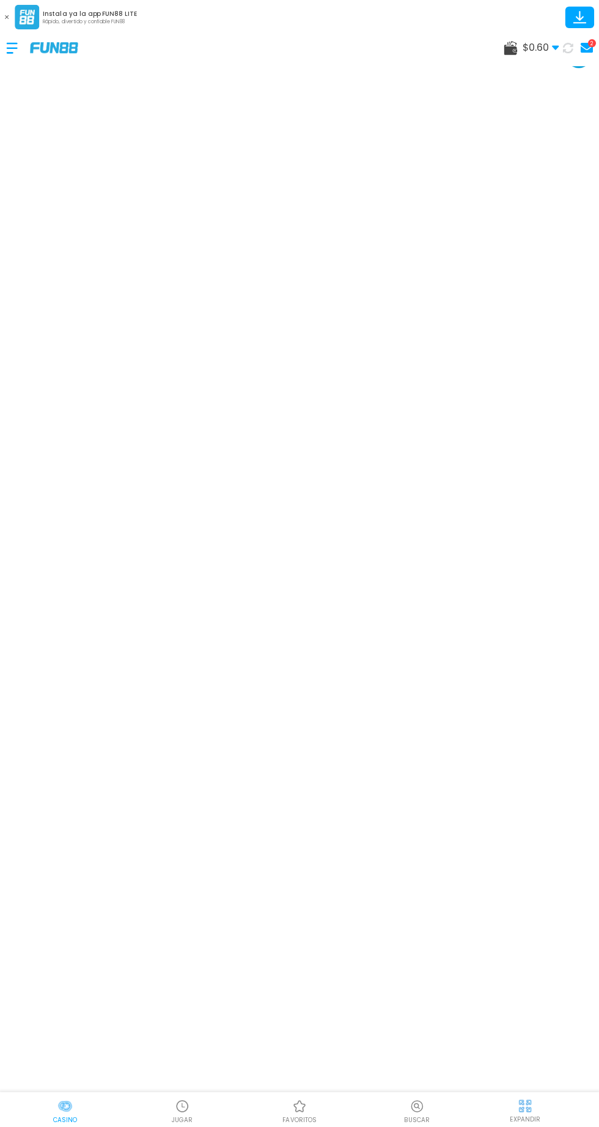
click at [542, 1100] on div "EXPANDIR" at bounding box center [524, 1108] width 135 height 28
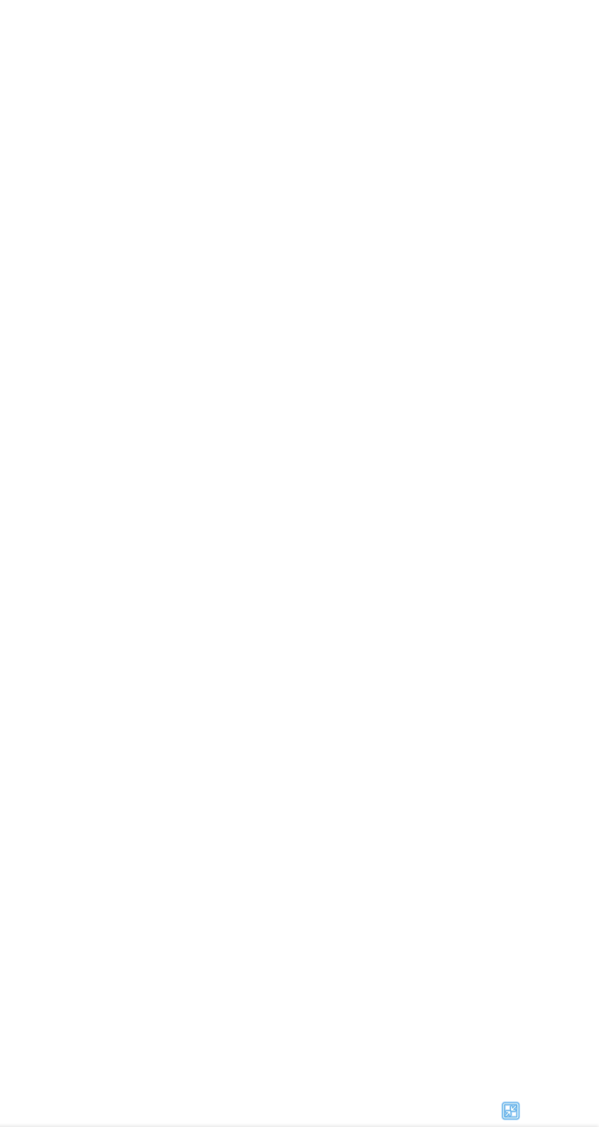
scroll to position [81, 0]
click at [560, 1111] on div at bounding box center [524, 1112] width 135 height 18
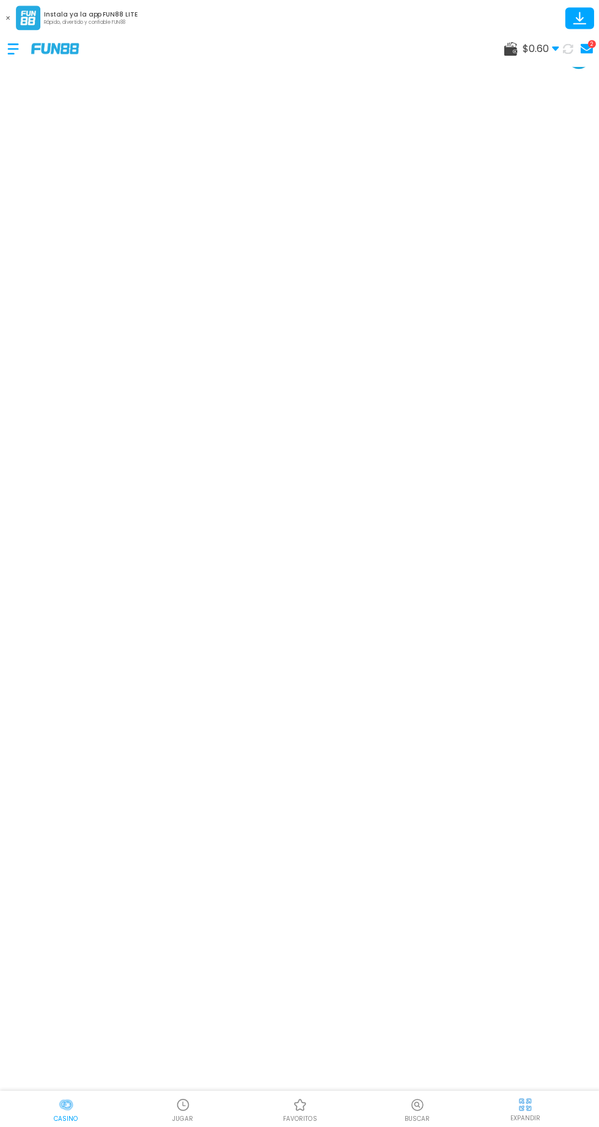
click at [546, 1110] on div "EXPANDIR" at bounding box center [524, 1108] width 135 height 28
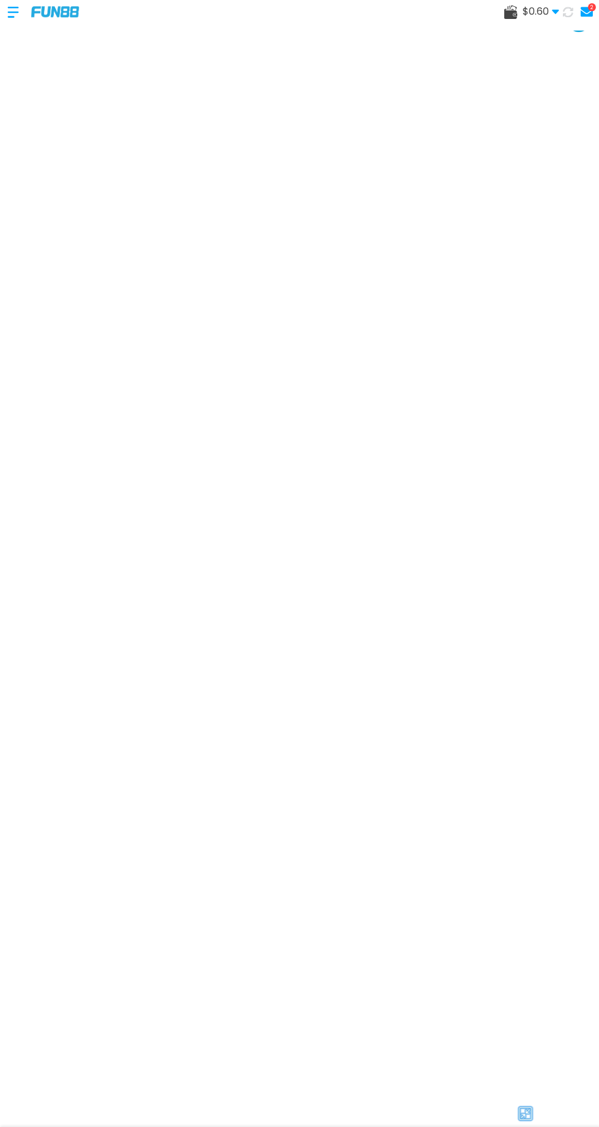
click at [535, 1108] on div at bounding box center [524, 1112] width 135 height 18
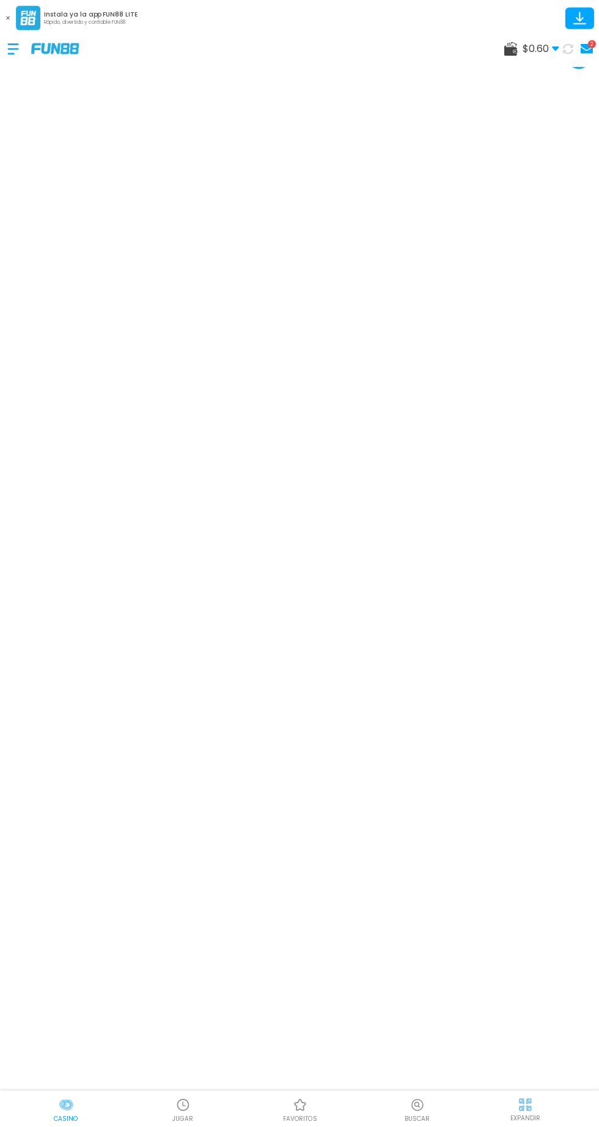
click at [300, 1104] on img at bounding box center [299, 1104] width 15 height 15
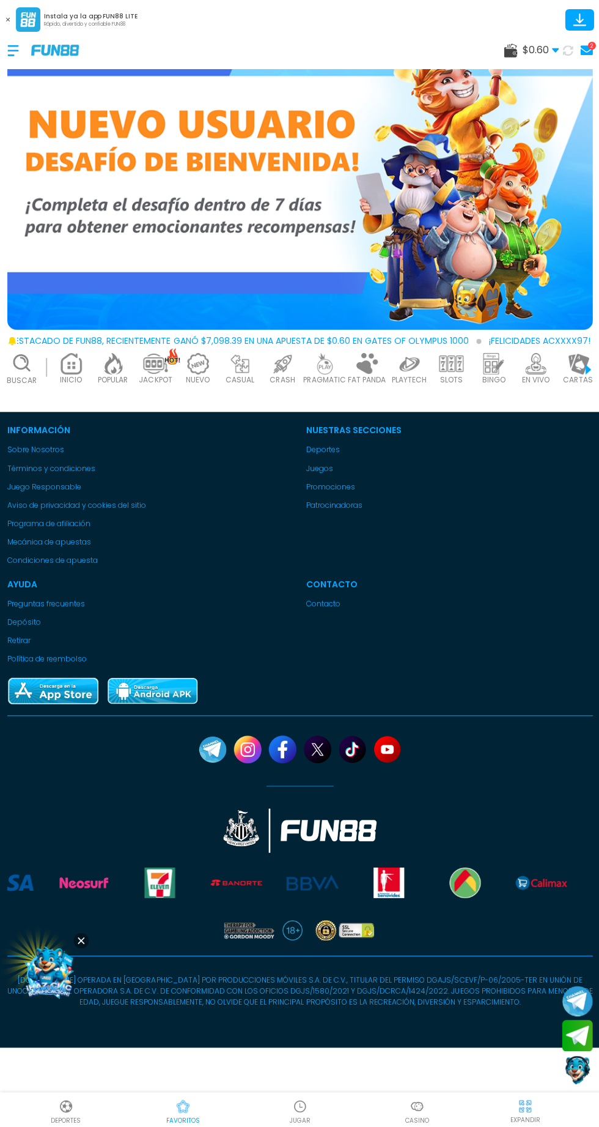
scroll to position [81, 0]
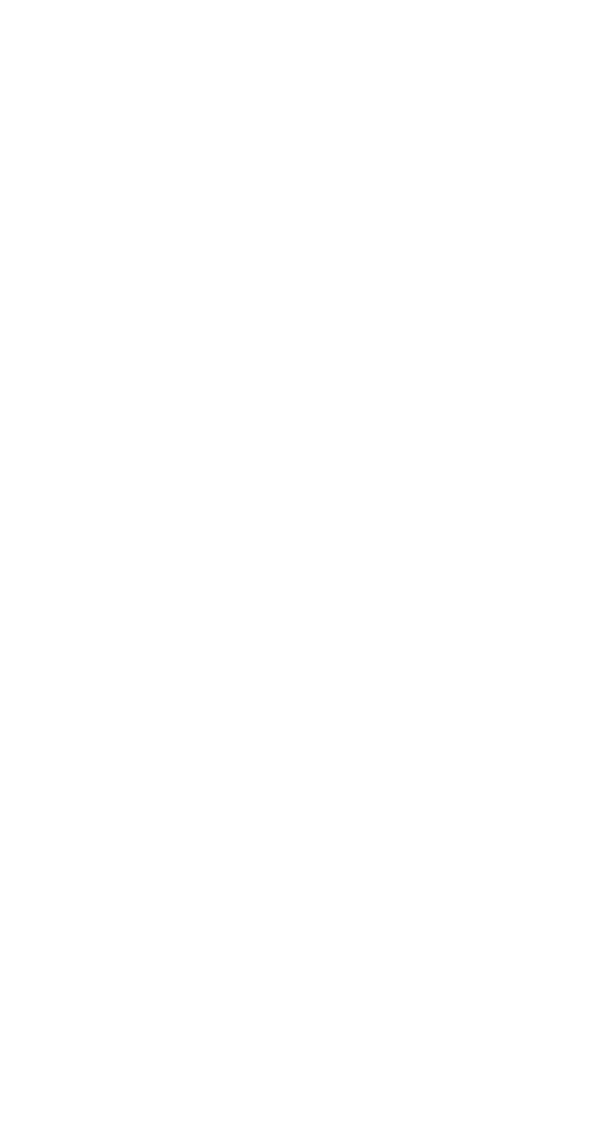
scroll to position [81, 0]
click at [187, 1098] on img at bounding box center [183, 1104] width 15 height 15
click at [191, 1098] on div at bounding box center [183, 1104] width 18 height 18
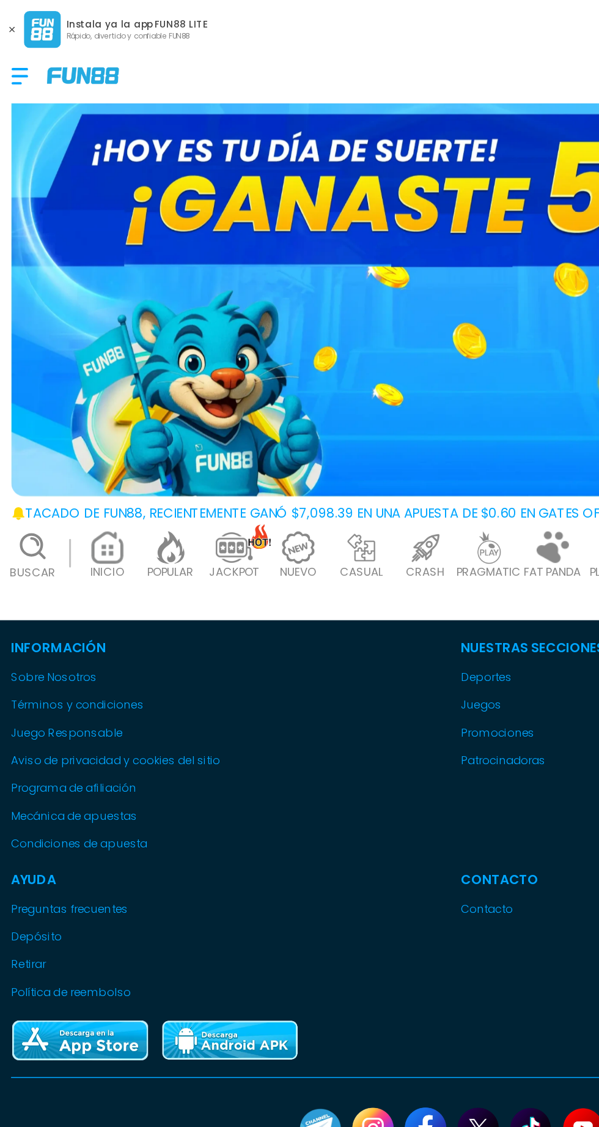
click at [64, 21] on p "Rápido, divertido y confiable FUN88" at bounding box center [91, 24] width 94 height 7
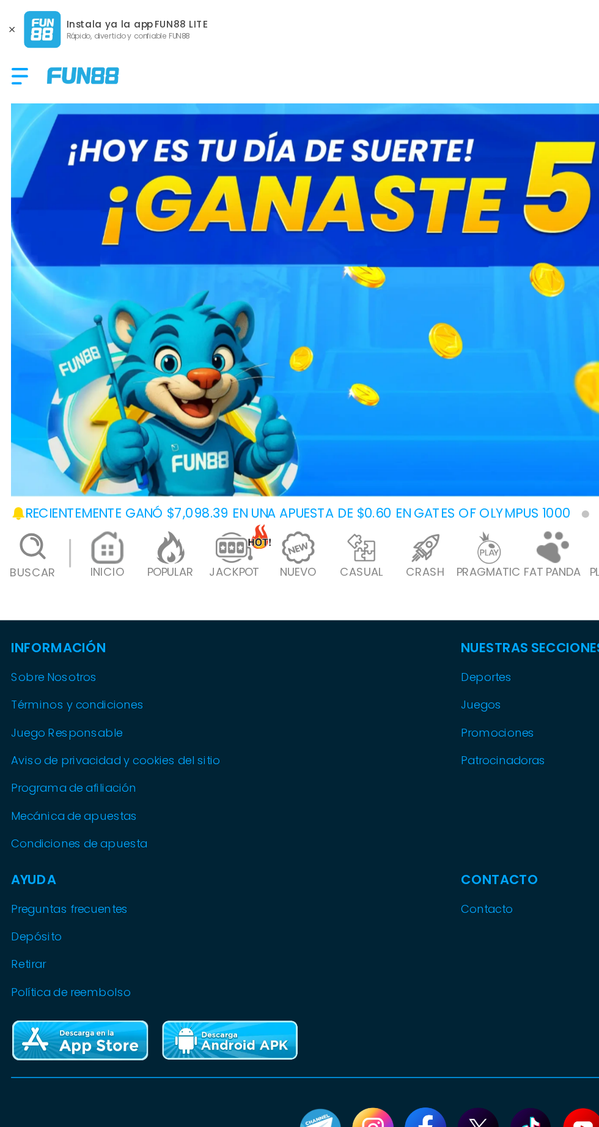
click at [100, 2] on div "Instala ya la app FUN88 LITE Rápido, divertido y confiable FUN88" at bounding box center [299, 16] width 599 height 32
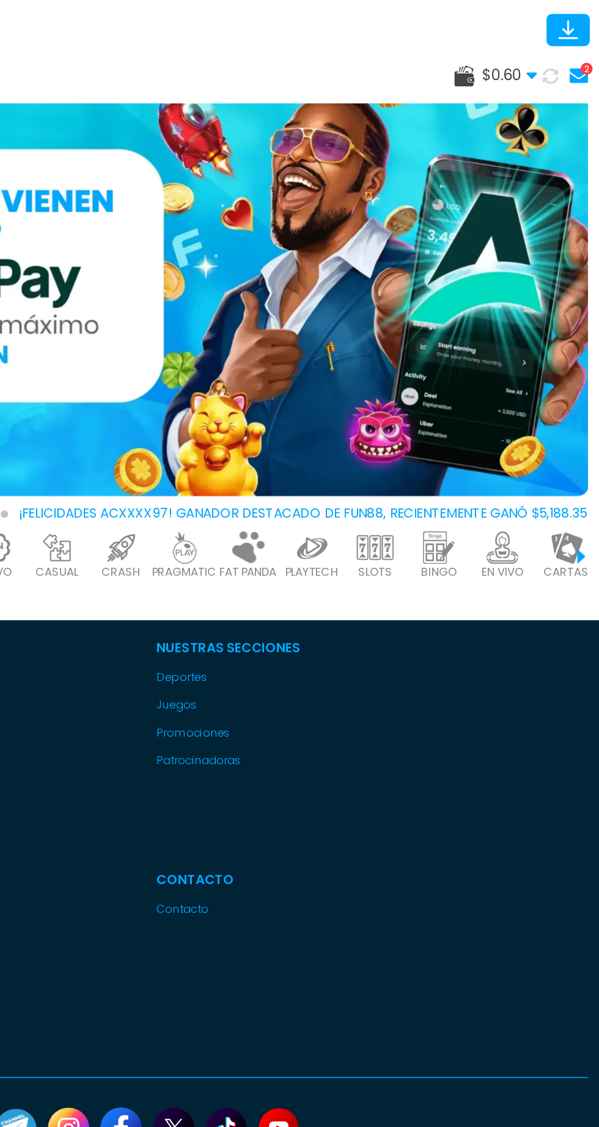
click at [579, 18] on icon at bounding box center [579, 18] width 8 height 10
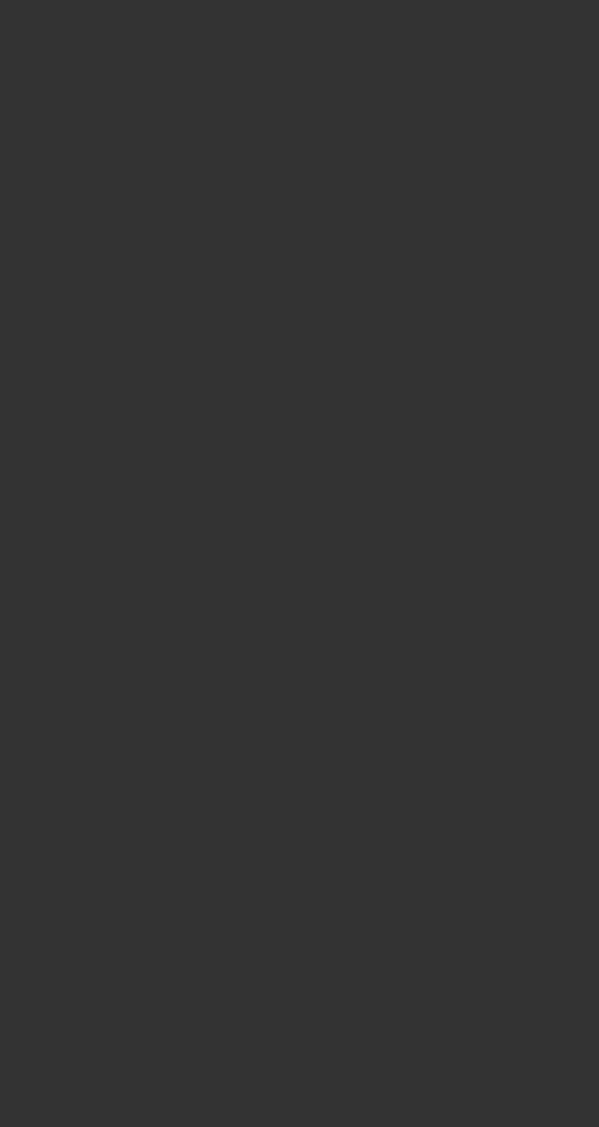
click at [491, 325] on video at bounding box center [299, 563] width 599 height 1127
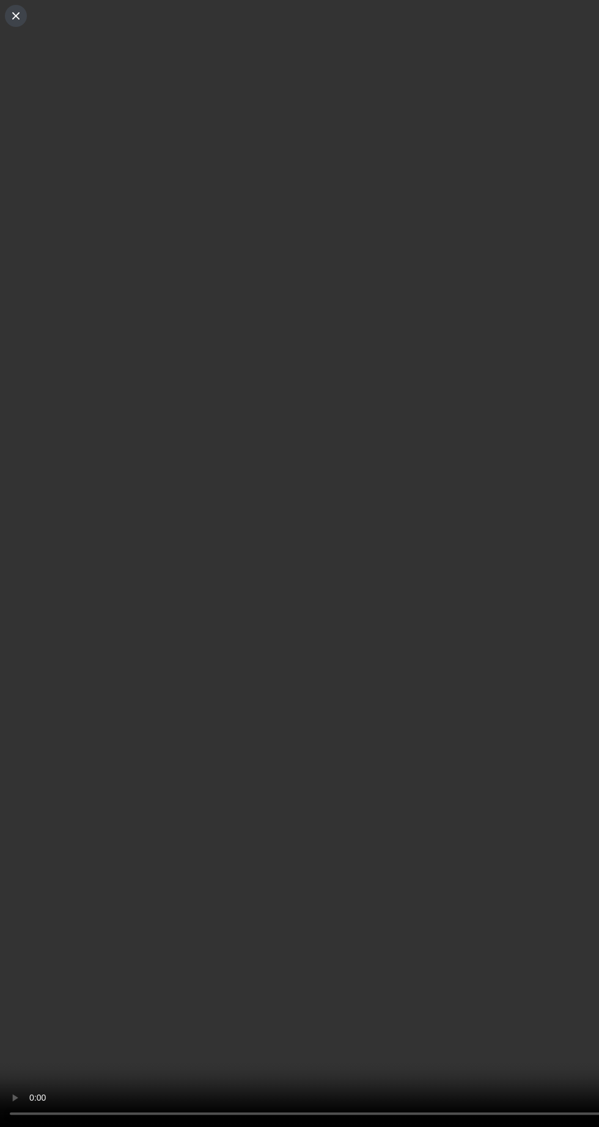
scroll to position [37, 0]
click at [12, 26] on div at bounding box center [299, 563] width 599 height 1127
click at [15, 15] on use at bounding box center [15, 15] width 7 height 7
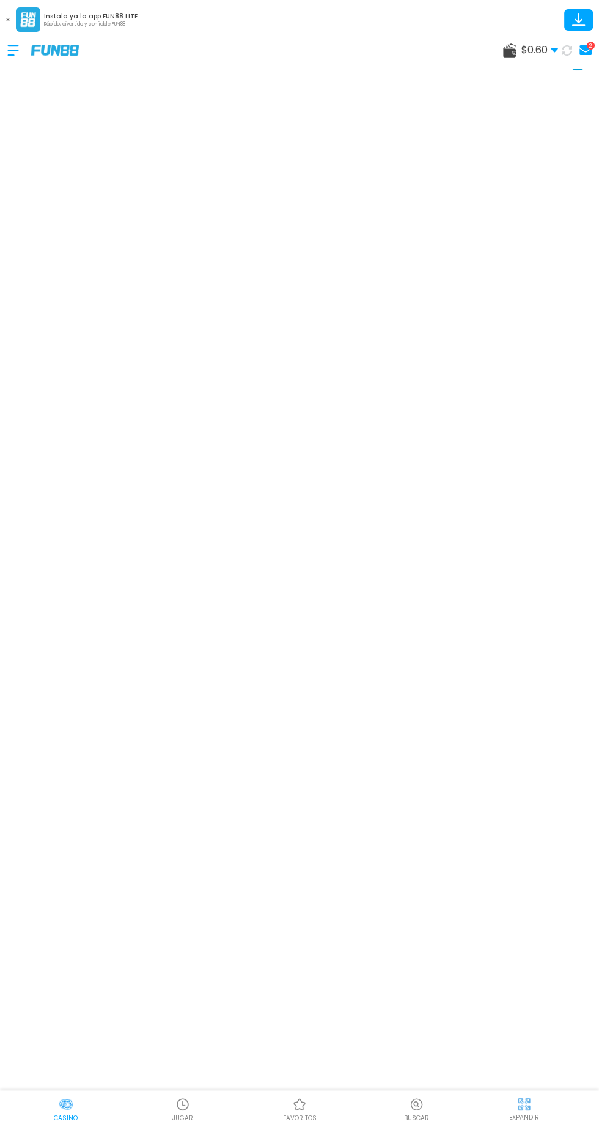
click at [294, 1114] on p "favoritos" at bounding box center [300, 1117] width 34 height 9
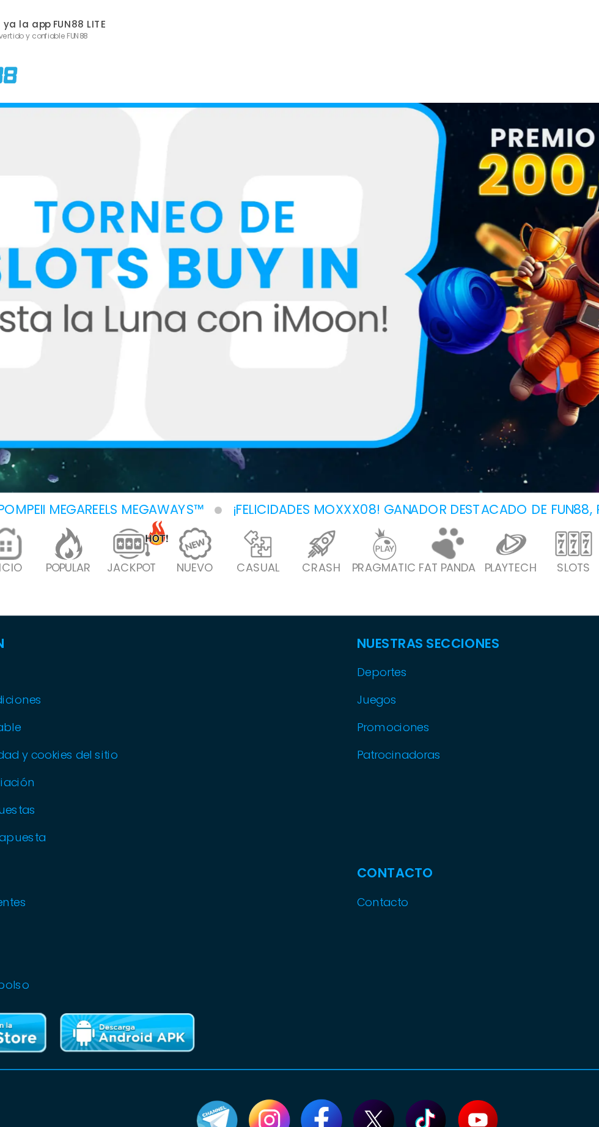
click at [332, 367] on img at bounding box center [324, 362] width 24 height 21
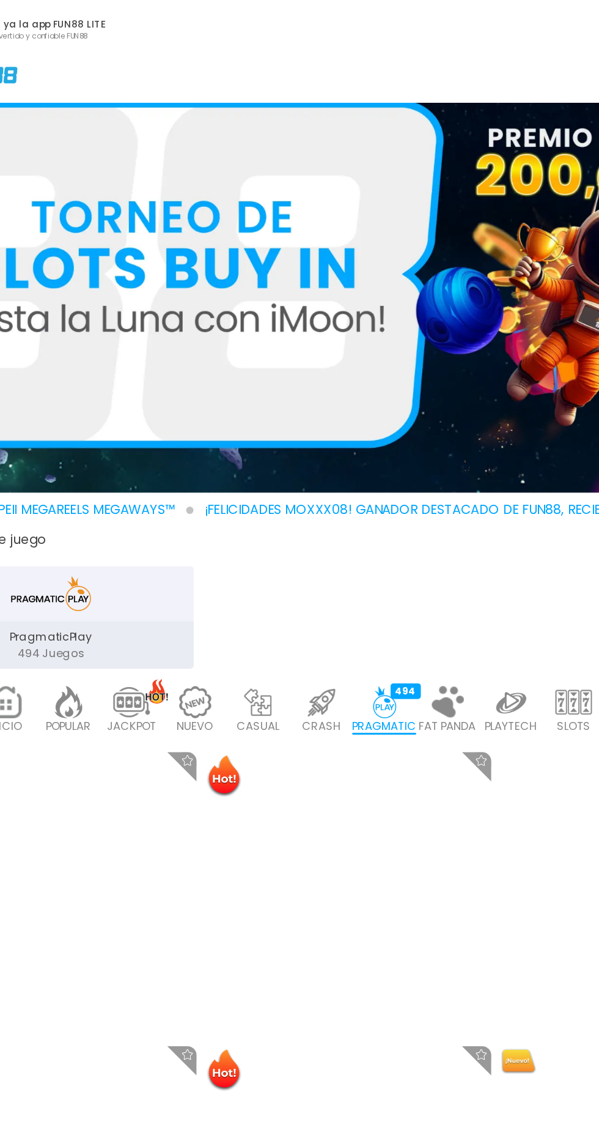
scroll to position [0, 44]
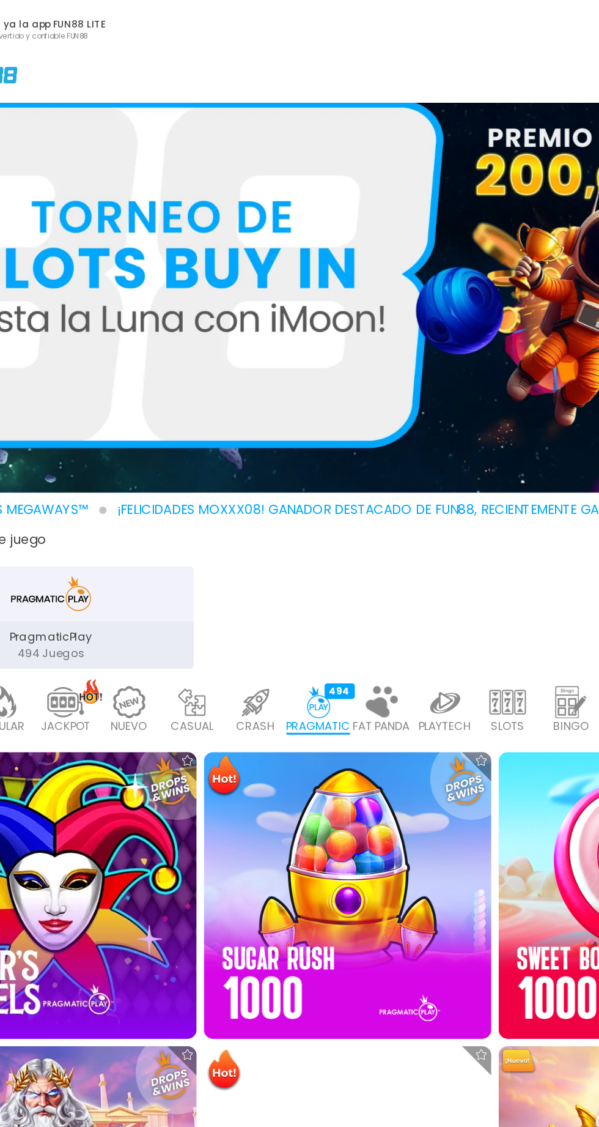
click at [319, 476] on img at bounding box center [322, 468] width 24 height 21
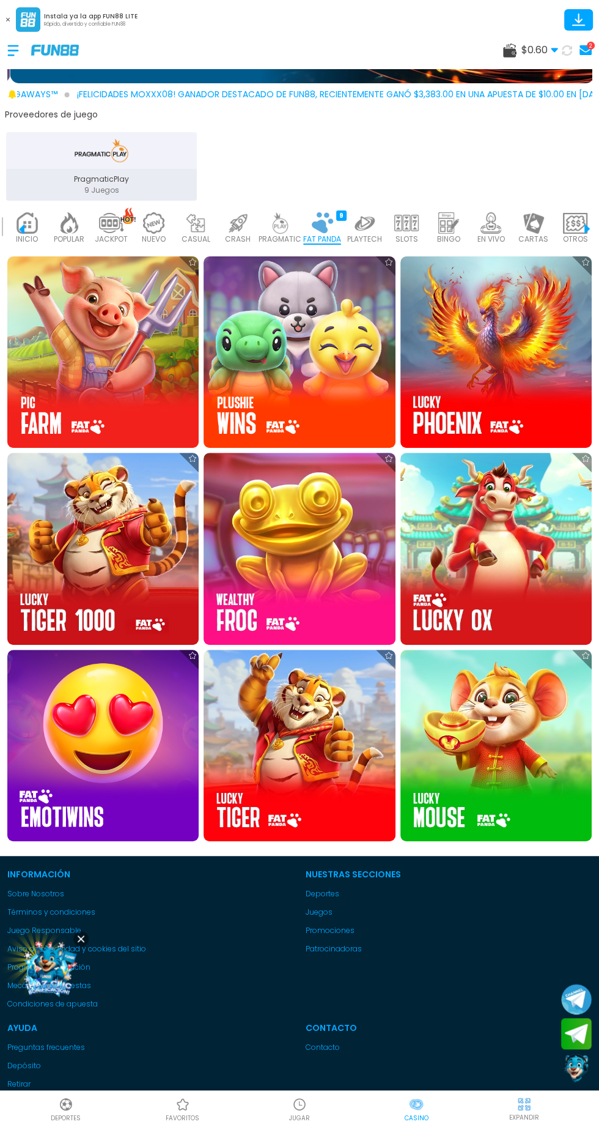
scroll to position [246, 0]
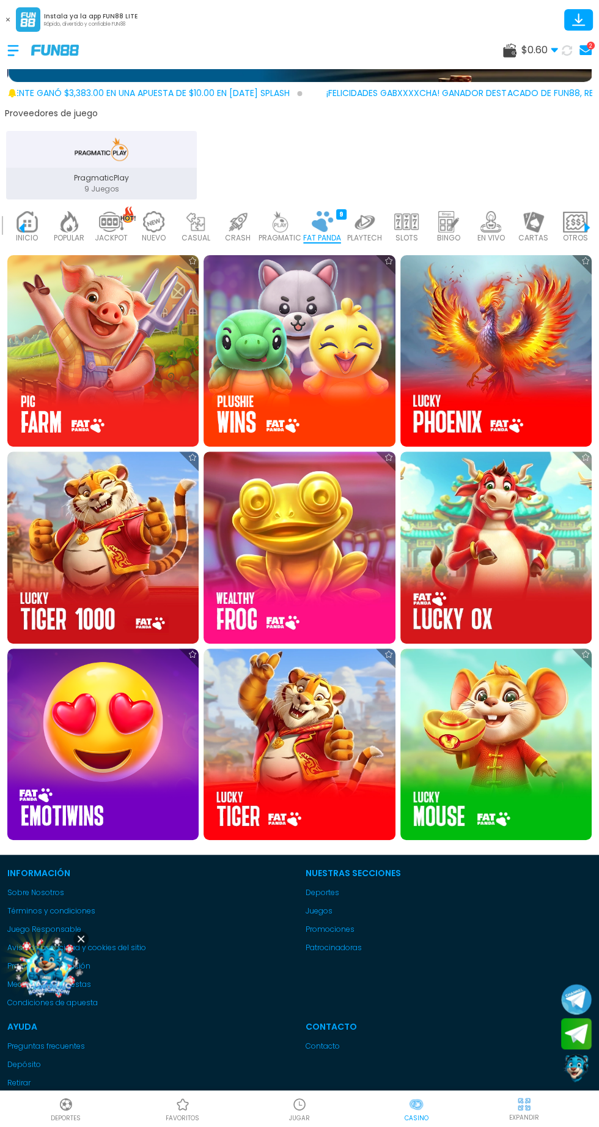
click at [496, 543] on img at bounding box center [496, 546] width 191 height 191
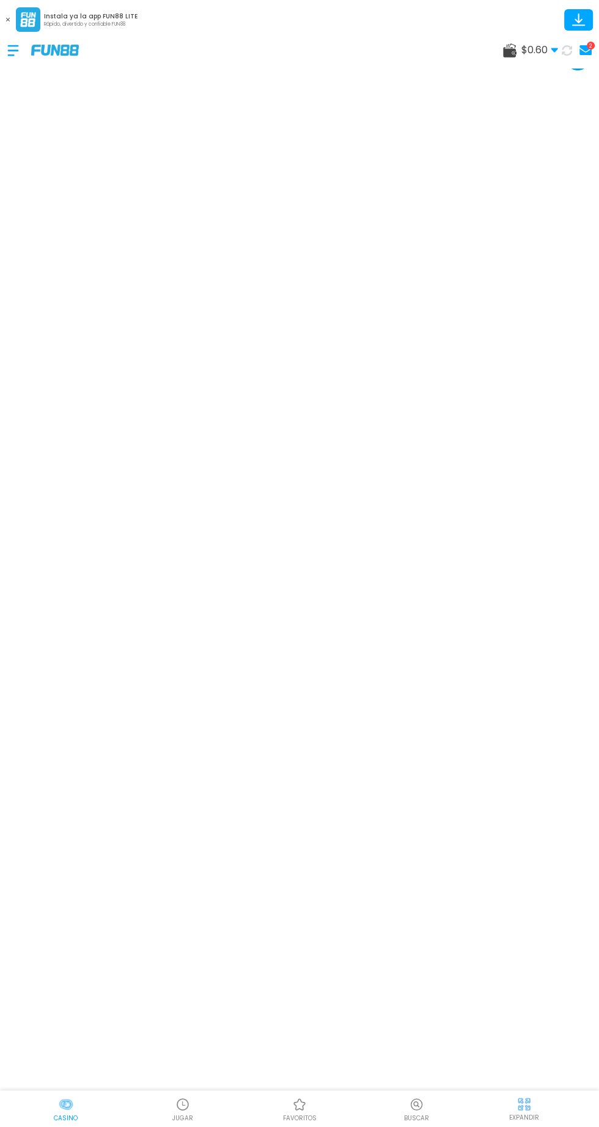
click at [7, 20] on use at bounding box center [8, 20] width 4 height 4
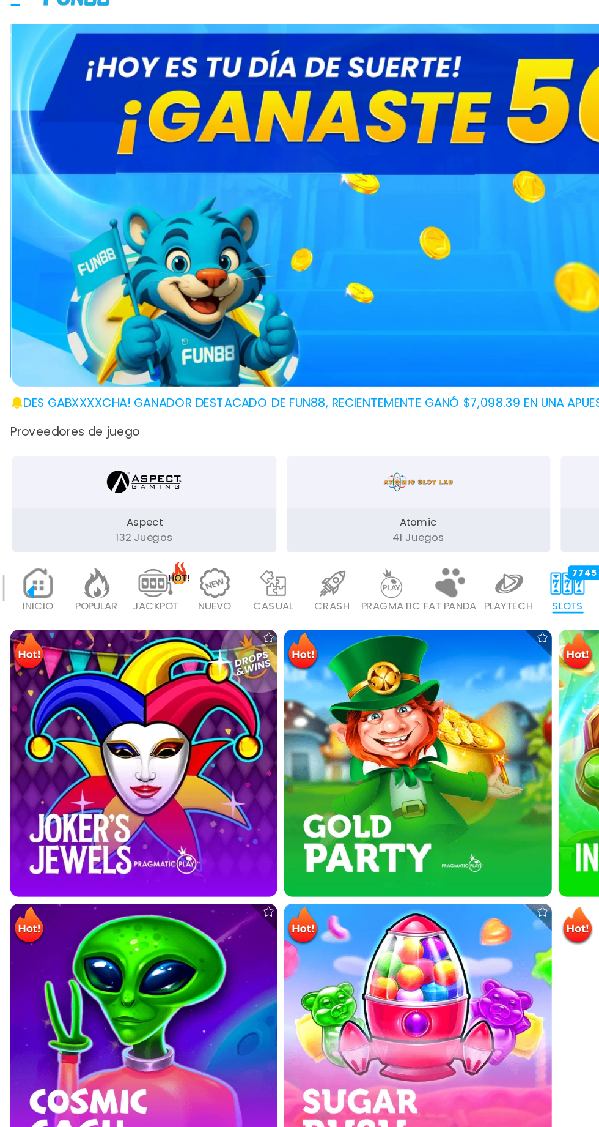
click at [108, 250] on img at bounding box center [300, 183] width 585 height 292
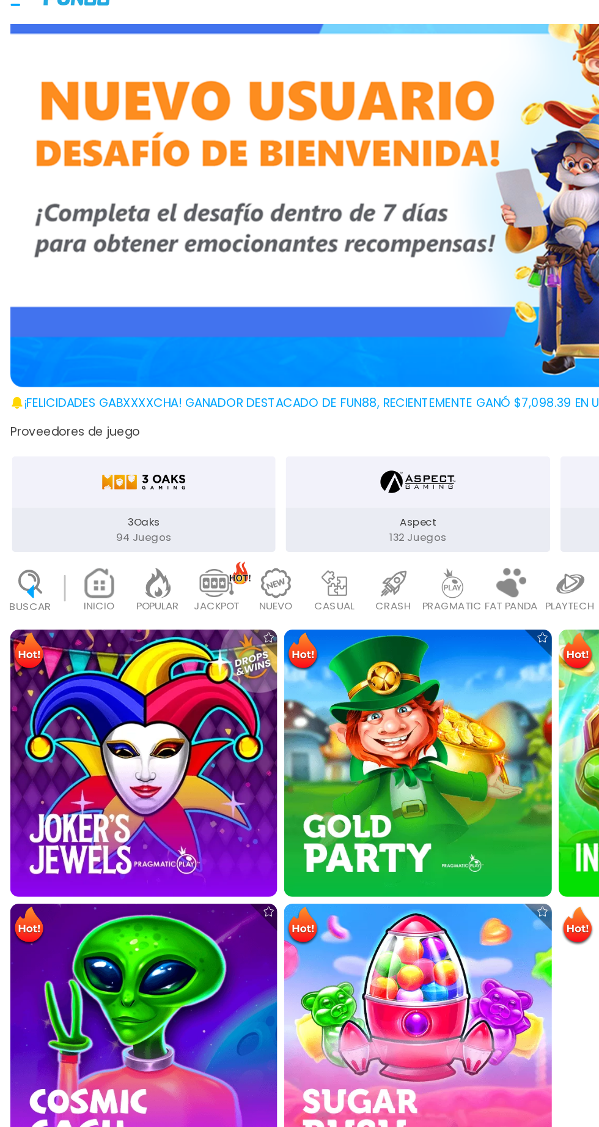
scroll to position [0, 44]
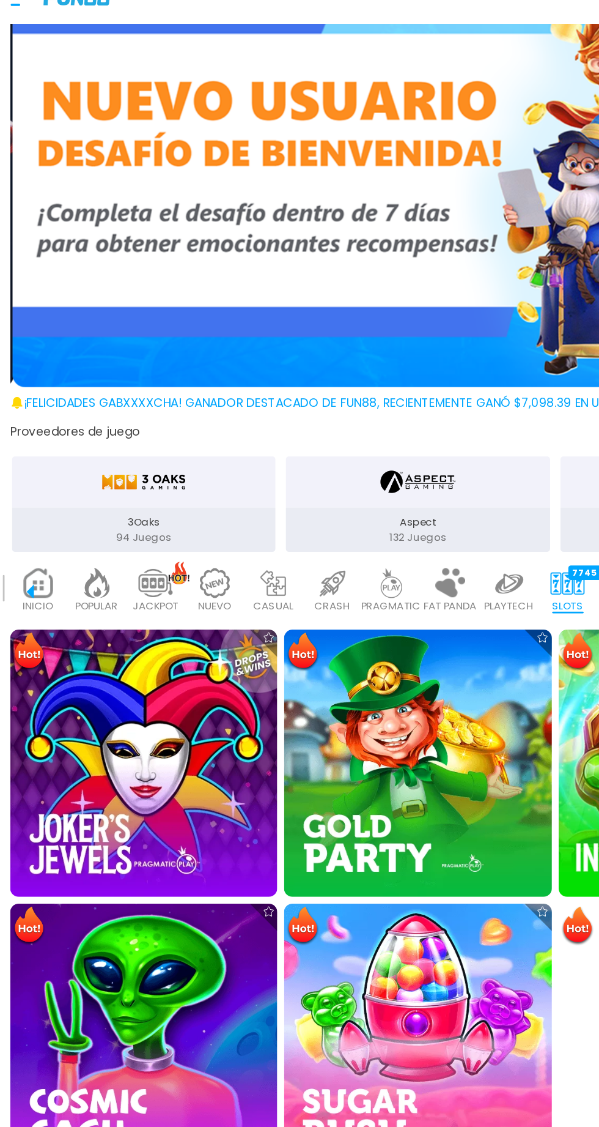
click at [206, 275] on img at bounding box center [301, 183] width 585 height 292
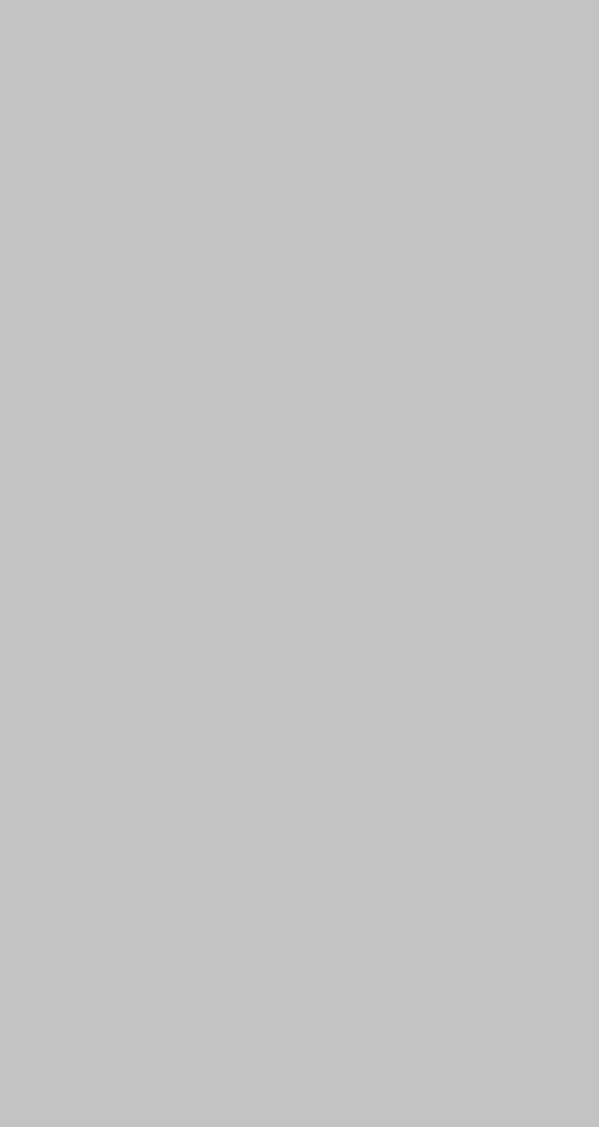
click at [185, 286] on div at bounding box center [299, 563] width 599 height 1127
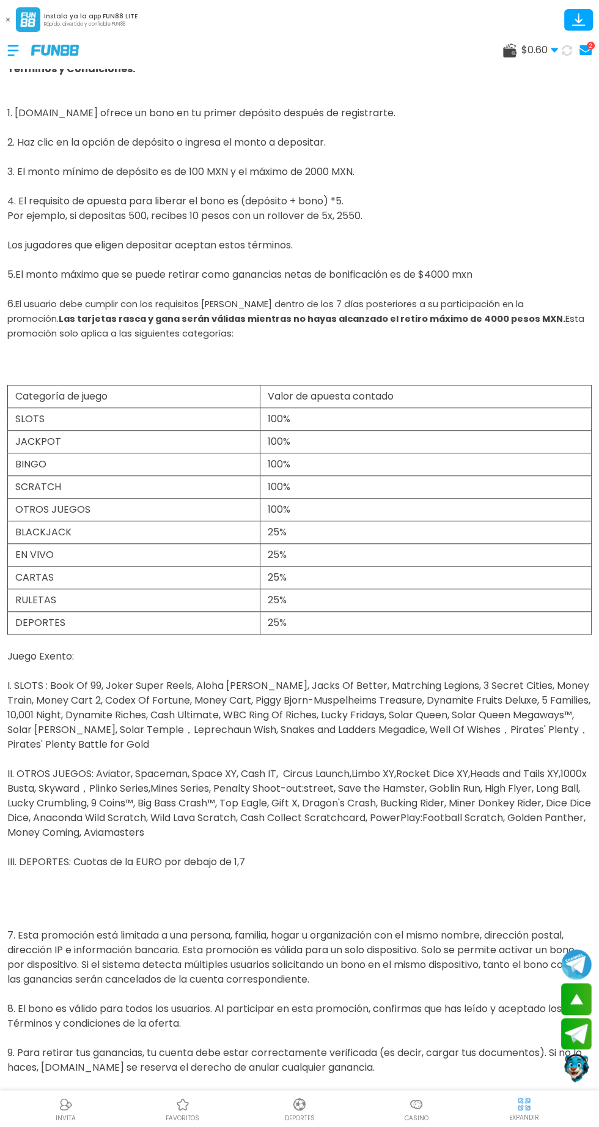
scroll to position [304, 0]
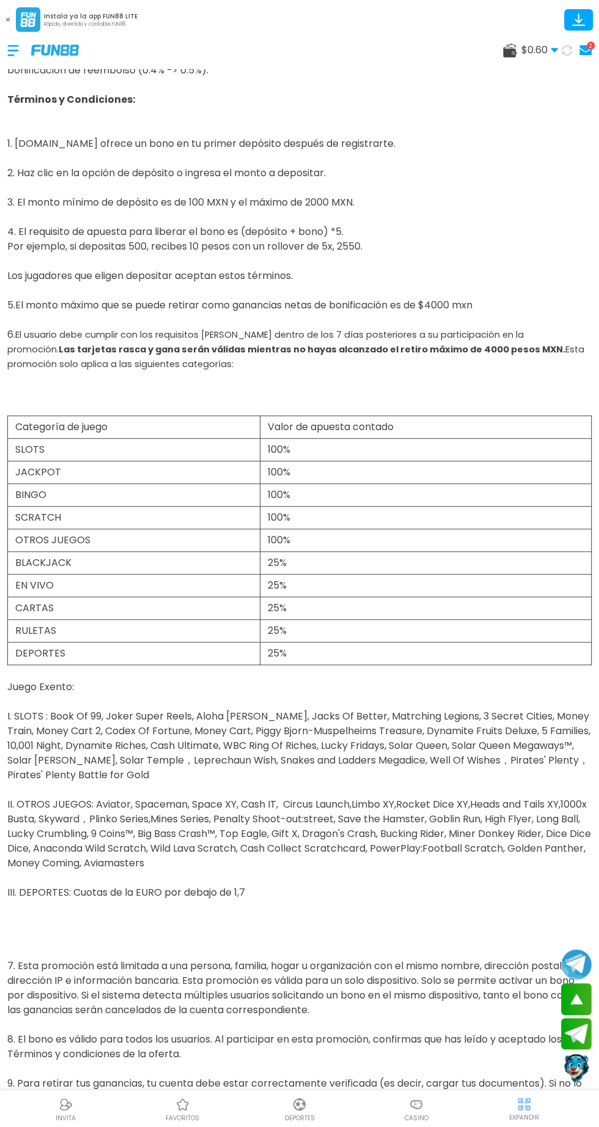
click at [524, 49] on span "$ 0.60" at bounding box center [540, 50] width 37 height 15
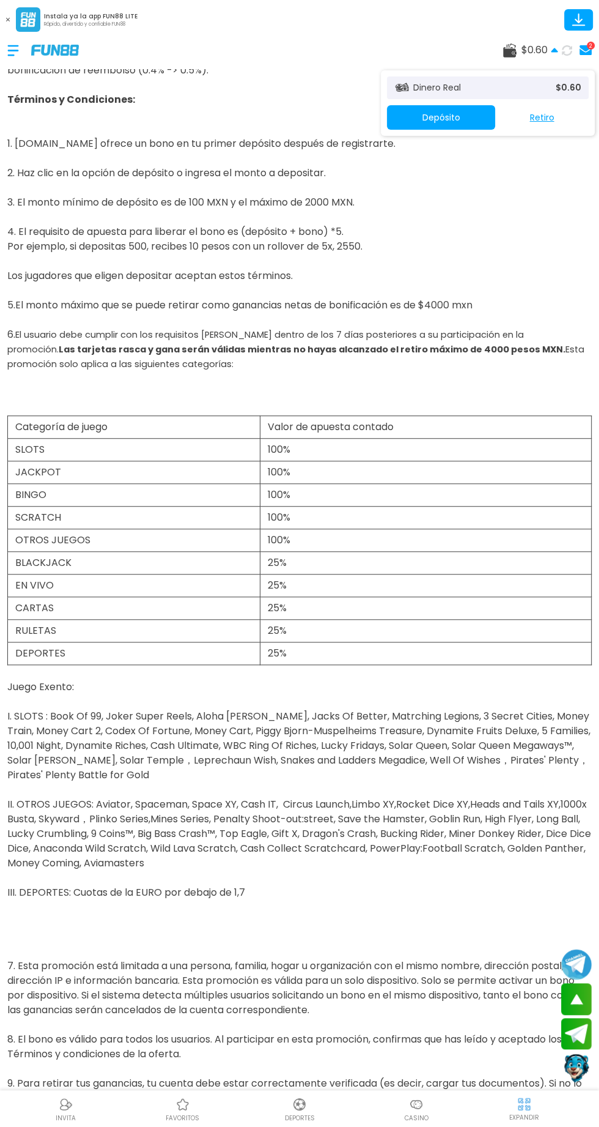
click at [398, 124] on button "Depósito" at bounding box center [441, 117] width 108 height 24
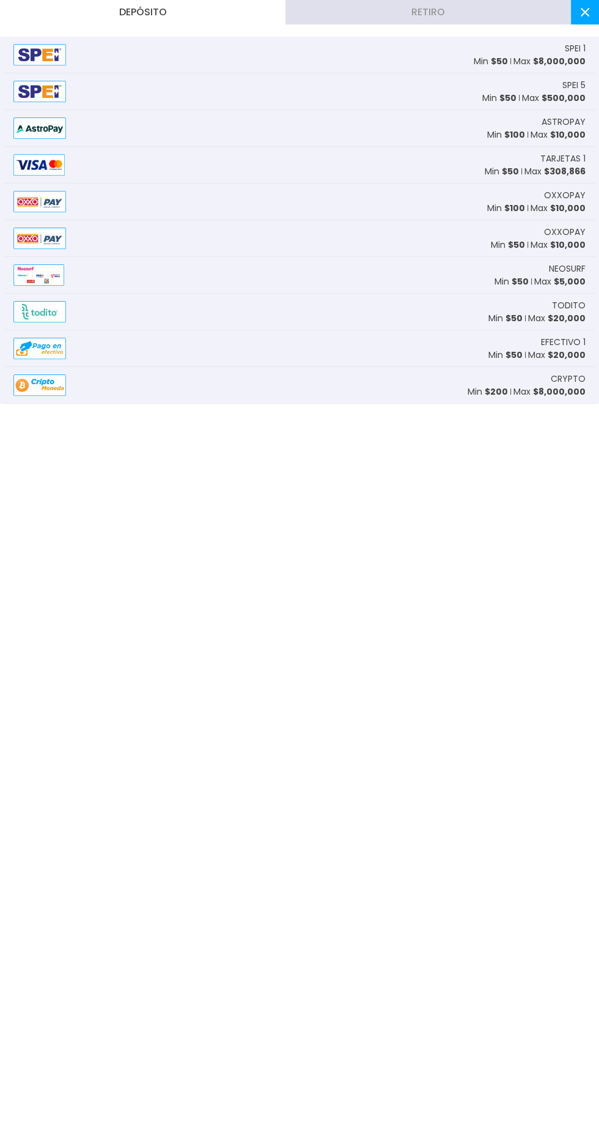
click at [39, 65] on img at bounding box center [39, 54] width 53 height 21
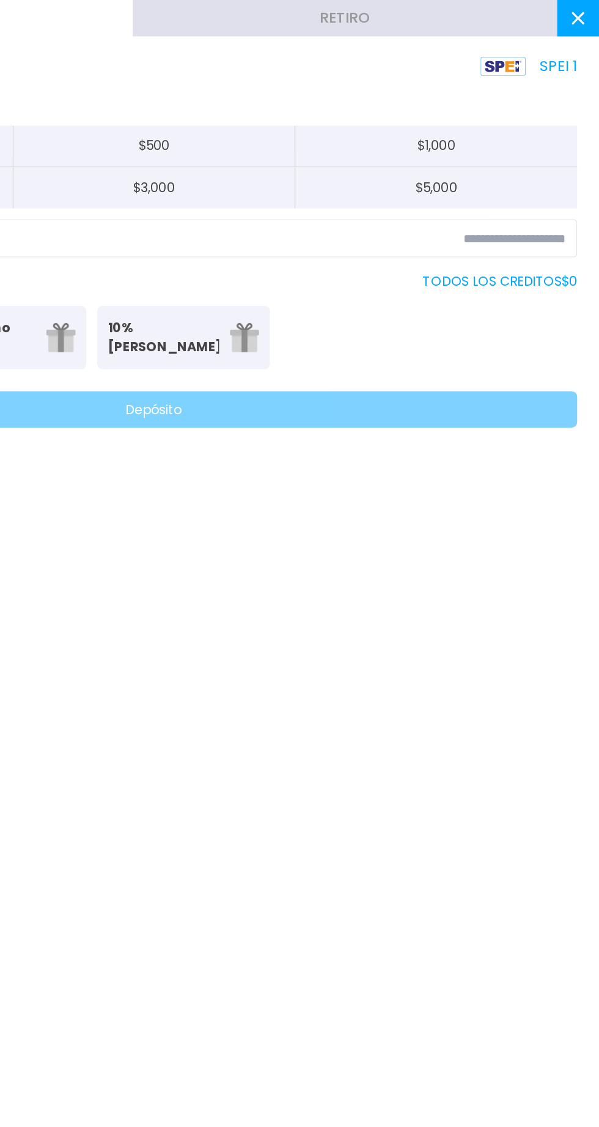
scroll to position [123, 0]
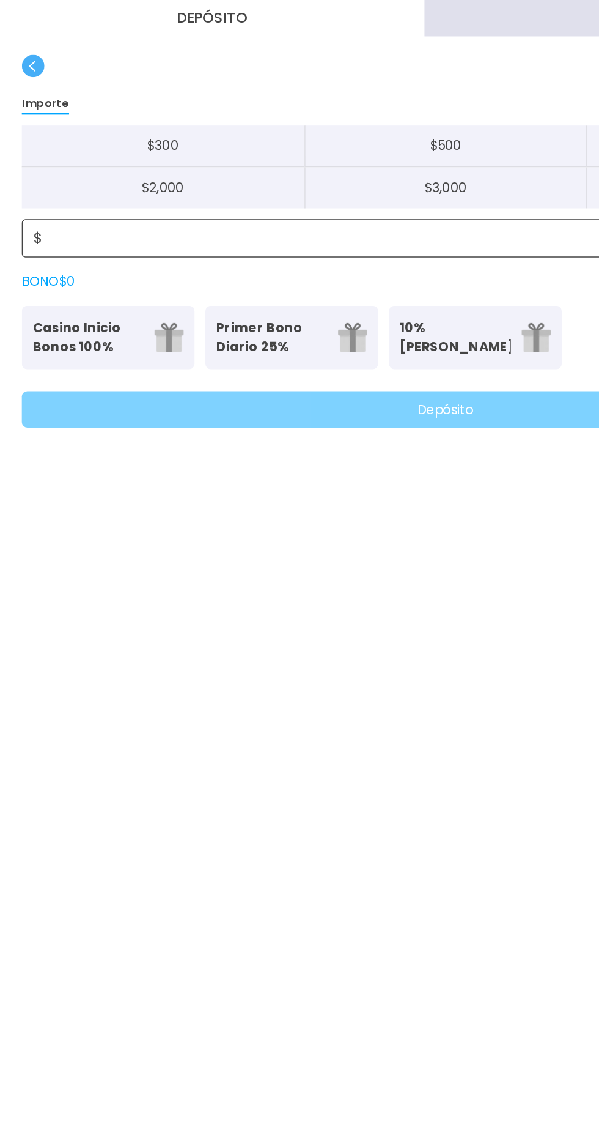
click at [50, 164] on input at bounding box center [303, 160] width 548 height 15
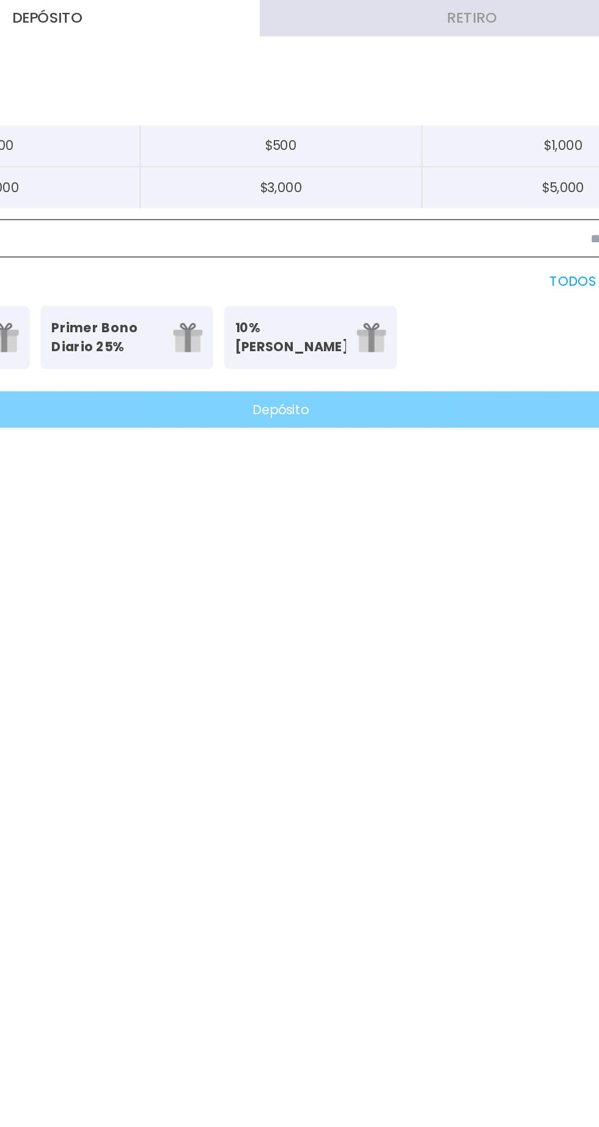
scroll to position [45, 0]
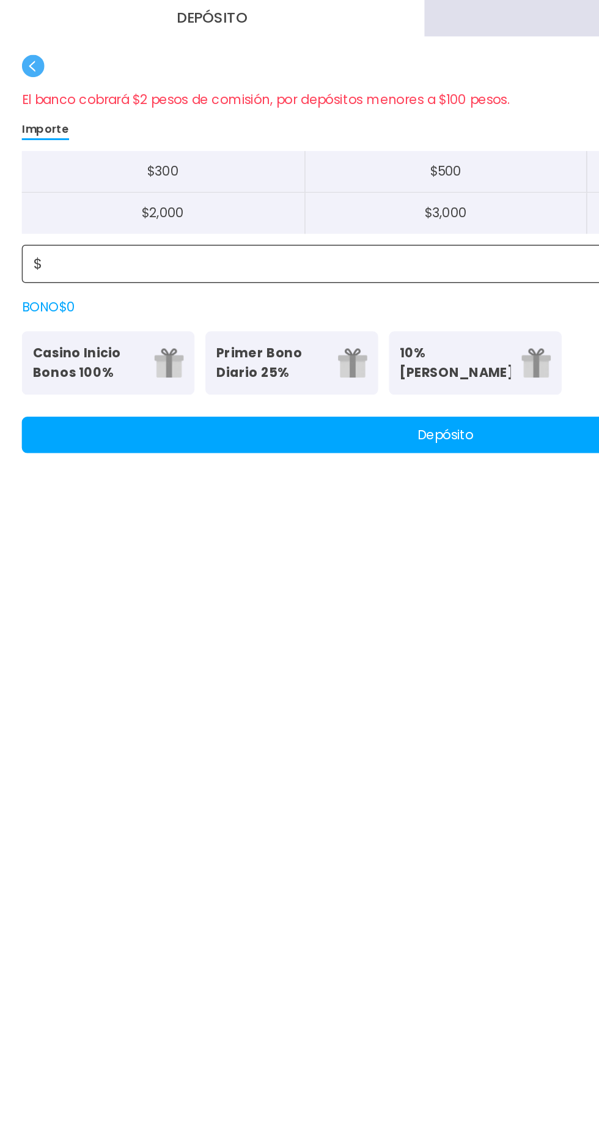
click at [58, 173] on input "**" at bounding box center [303, 177] width 548 height 15
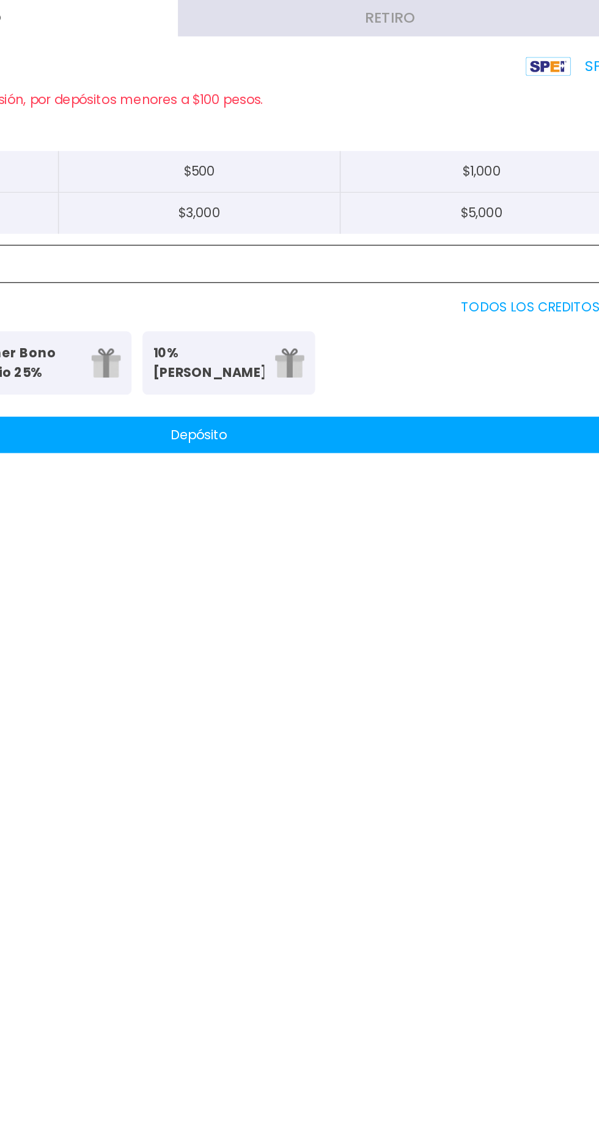
click at [266, 180] on input "**" at bounding box center [303, 177] width 548 height 15
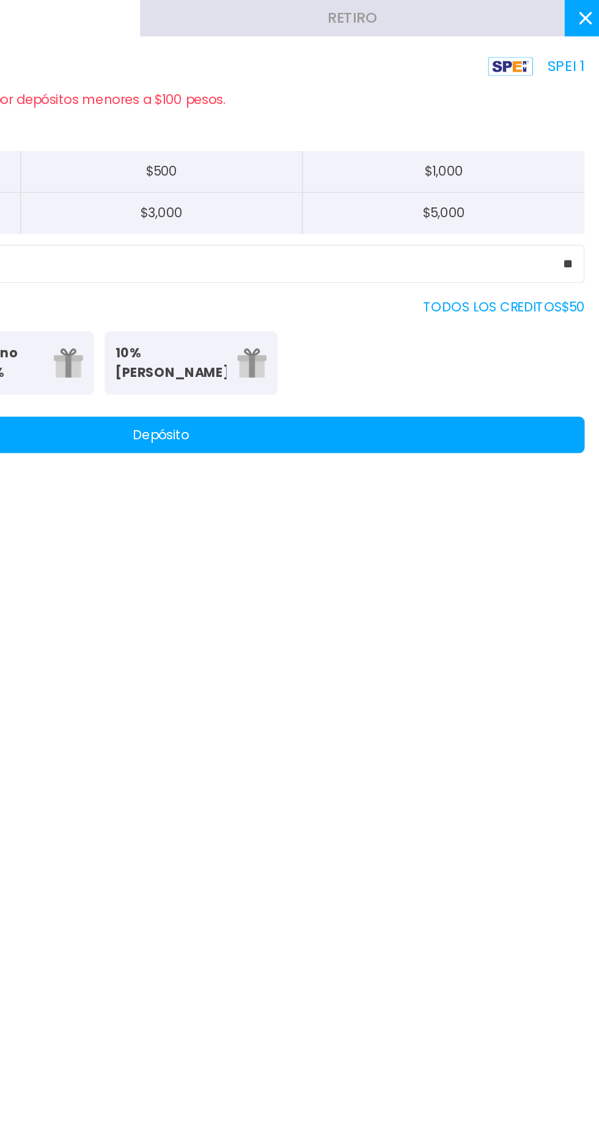
click at [284, 327] on div "Depósito Retiro SPEI 1 El banco cobrará $2 pesos de comisión, por depósitos men…" at bounding box center [299, 563] width 599 height 1127
click at [293, 344] on div "Depósito Retiro SPEI 1 El banco cobrará $2 pesos de comisión, por depósitos men…" at bounding box center [299, 563] width 599 height 1127
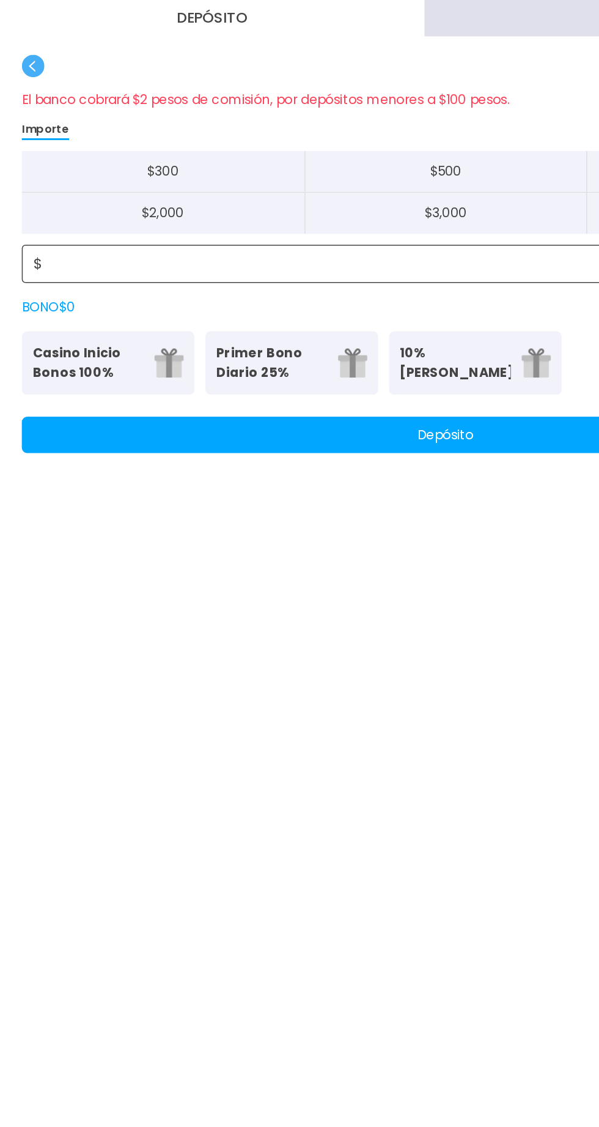
click at [115, 181] on input "**" at bounding box center [303, 177] width 548 height 15
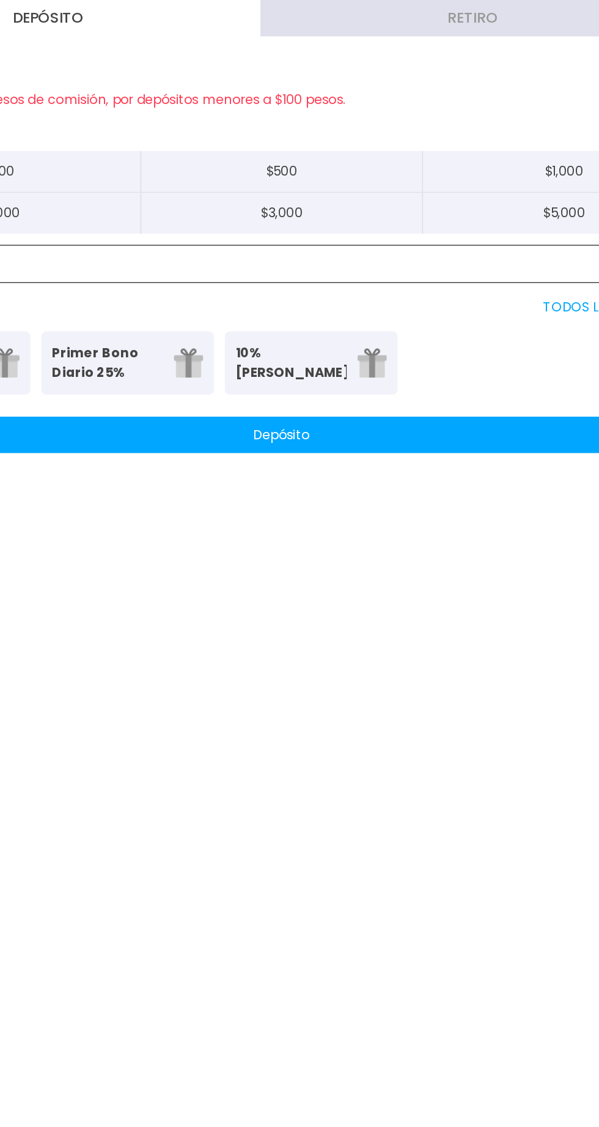
scroll to position [0, 0]
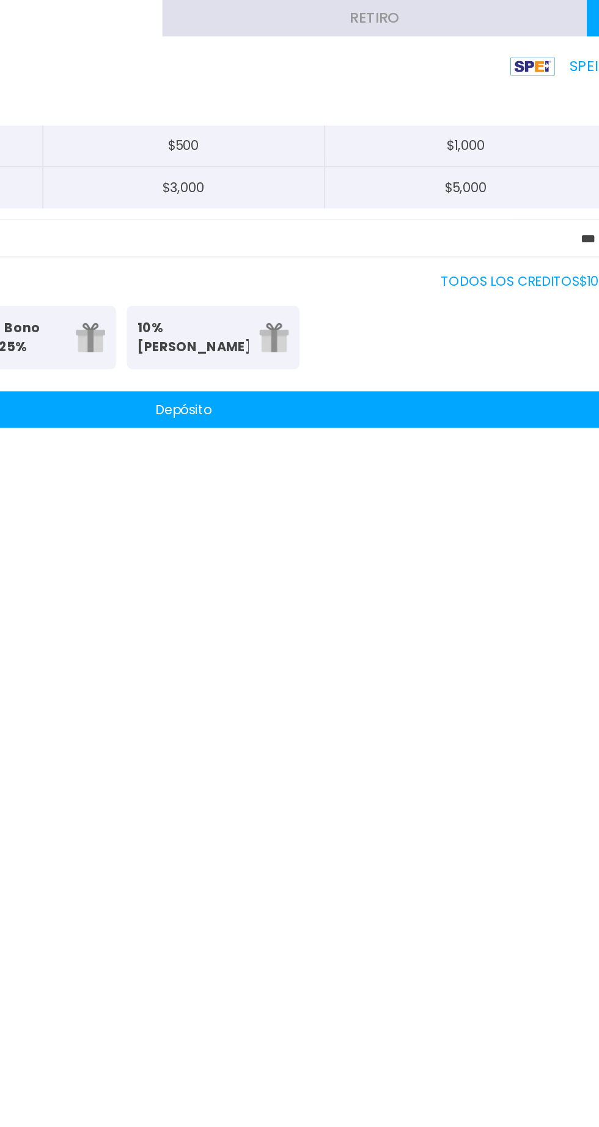
click at [295, 361] on div "Depósito Retiro SPEI 1 Importe $ 300 $ 500 $ 1,000 $ 2,000 $ 3,000 $ 5,000 $ **…" at bounding box center [299, 563] width 599 height 1127
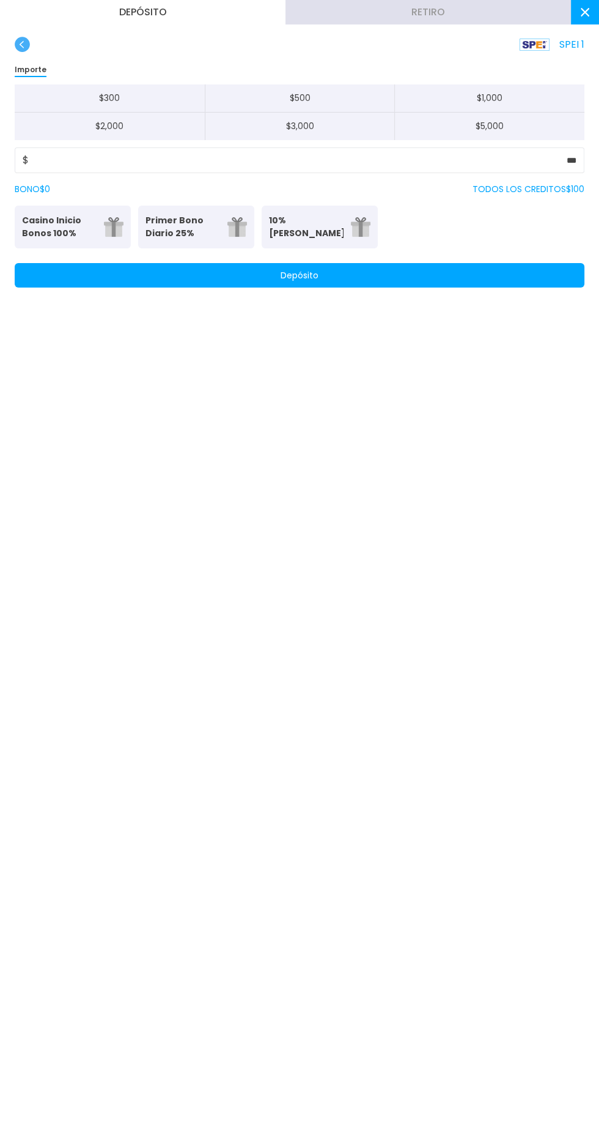
click at [498, 190] on p "TODOS LOS CREDITOS $ 100" at bounding box center [529, 189] width 112 height 13
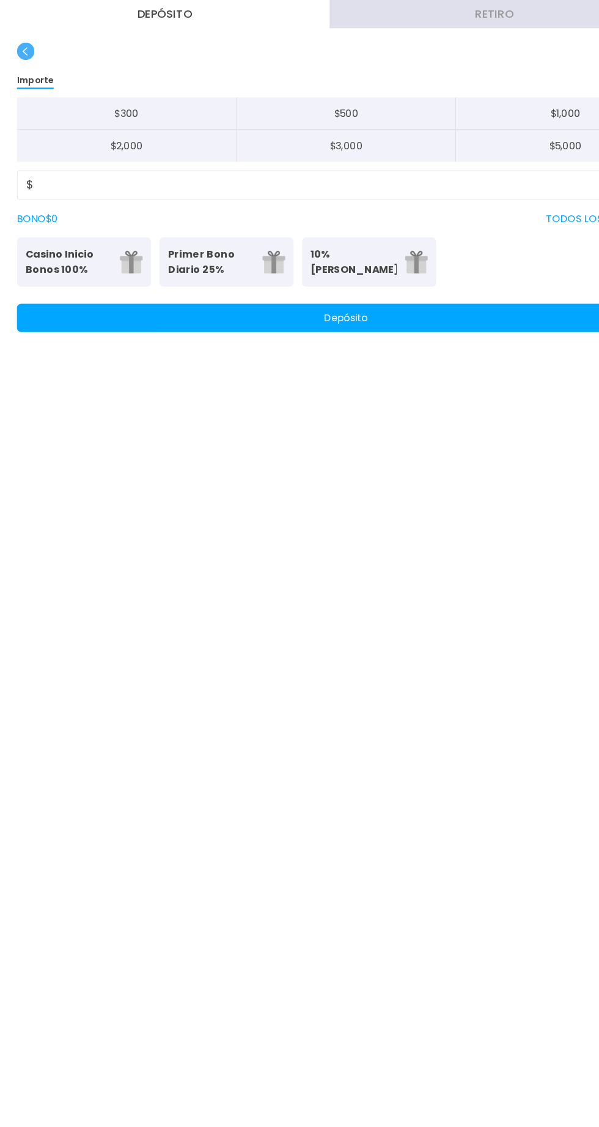
click at [56, 228] on p "Casino Inicio Bonos 100%" at bounding box center [59, 227] width 75 height 26
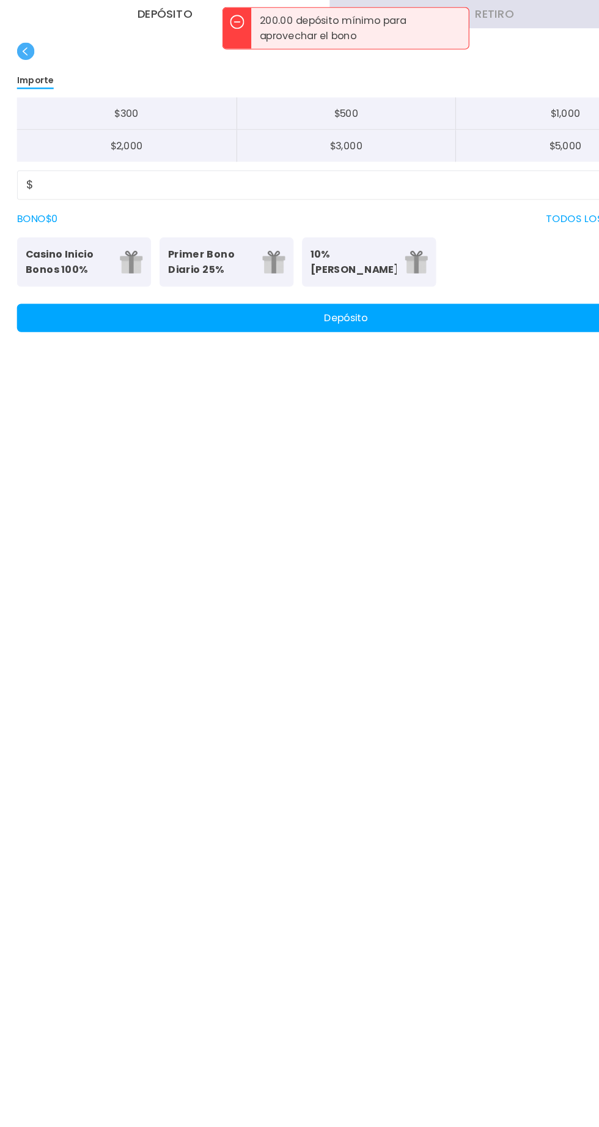
click at [157, 217] on p "Primer Bono Diario 25%" at bounding box center [183, 227] width 75 height 26
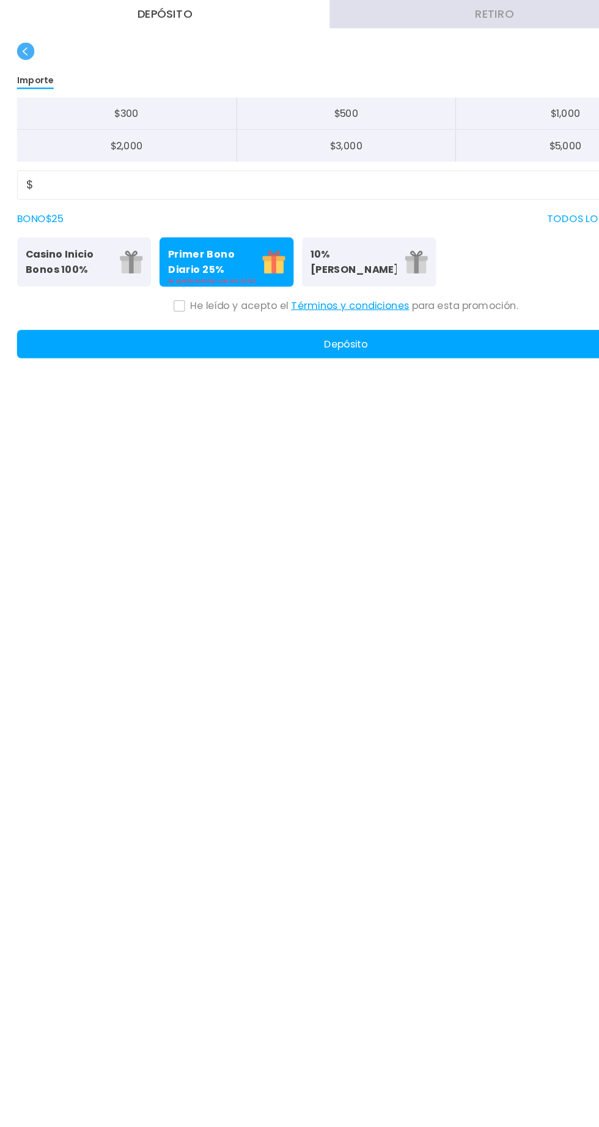
click at [297, 208] on button "10% Bono Ilimitado Bono del 10%: (Sin límite de Retiro)" at bounding box center [320, 227] width 116 height 43
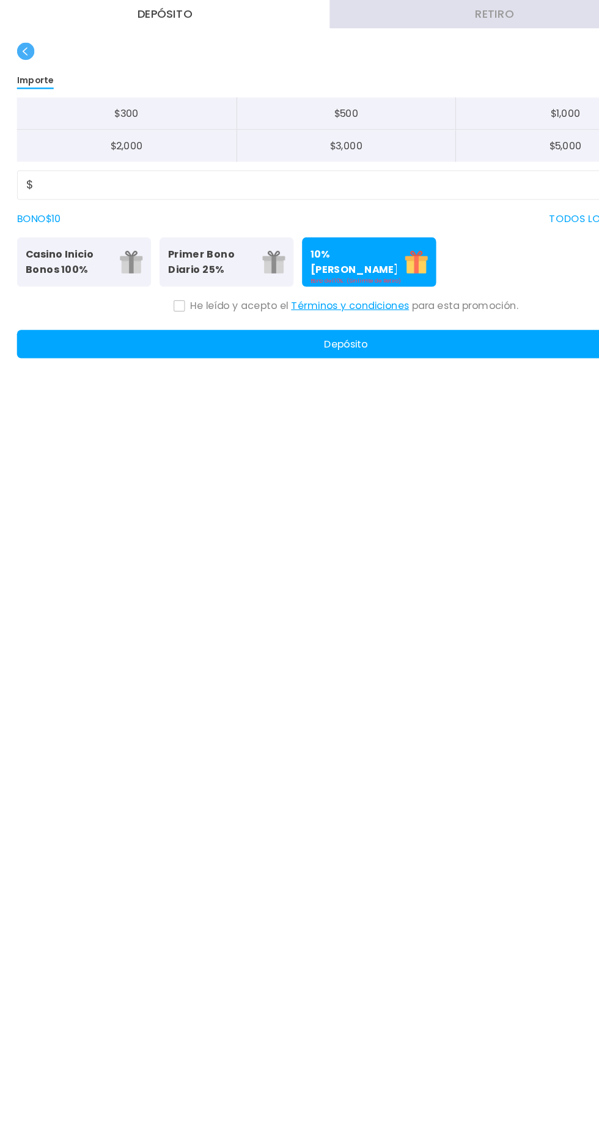
click at [172, 230] on p "Primer Bono Diario 25%" at bounding box center [183, 227] width 75 height 26
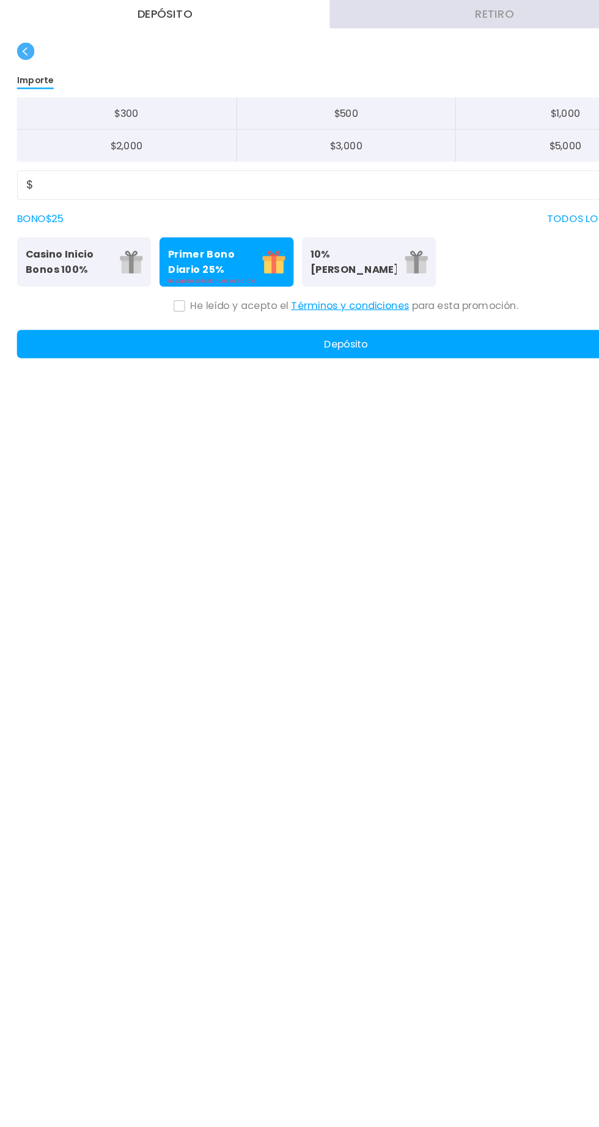
click at [42, 223] on p "Casino Inicio Bonos 100%" at bounding box center [59, 227] width 75 height 26
click at [71, 191] on div "BONO $ 25 TODOS LOS CREDITOS $ 125" at bounding box center [300, 189] width 570 height 13
click at [84, 161] on input "***" at bounding box center [303, 160] width 548 height 15
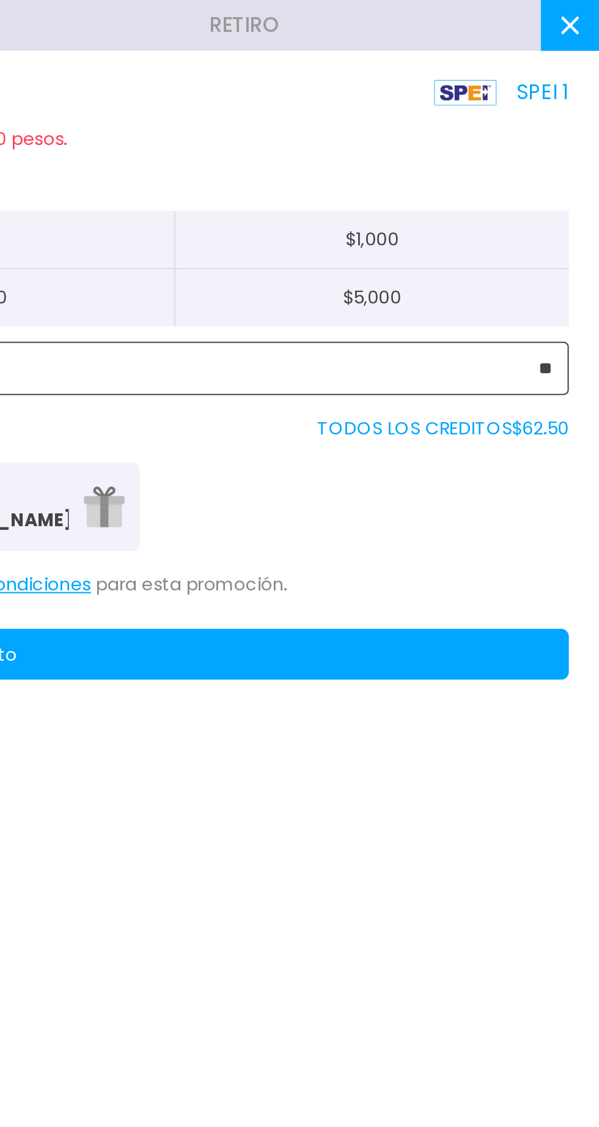
type input "**"
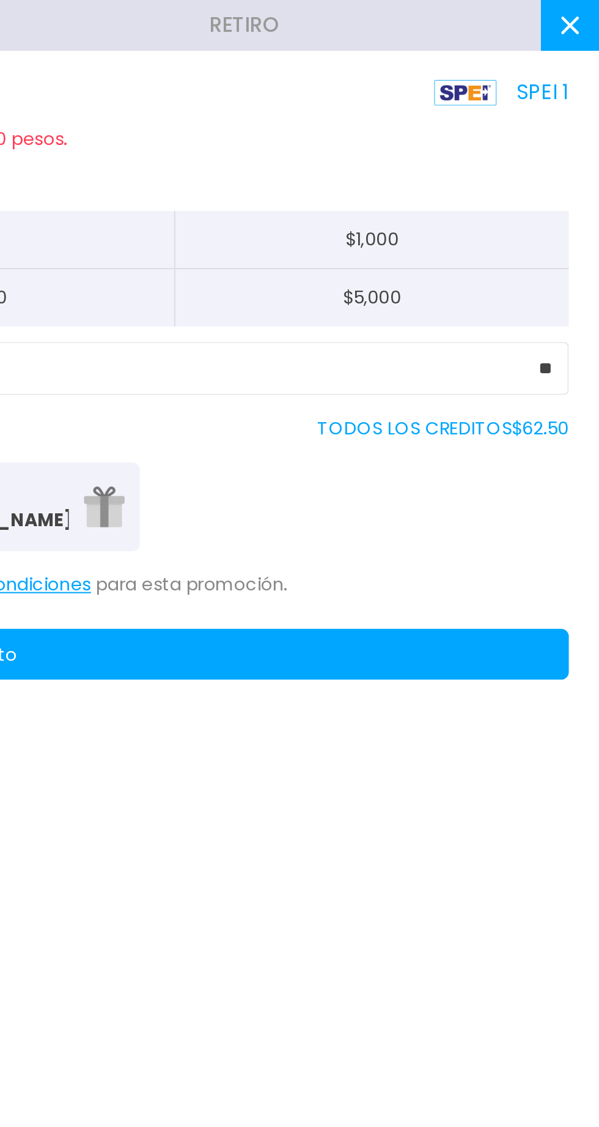
click at [491, 227] on div "Casino Inicio Bonos 100% Es necesario apostar 30 veces. Primer Bono Diario 25% …" at bounding box center [300, 244] width 570 height 43
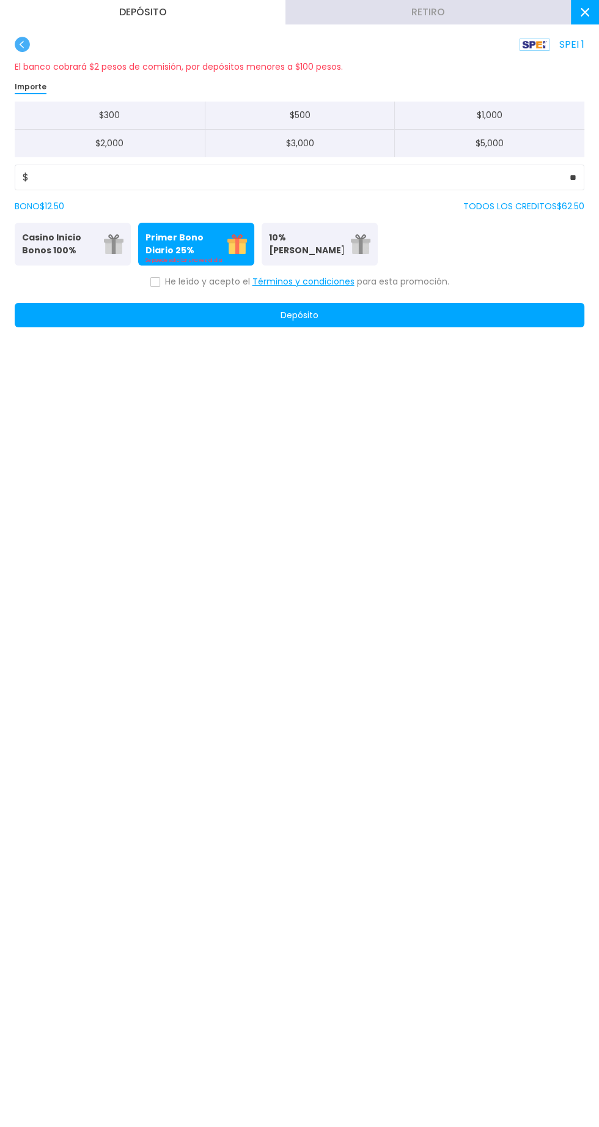
click at [570, 316] on button "Depósito" at bounding box center [300, 315] width 570 height 24
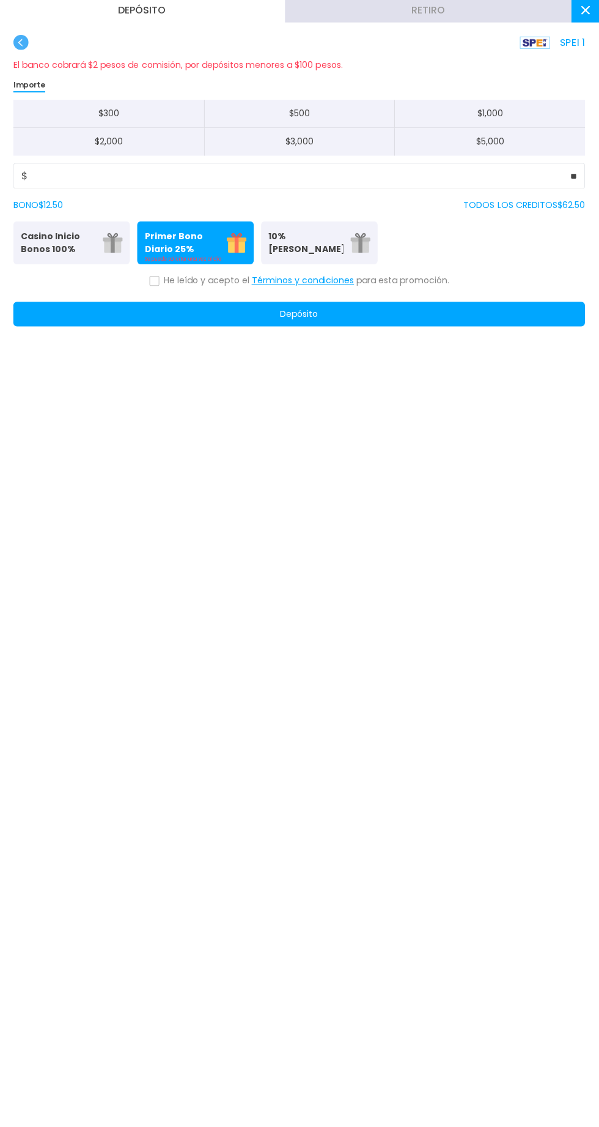
click at [154, 283] on icon at bounding box center [155, 282] width 6 height 5
click at [277, 226] on button "10% Bono Ilimitado Bono del 10%: (Sin límite de Retiro)" at bounding box center [320, 244] width 116 height 43
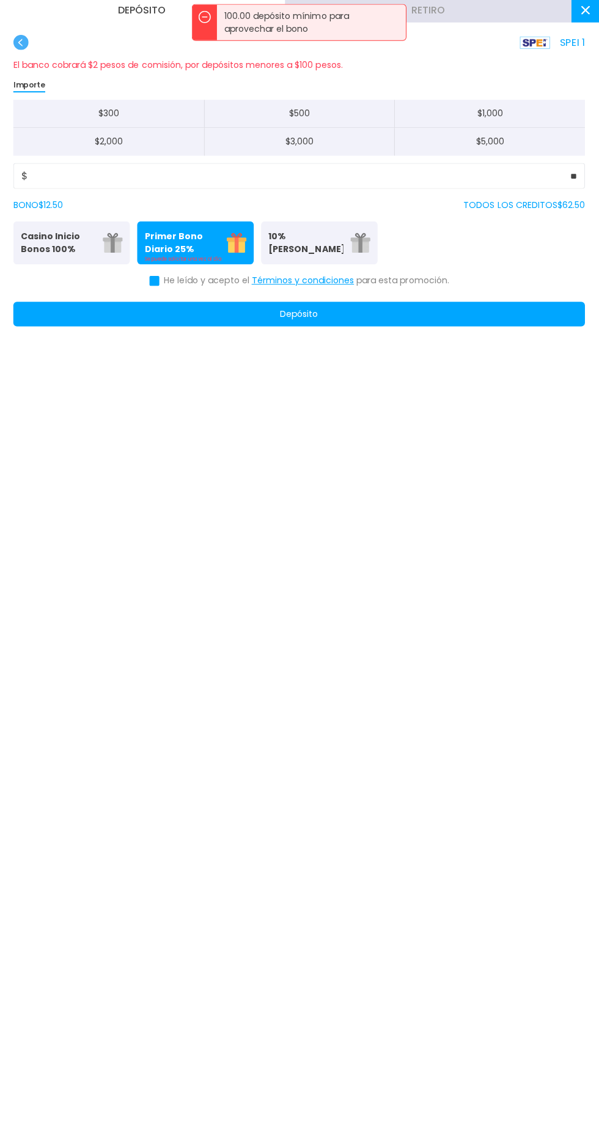
click at [301, 263] on p "Bono del 10%: (Sin límite de Retiro)" at bounding box center [320, 260] width 102 height 7
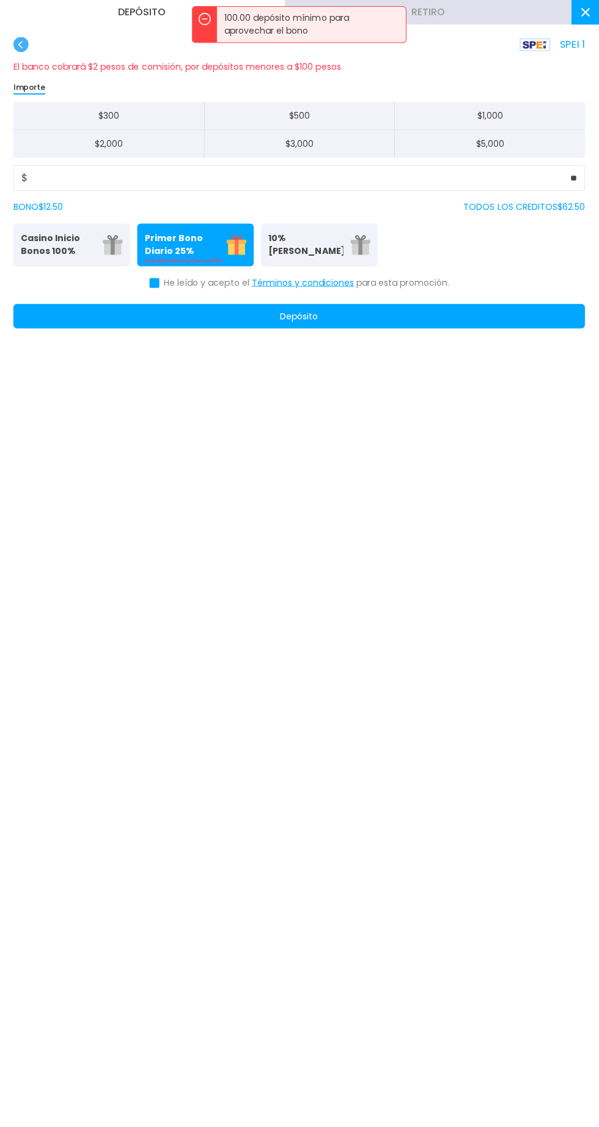
scroll to position [1089, 0]
click at [169, 240] on p "Primer Bono Diario 25%" at bounding box center [183, 244] width 75 height 26
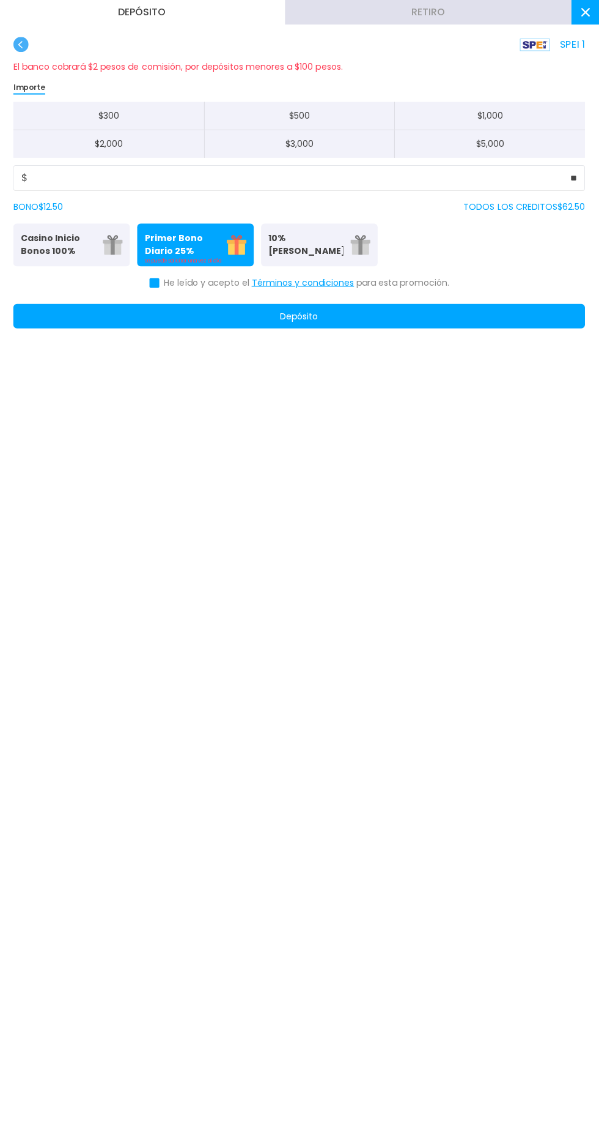
click at [230, 312] on button "Depósito" at bounding box center [300, 315] width 570 height 24
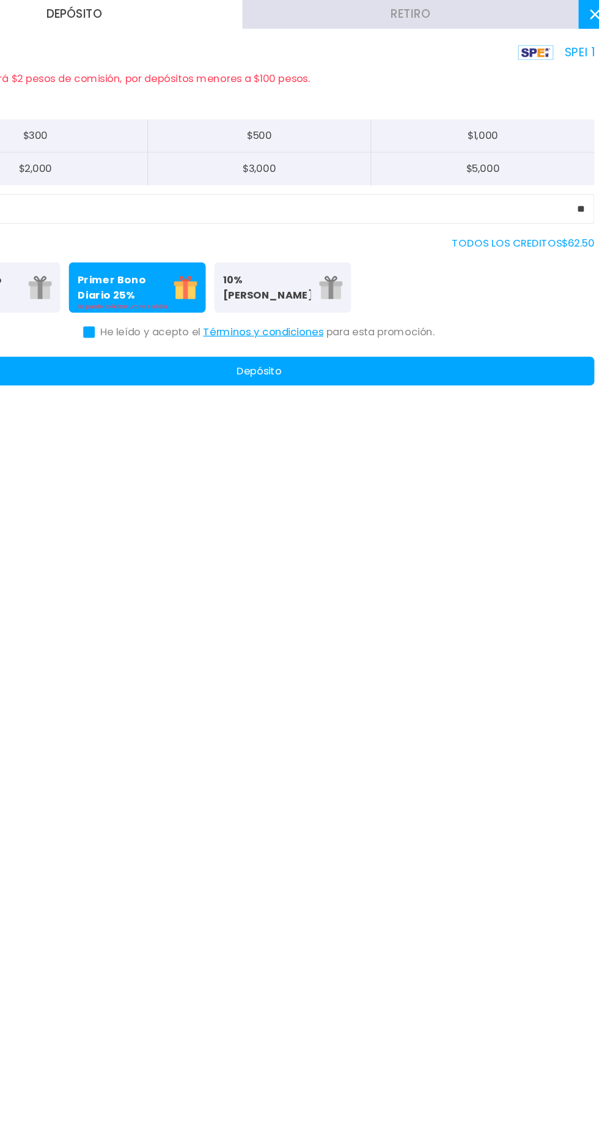
scroll to position [0, 0]
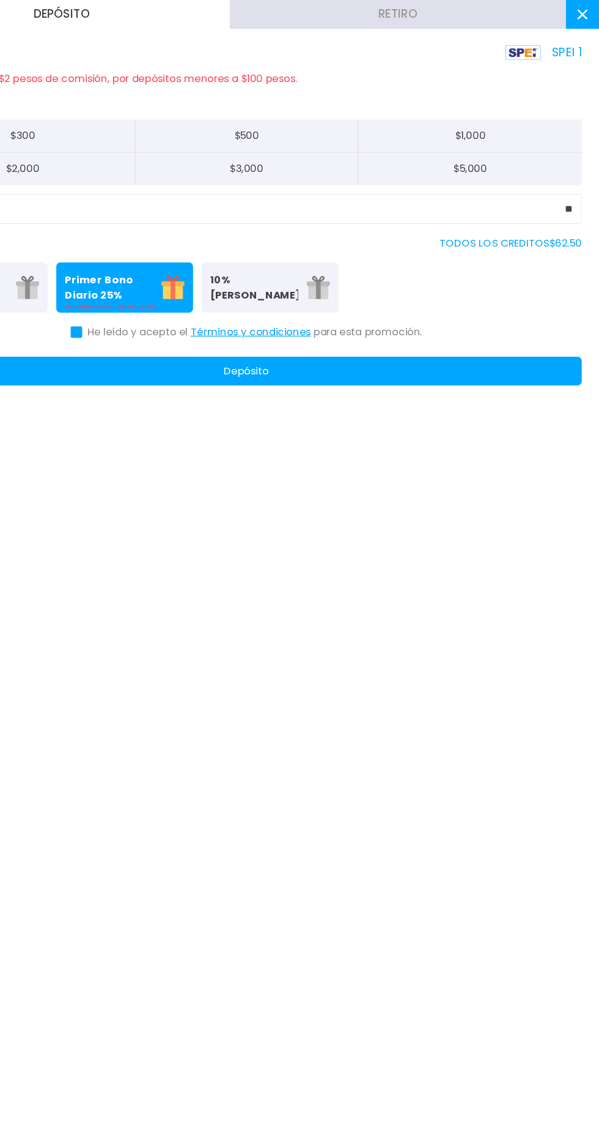
click at [585, 12] on use at bounding box center [585, 12] width 9 height 9
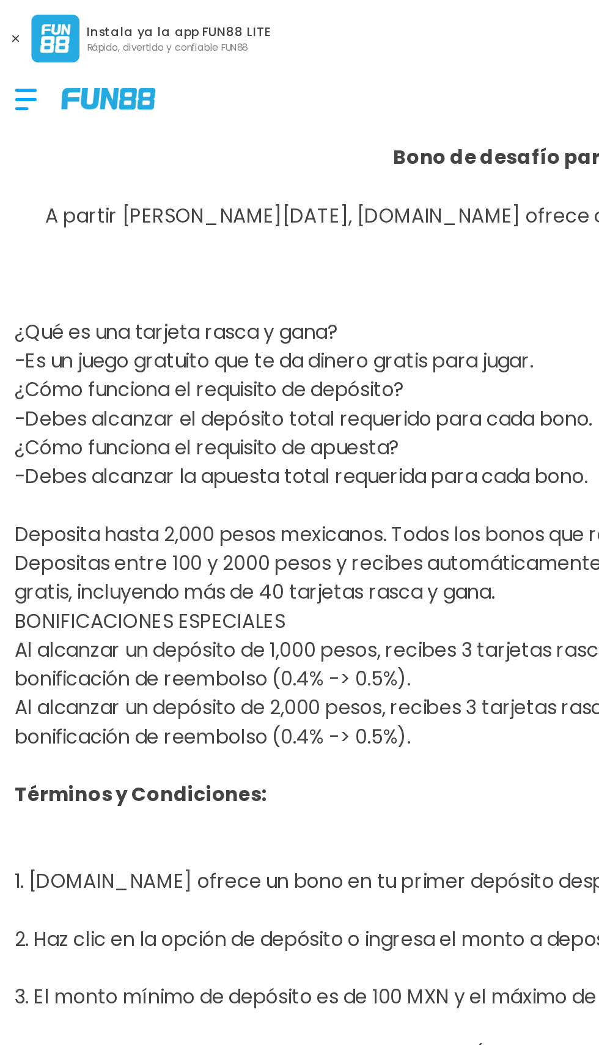
click at [7, 20] on use at bounding box center [8, 20] width 4 height 4
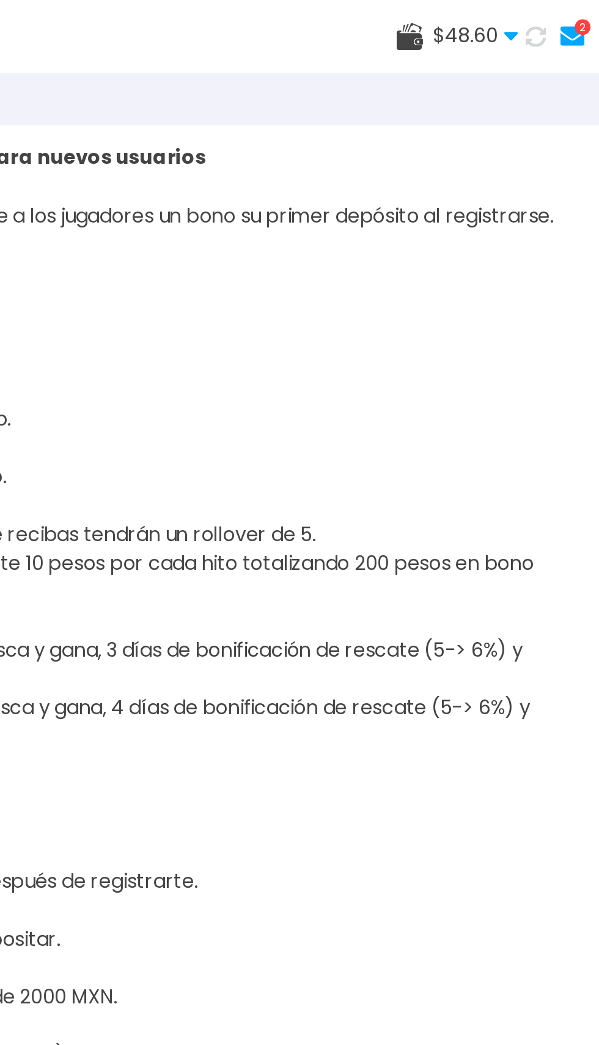
click at [586, 17] on use at bounding box center [586, 18] width 12 height 10
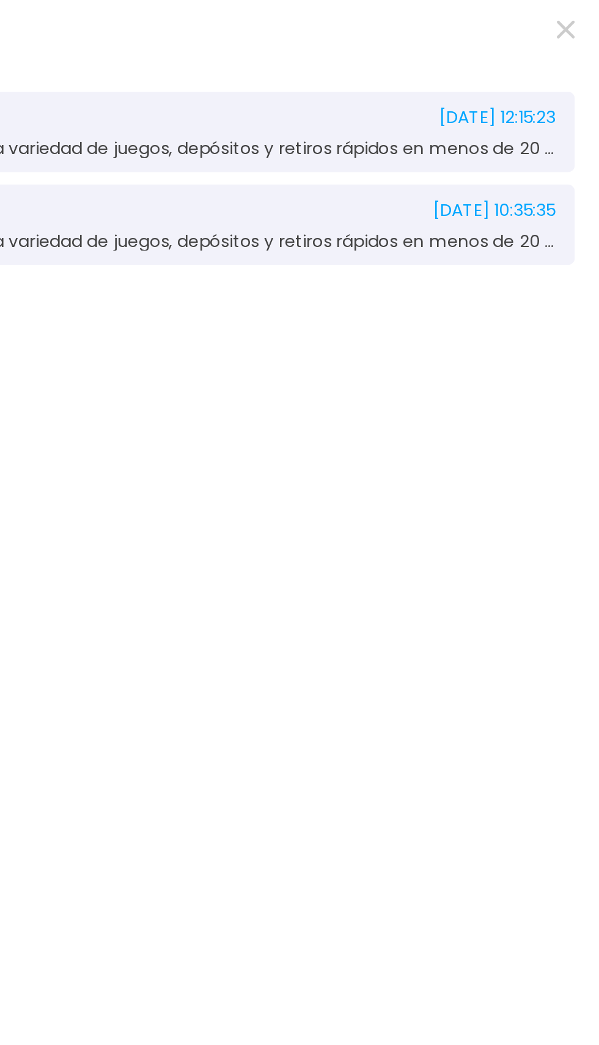
click at [581, 15] on icon "button" at bounding box center [582, 14] width 9 height 9
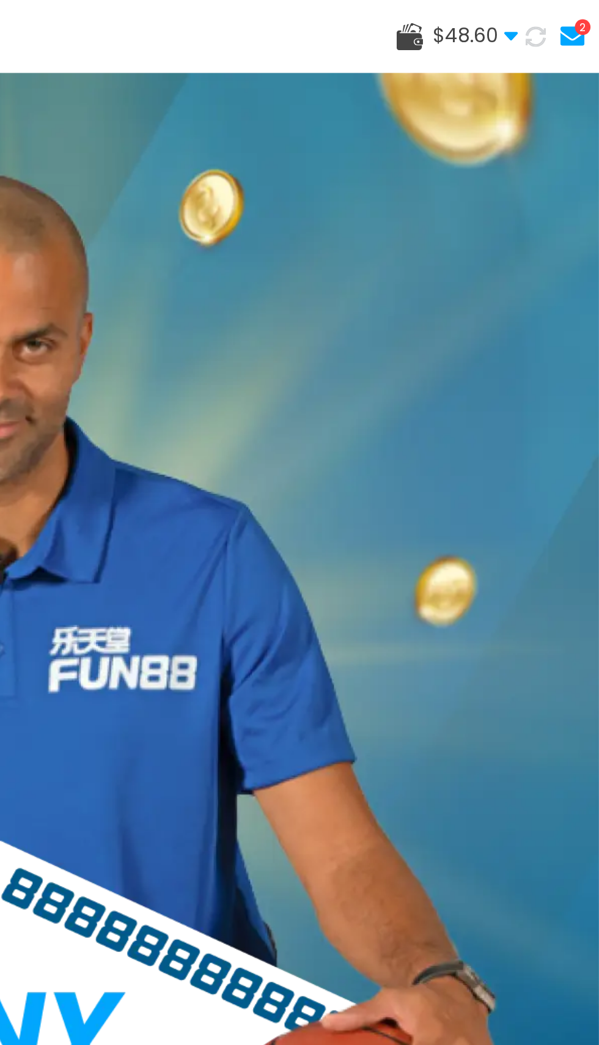
click at [547, 22] on span "$ 48.60" at bounding box center [536, 18] width 43 height 15
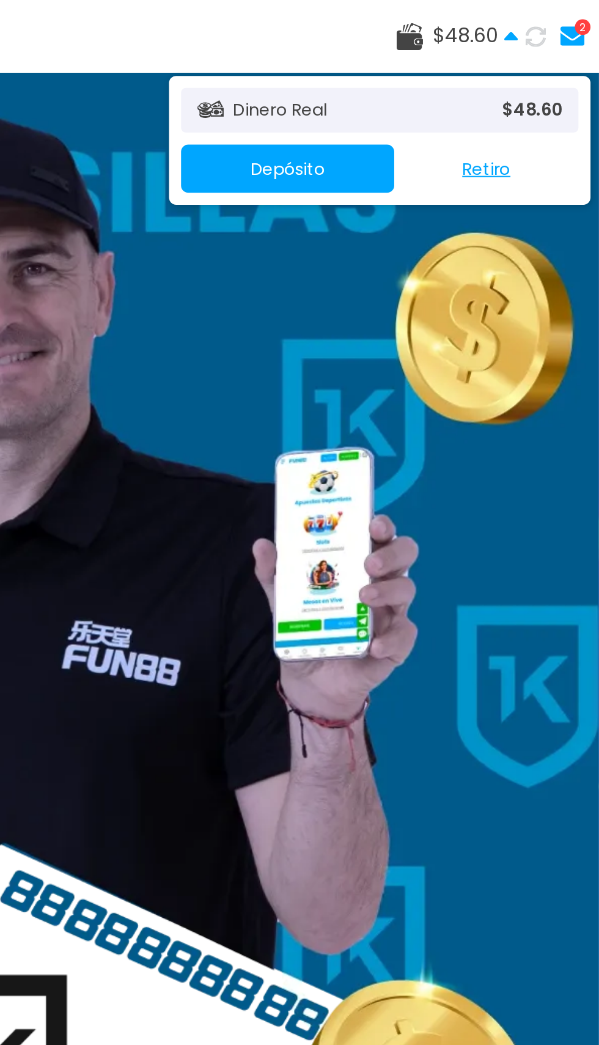
click at [555, 20] on use at bounding box center [554, 18] width 7 height 4
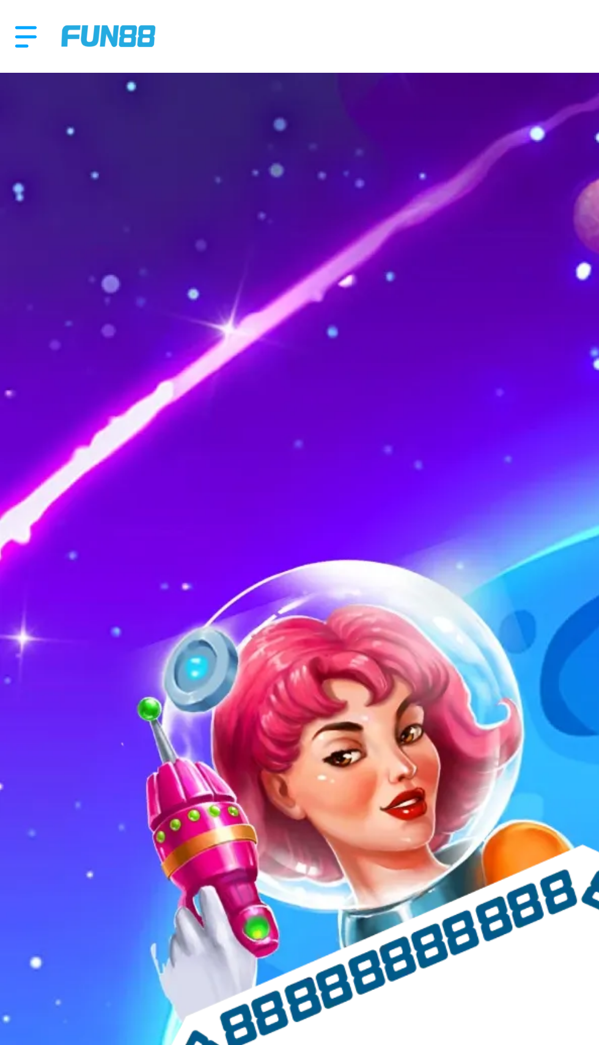
click at [9, 18] on div at bounding box center [19, 19] width 24 height 36
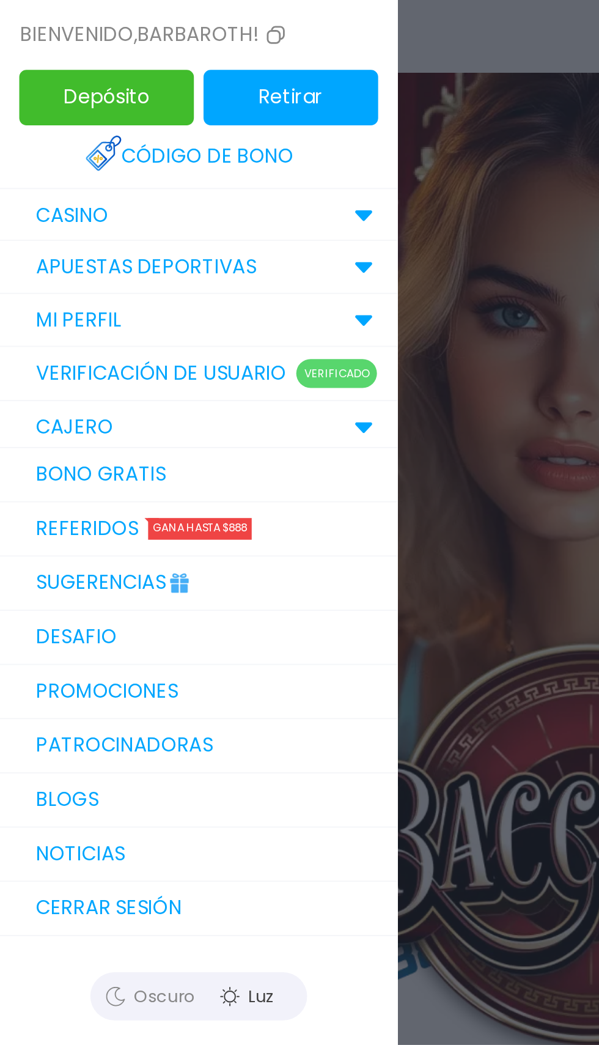
click at [35, 295] on link "Sugerencias" at bounding box center [101, 297] width 202 height 28
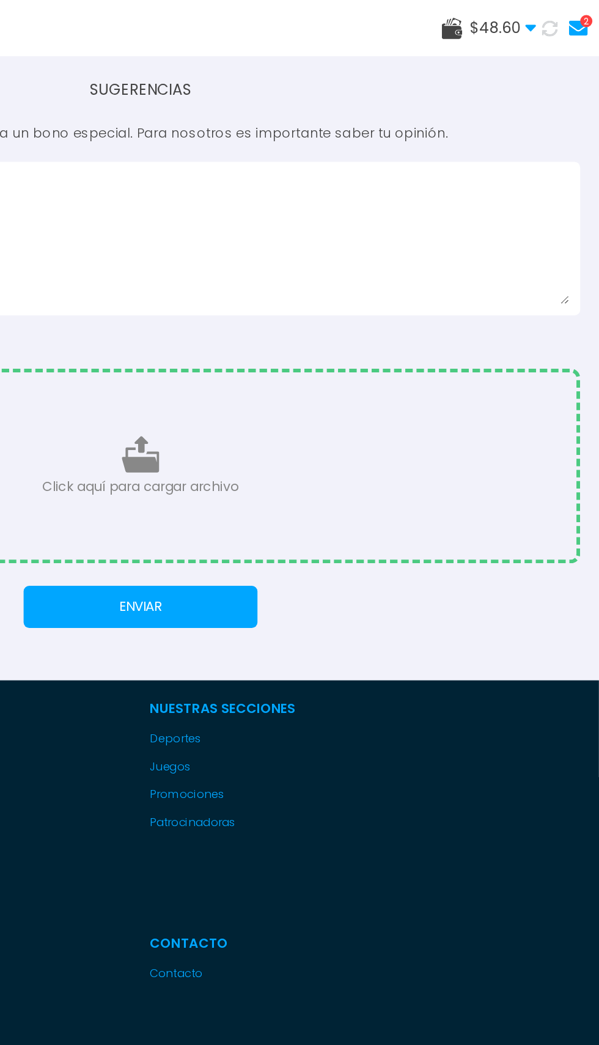
click at [555, 18] on use at bounding box center [554, 19] width 7 height 4
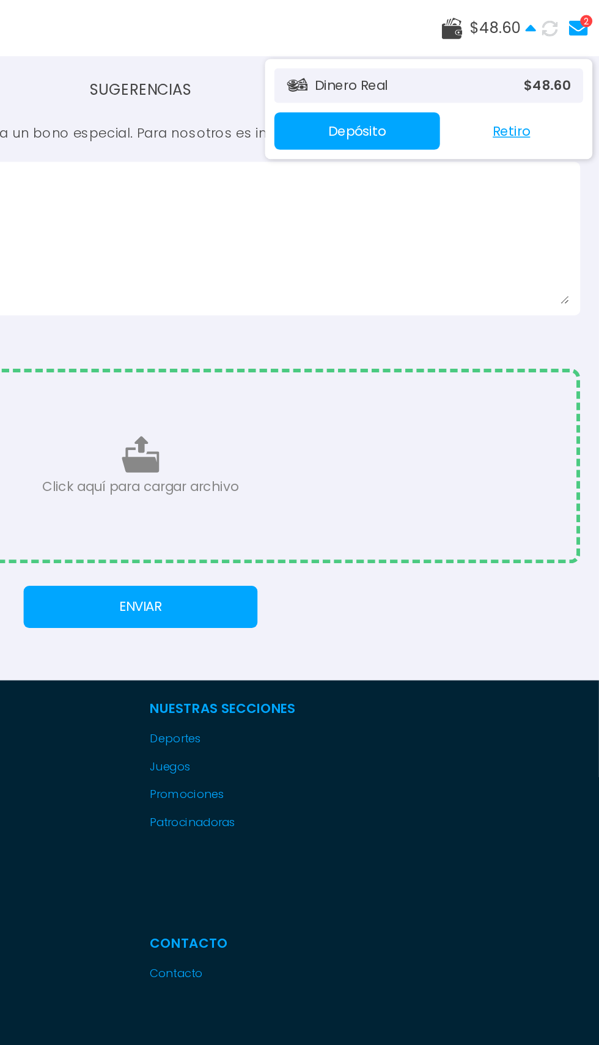
click at [406, 57] on icon at bounding box center [402, 55] width 15 height 15
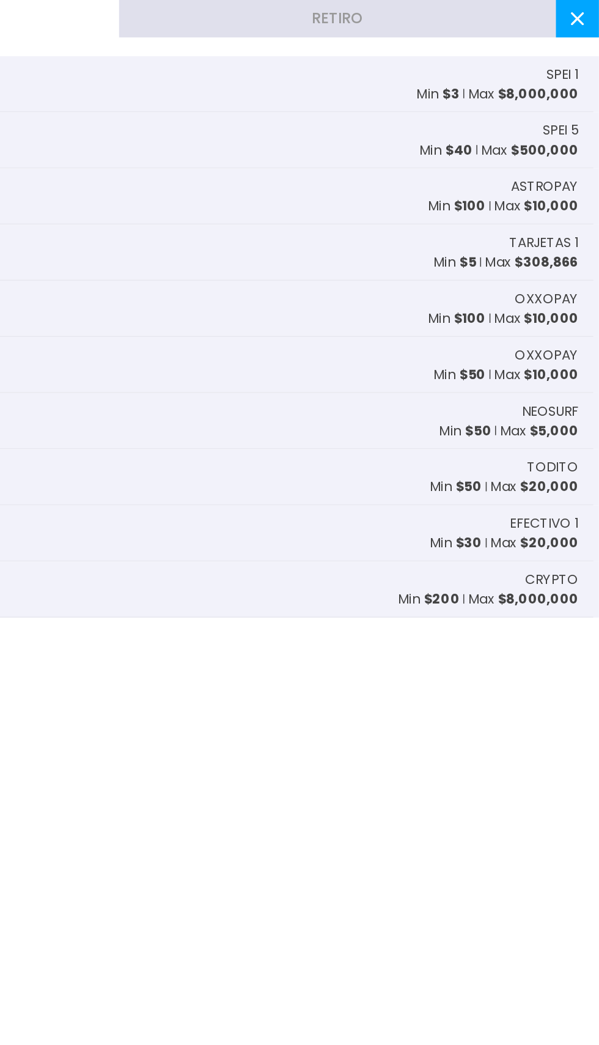
click at [579, 10] on button at bounding box center [585, 12] width 28 height 24
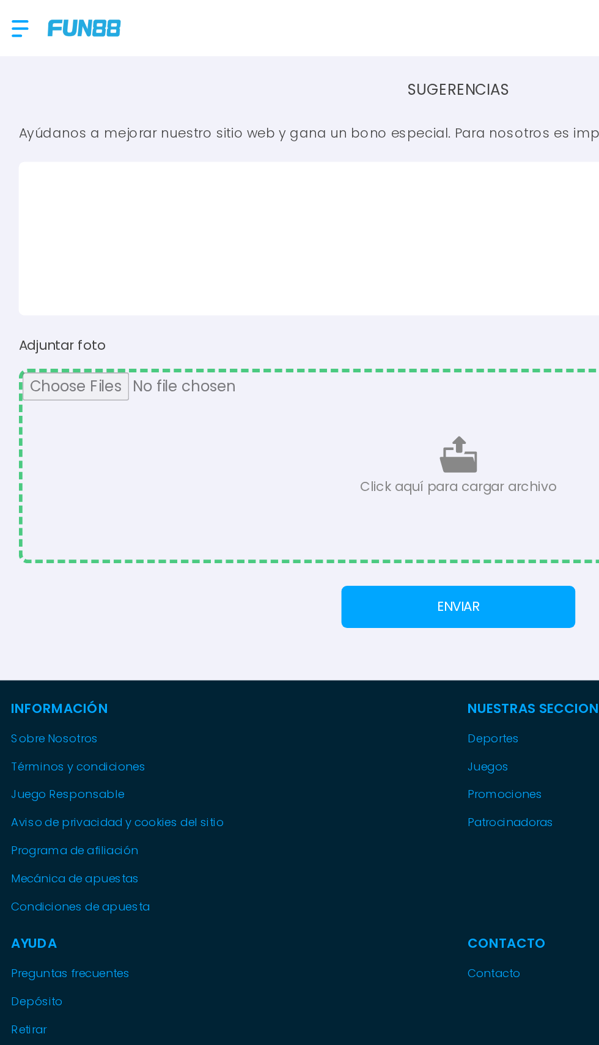
click at [9, 18] on div at bounding box center [19, 19] width 24 height 36
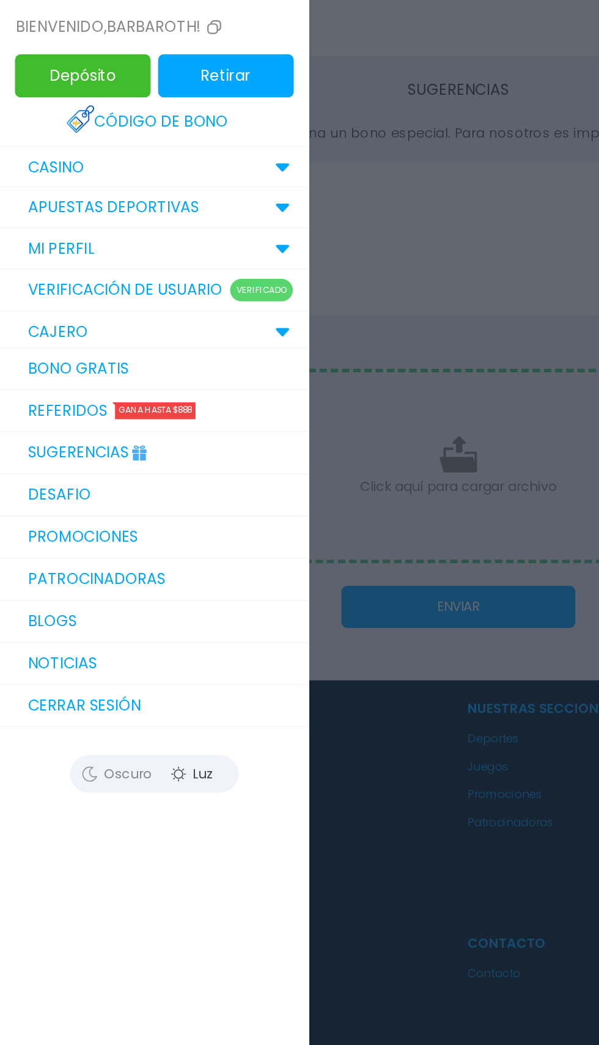
click at [45, 237] on link "Bono Gratis" at bounding box center [101, 242] width 202 height 28
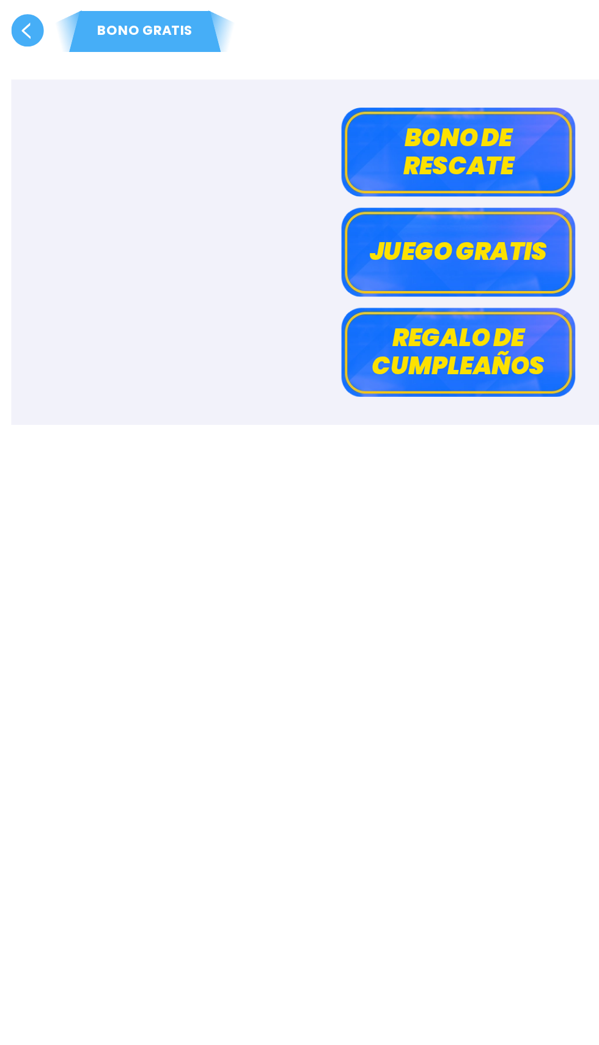
click at [355, 163] on button "Juego gratis" at bounding box center [299, 165] width 153 height 58
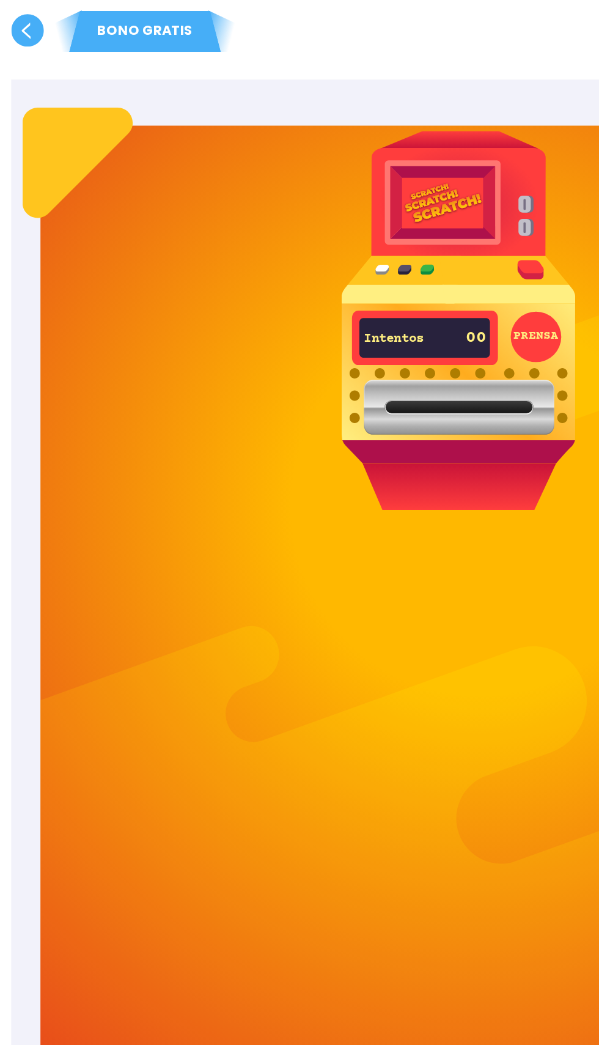
click at [344, 234] on button "PRENSA" at bounding box center [350, 220] width 33 height 33
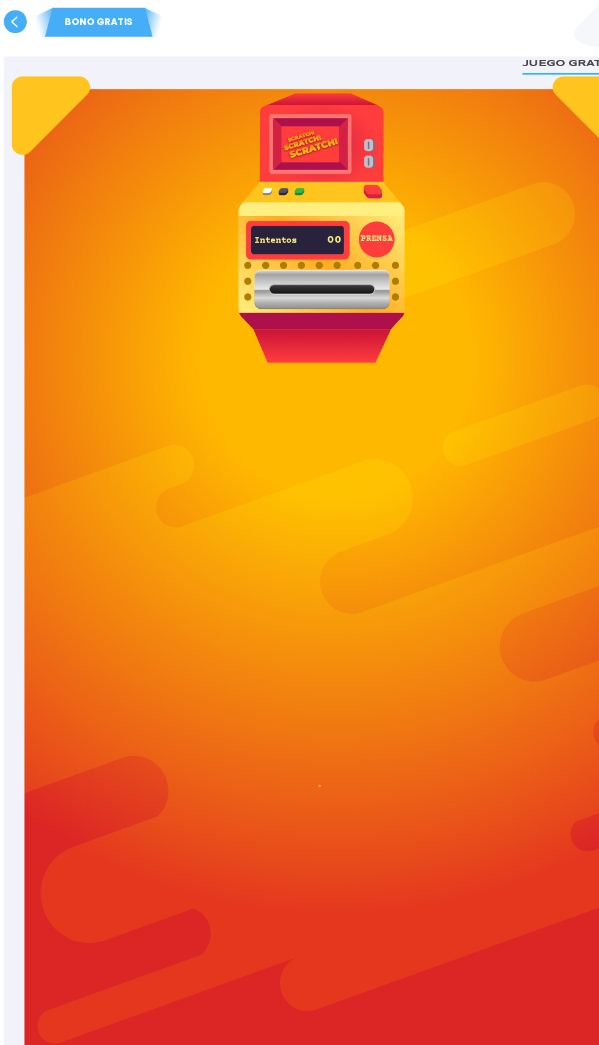
click at [20, 24] on use at bounding box center [17, 19] width 21 height 21
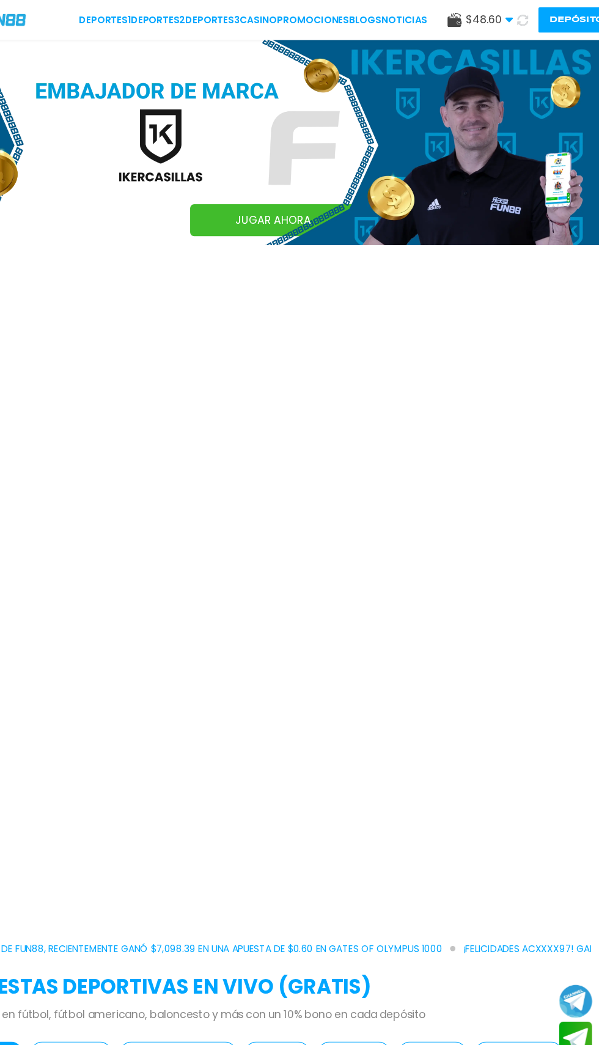
click at [477, 18] on span "$ 48.60" at bounding box center [498, 18] width 43 height 15
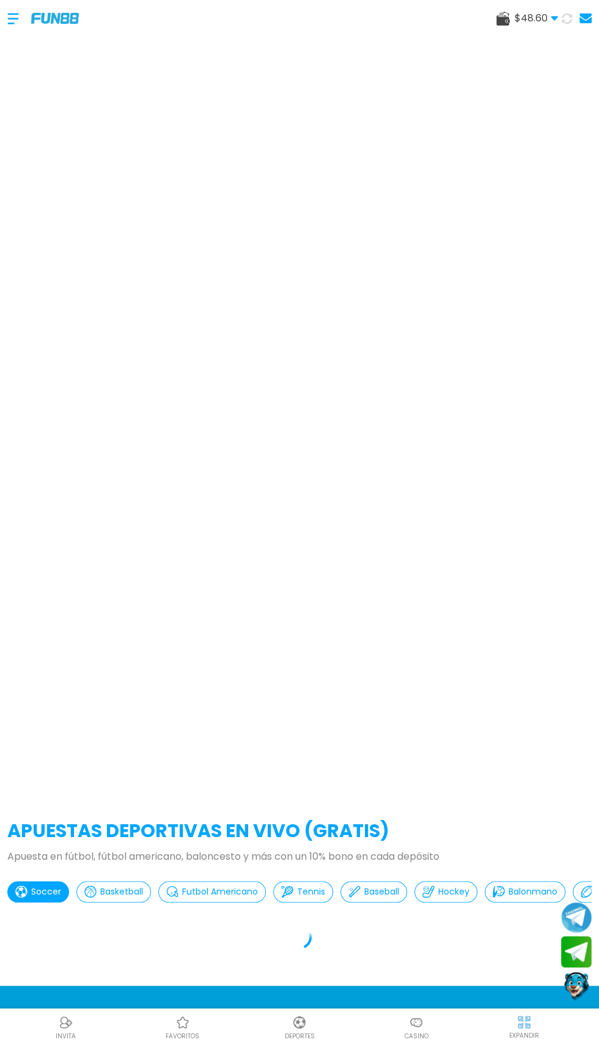
scroll to position [64, 0]
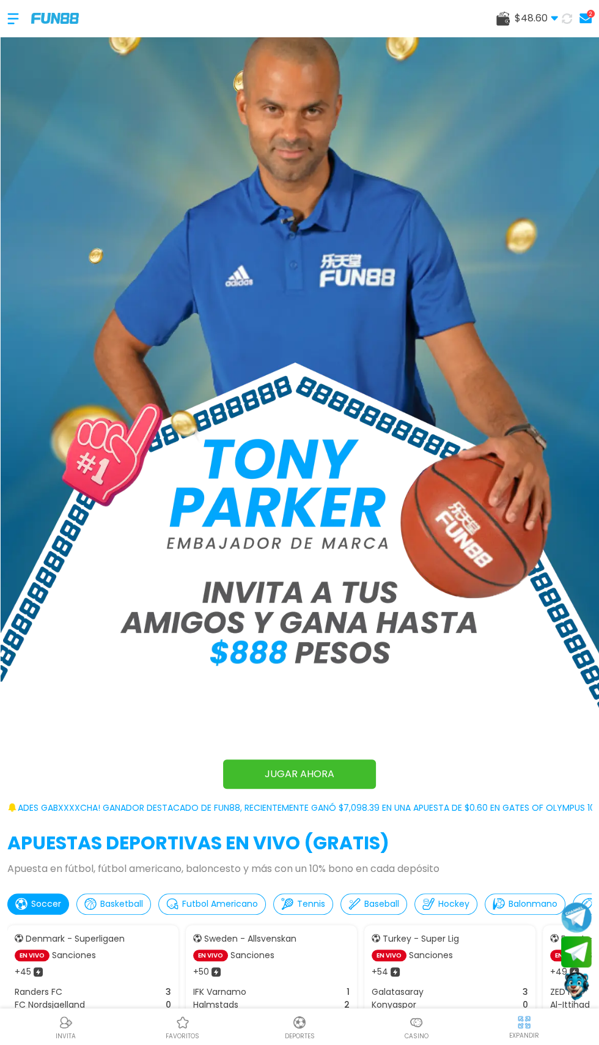
click at [19, 17] on div at bounding box center [19, 19] width 24 height 36
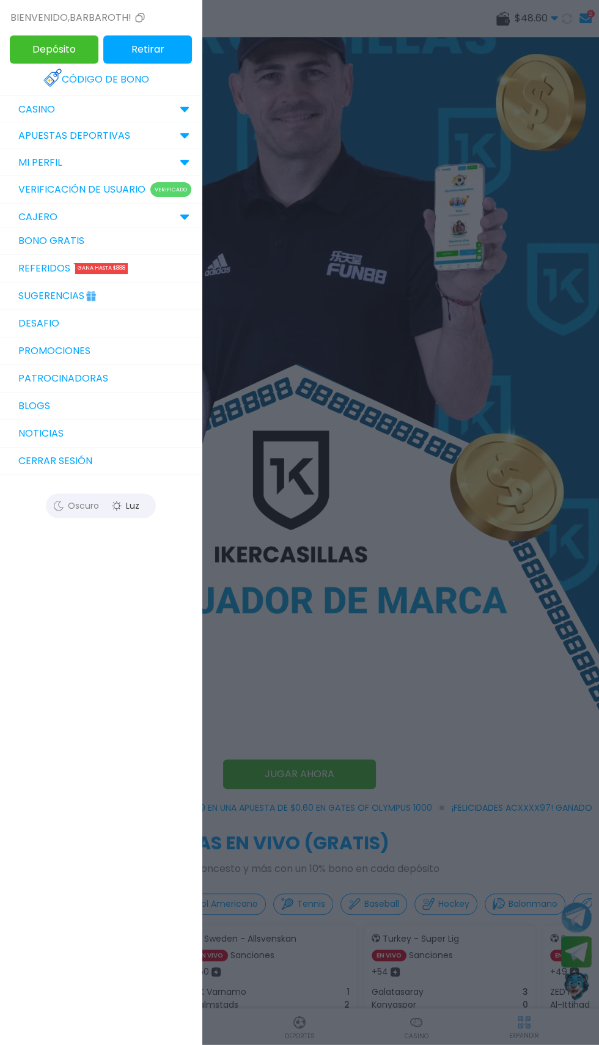
click at [29, 157] on p "MI PERFIL" at bounding box center [39, 162] width 43 height 15
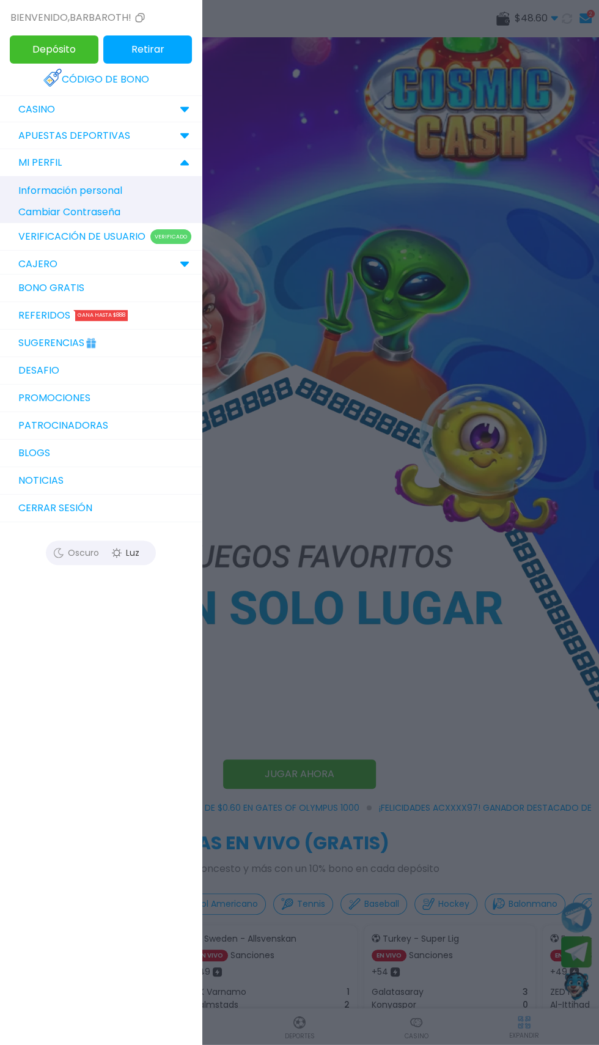
click at [22, 192] on p "Información personal" at bounding box center [106, 190] width 177 height 21
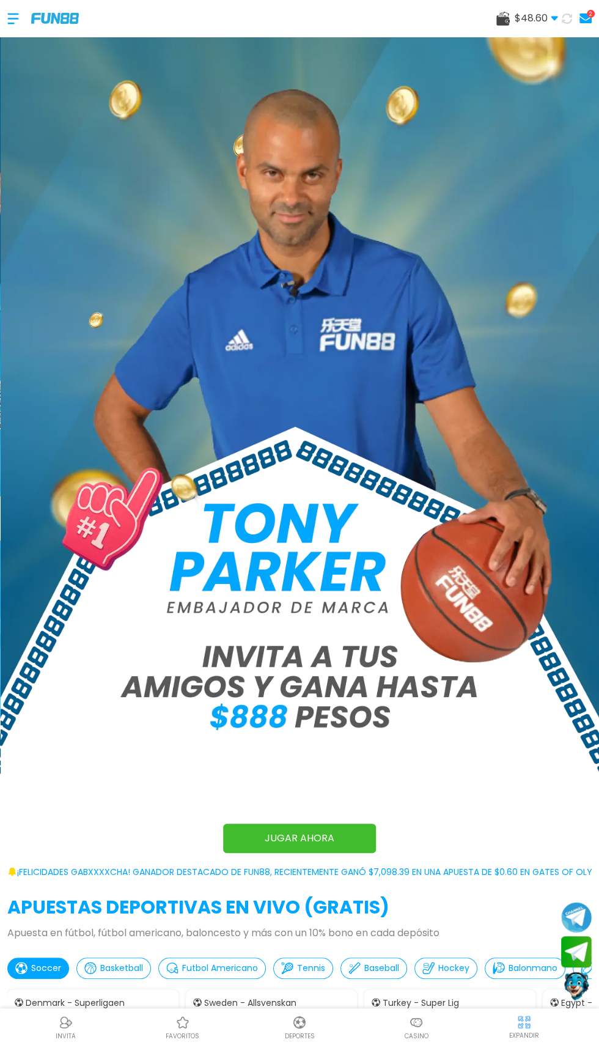
click at [13, 24] on div at bounding box center [19, 19] width 24 height 36
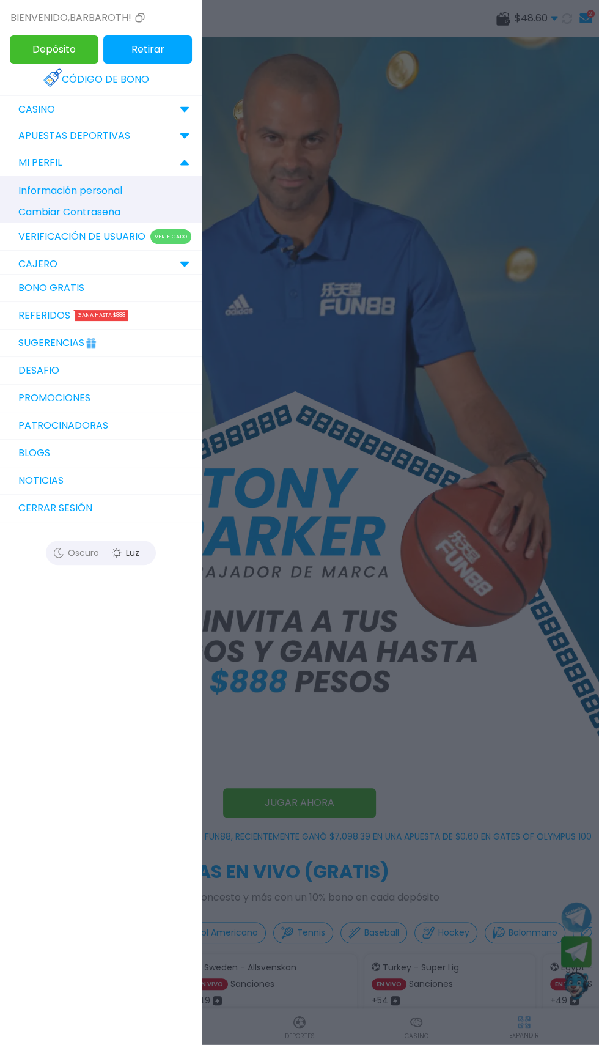
scroll to position [37, 0]
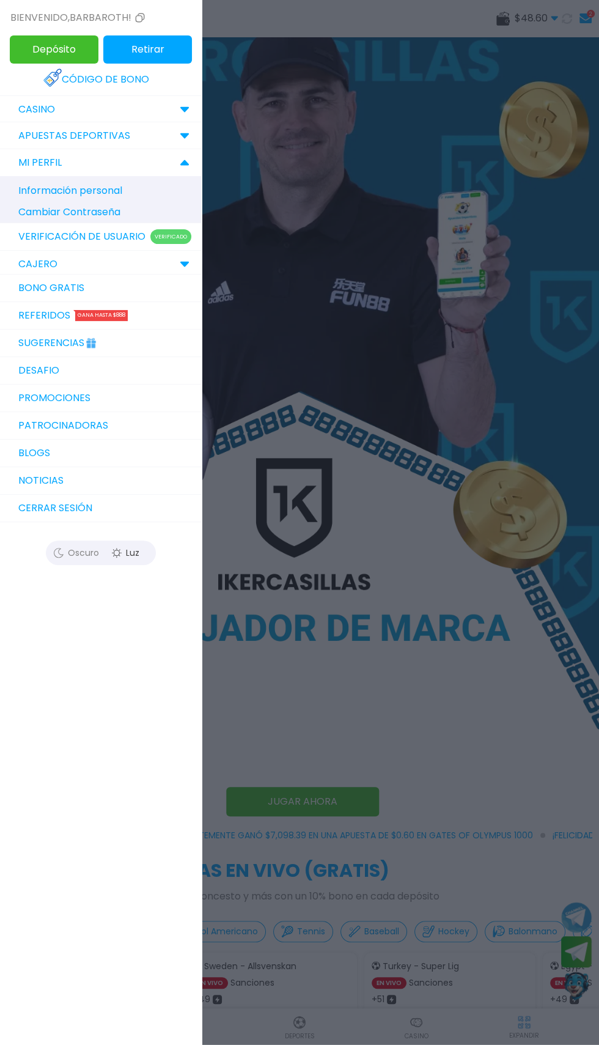
click at [167, 265] on div "CAJERO" at bounding box center [101, 264] width 202 height 27
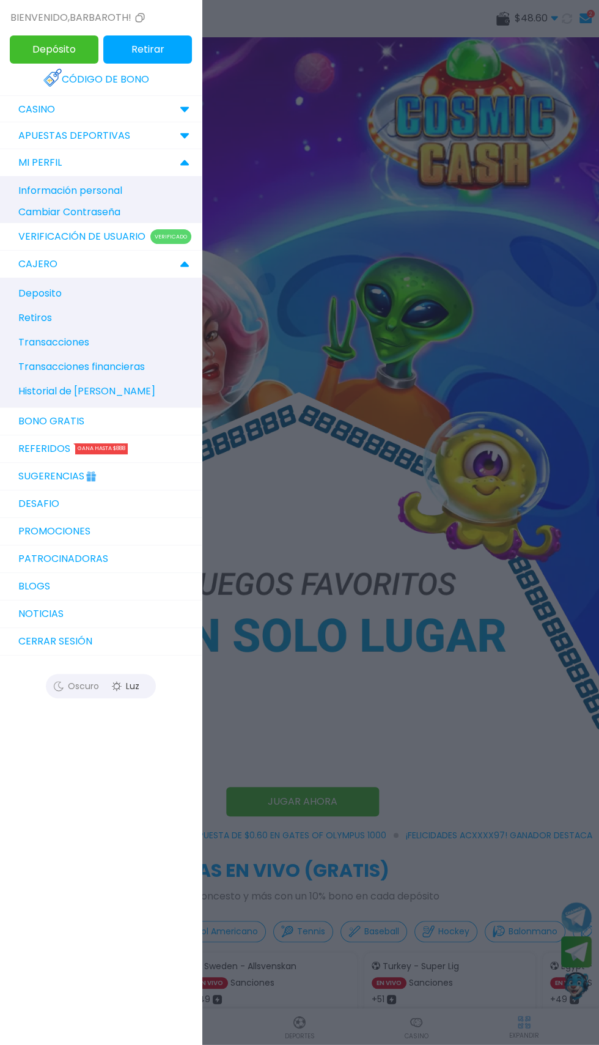
click at [15, 385] on p "Historial de Bonos" at bounding box center [107, 391] width 190 height 24
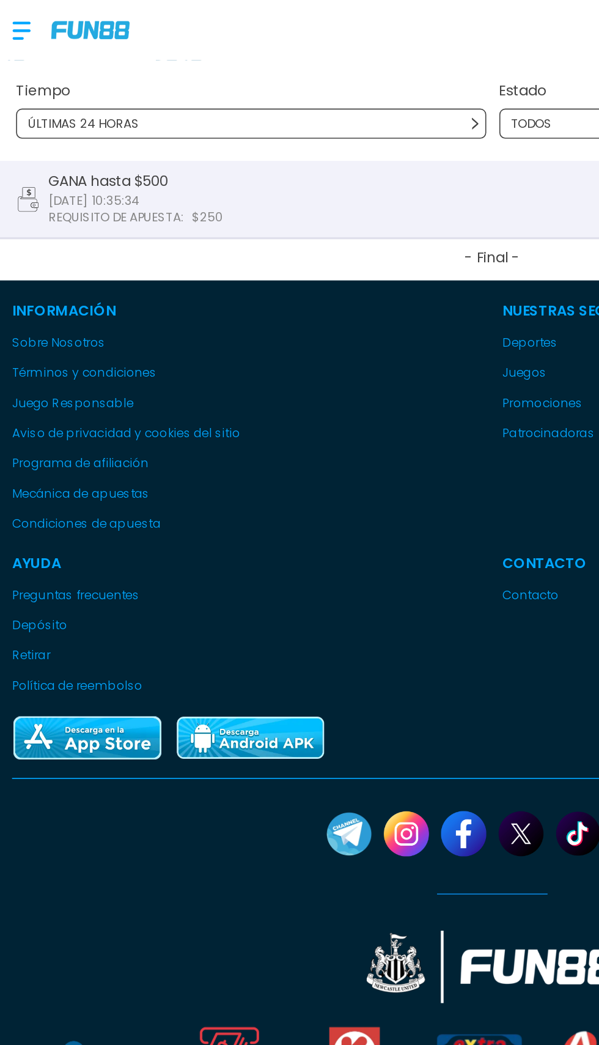
click at [10, 13] on div at bounding box center [19, 19] width 24 height 36
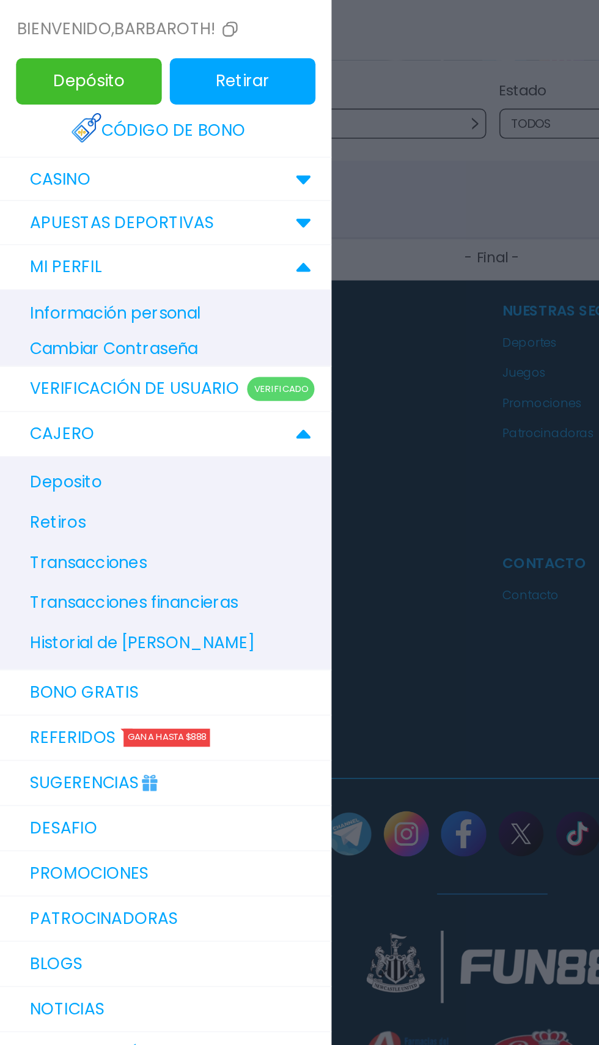
click at [36, 17] on div "Bienvenido , barbaroth!" at bounding box center [78, 17] width 137 height 15
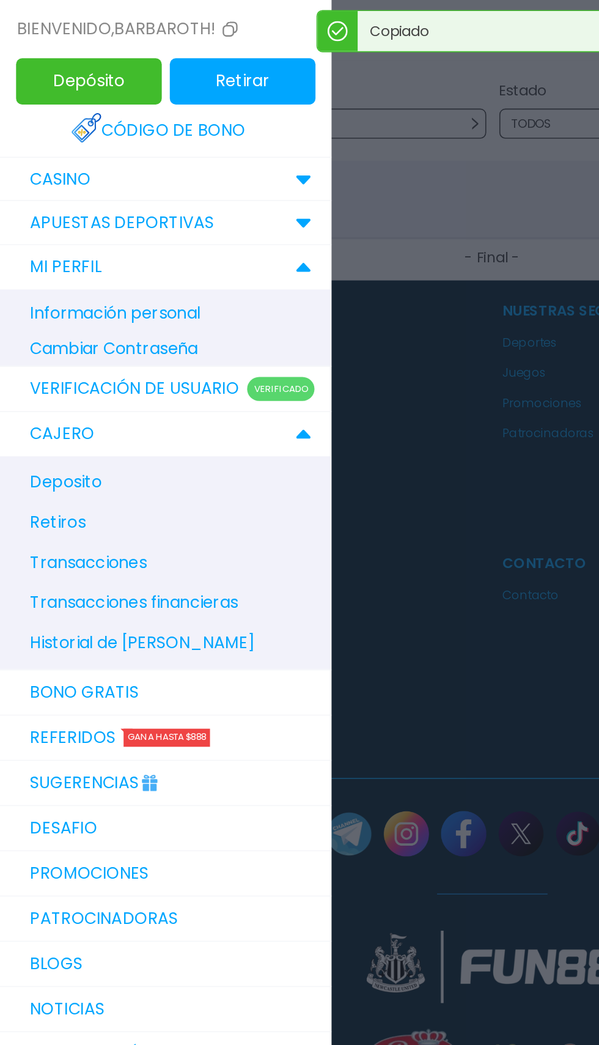
click at [34, 264] on p "CAJERO" at bounding box center [37, 264] width 39 height 15
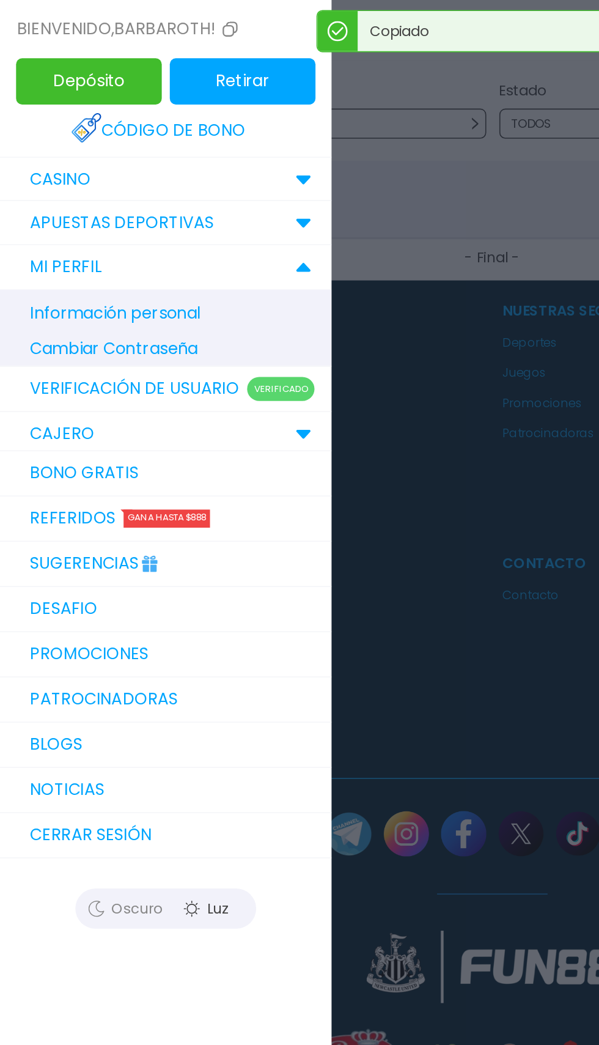
click at [35, 264] on p "CAJERO" at bounding box center [37, 264] width 39 height 15
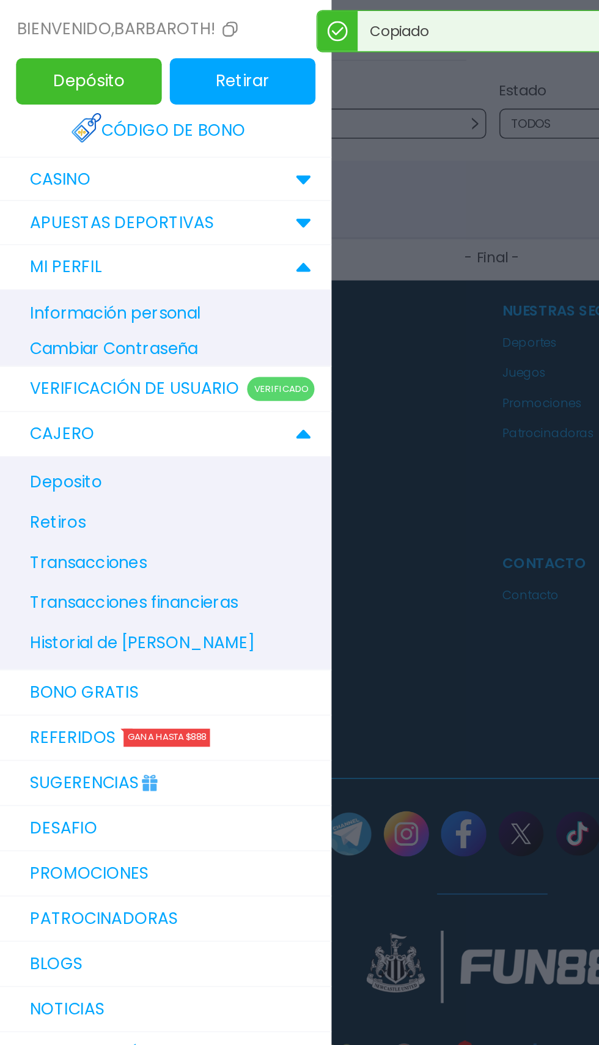
click at [33, 339] on p "Transacciones" at bounding box center [53, 342] width 71 height 15
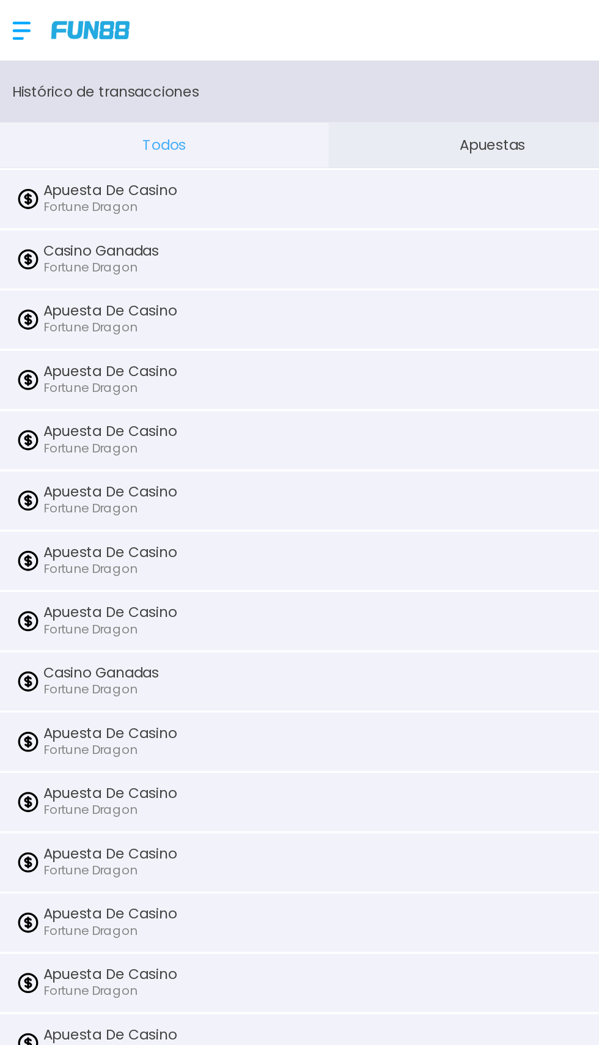
click at [261, 77] on button "Apuestas" at bounding box center [300, 89] width 200 height 28
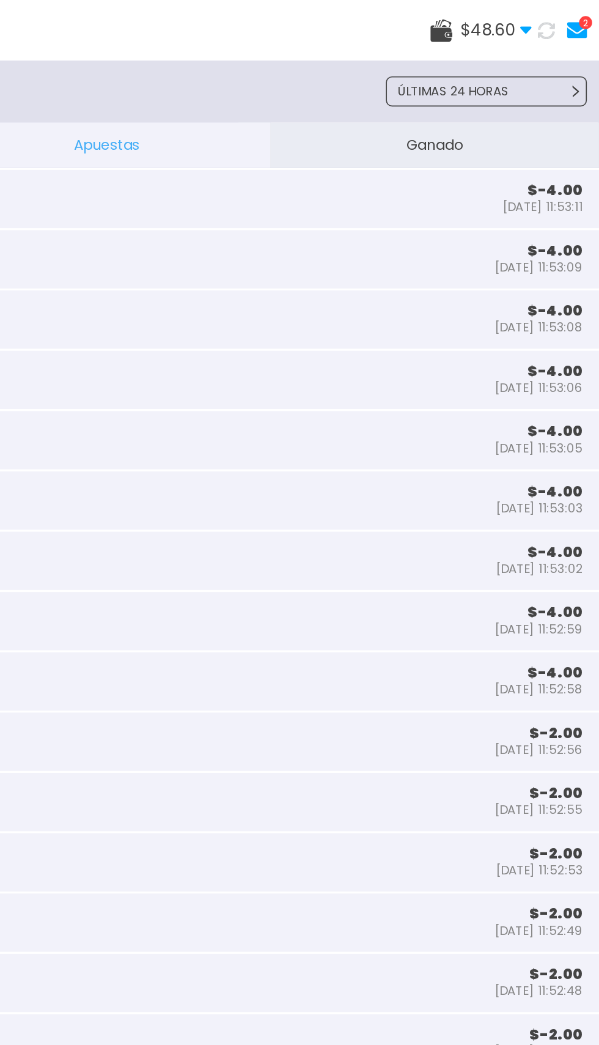
click at [465, 94] on button "Ganado" at bounding box center [499, 89] width 200 height 28
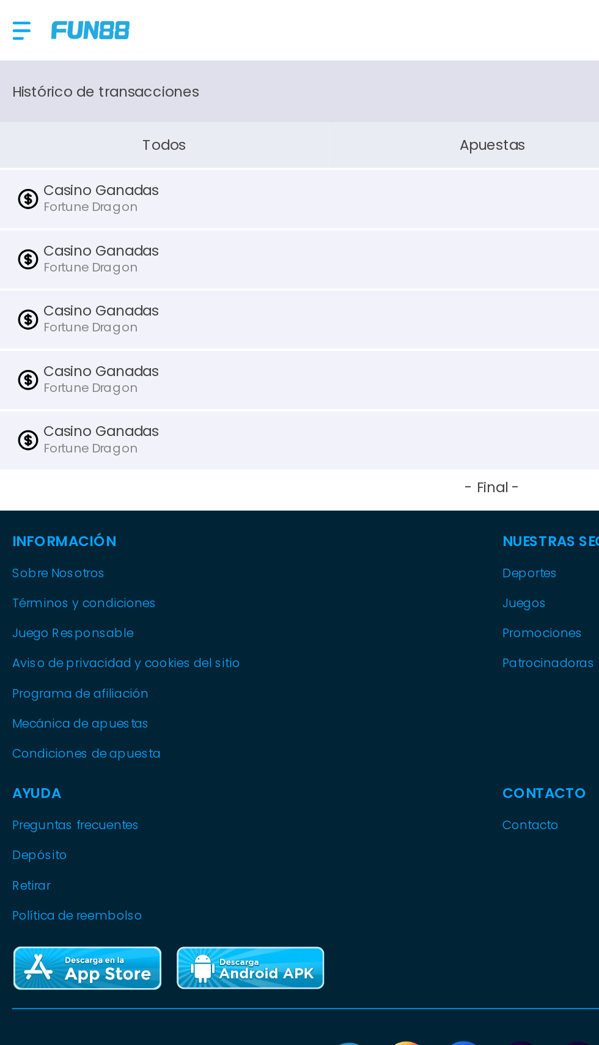
click at [269, 94] on button "Apuestas" at bounding box center [300, 89] width 200 height 28
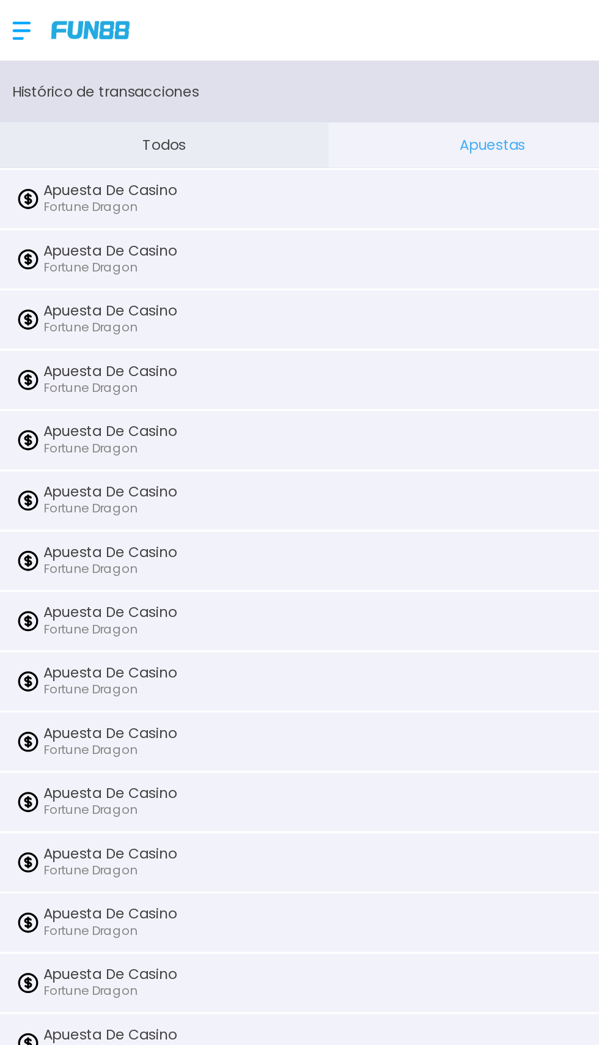
click at [17, 17] on div at bounding box center [19, 19] width 24 height 36
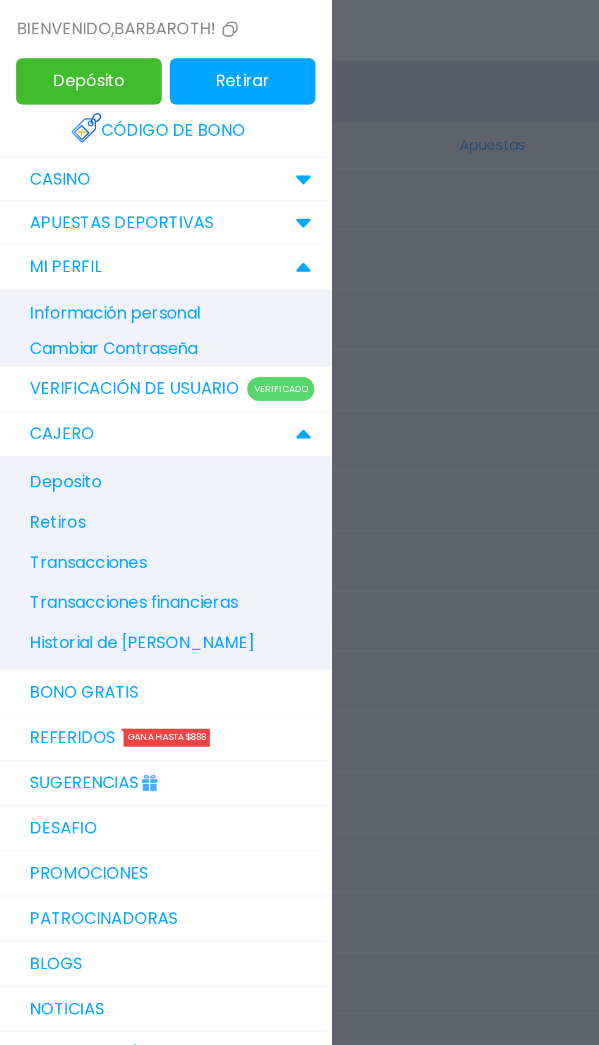
click at [186, 106] on icon at bounding box center [185, 109] width 10 height 6
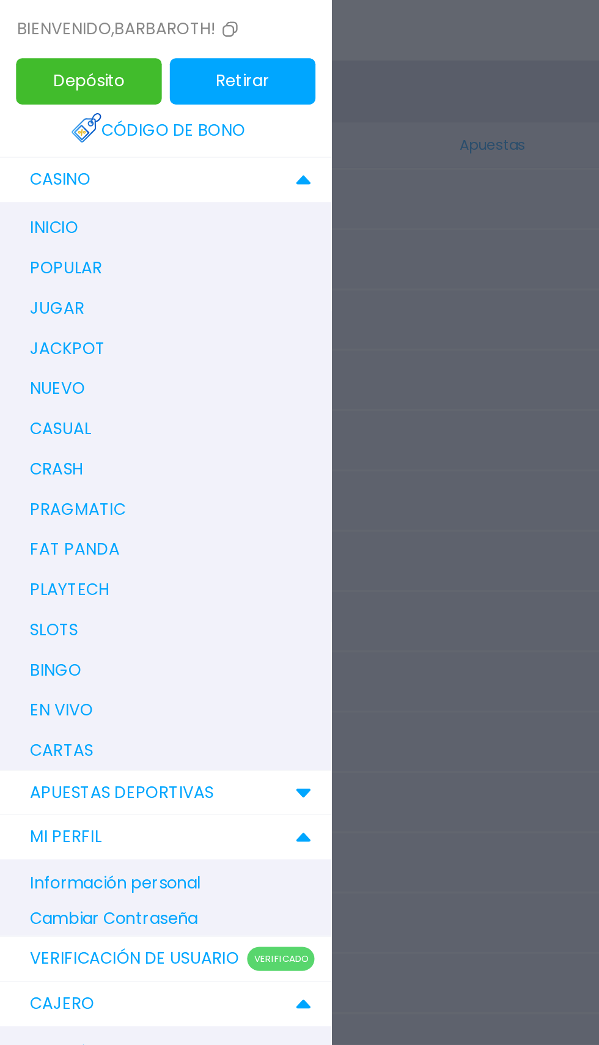
click at [37, 338] on p "fat panda" at bounding box center [45, 334] width 54 height 15
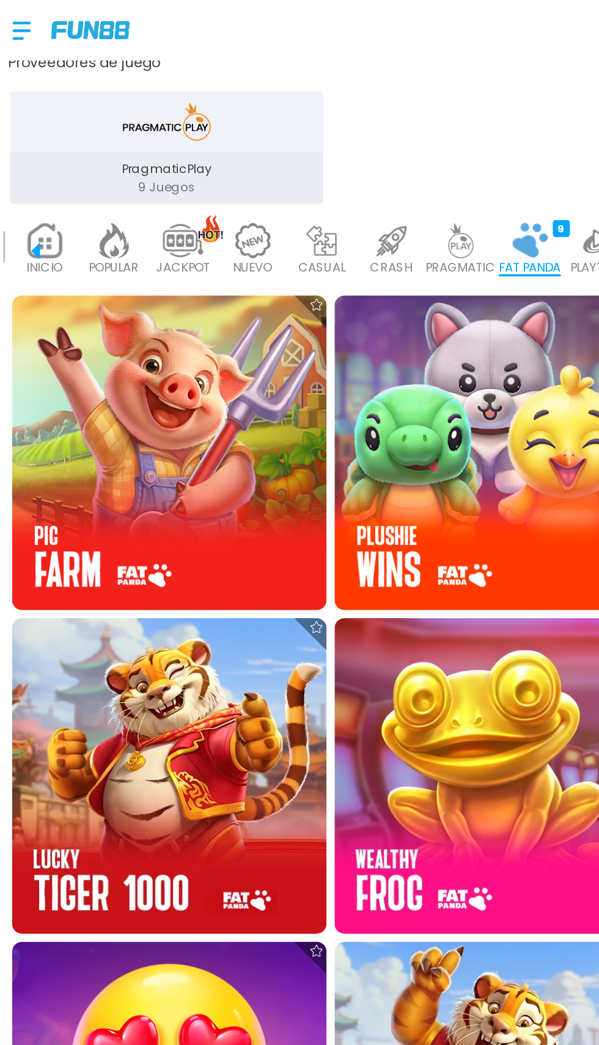
scroll to position [322, 0]
click at [124, 314] on img at bounding box center [102, 275] width 191 height 191
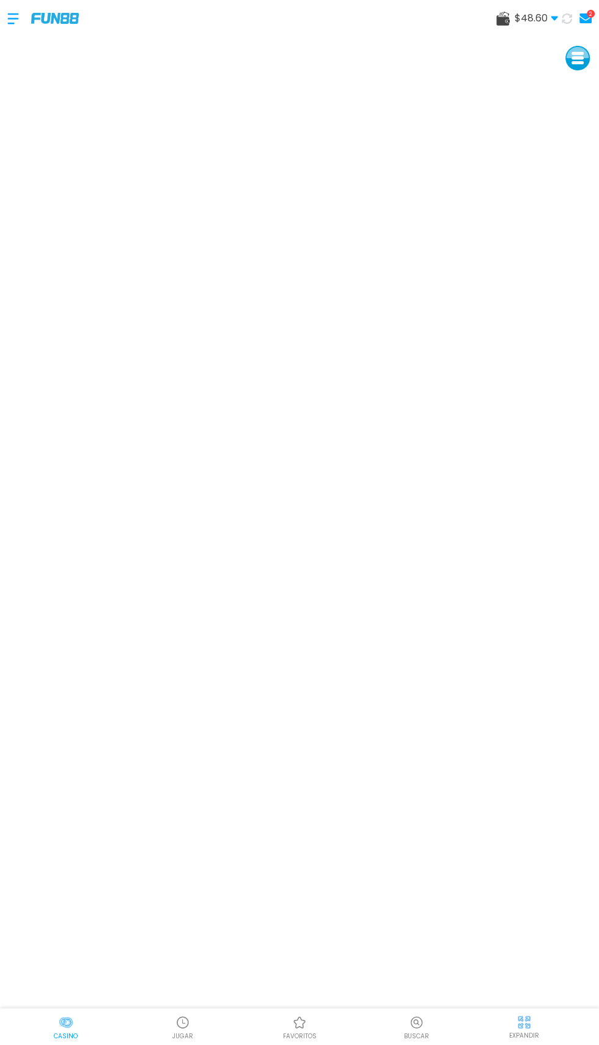
click at [336, 1041] on div "favoritos" at bounding box center [299, 1027] width 117 height 28
